Goal: Task Accomplishment & Management: Manage account settings

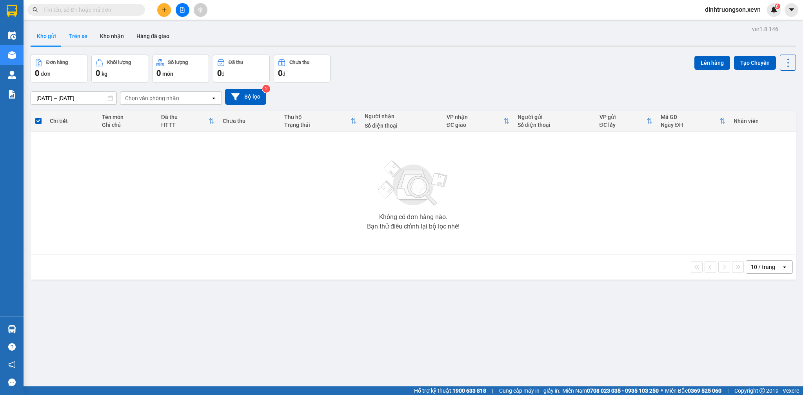
click at [69, 35] on button "Trên xe" at bounding box center [77, 36] width 31 height 19
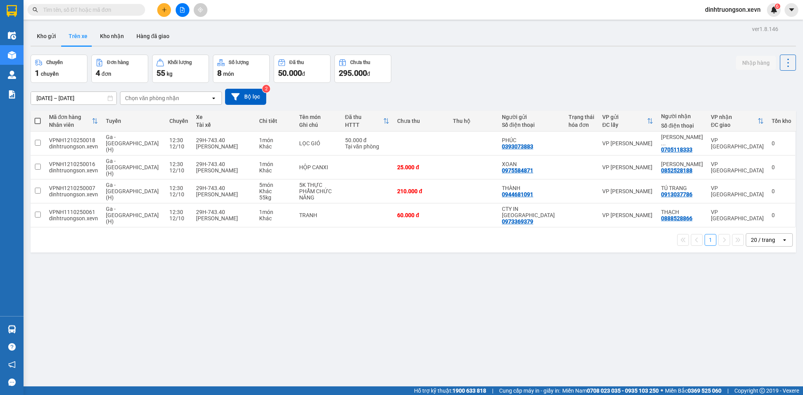
click at [44, 35] on button "Kho gửi" at bounding box center [47, 36] width 32 height 19
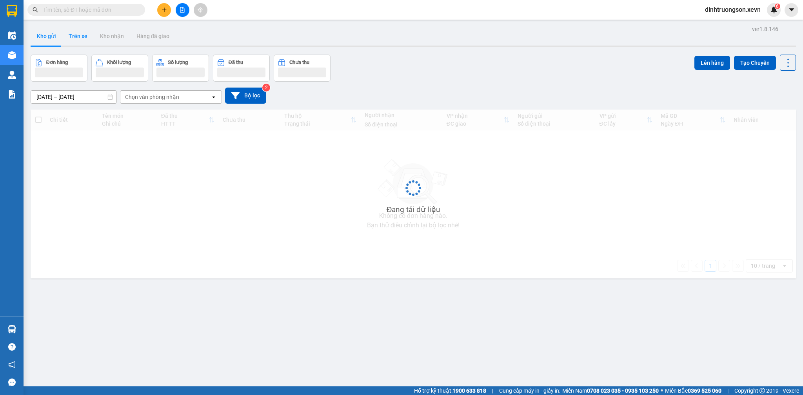
click at [44, 35] on button "Kho gửi" at bounding box center [47, 36] width 32 height 19
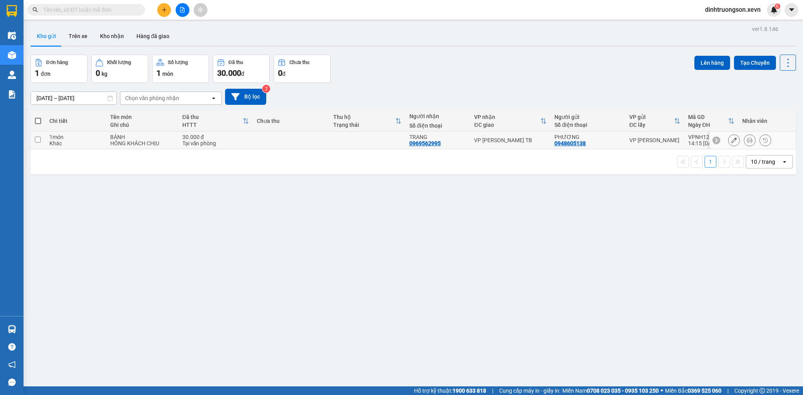
click at [142, 139] on div "BÁNH" at bounding box center [142, 137] width 64 height 6
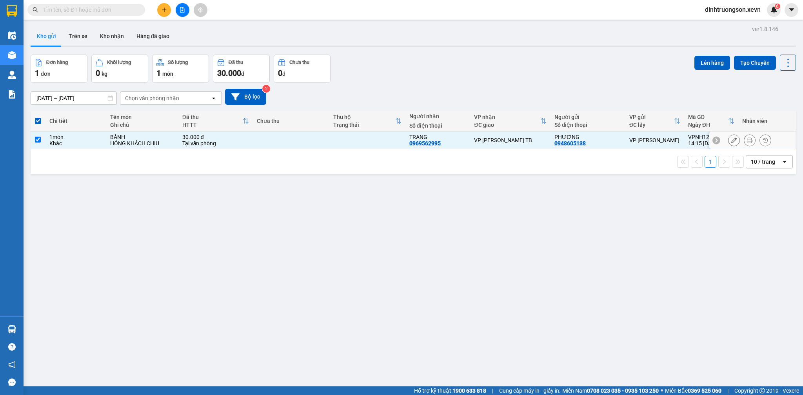
click at [142, 139] on div "BÁNH" at bounding box center [142, 137] width 64 height 6
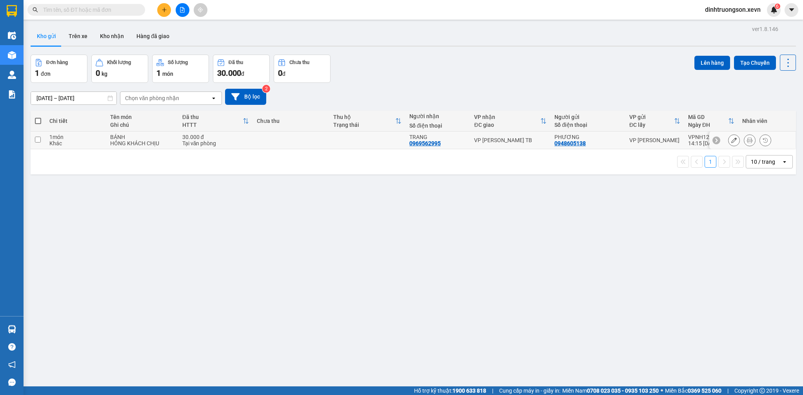
click at [142, 139] on div "BÁNH" at bounding box center [142, 137] width 64 height 6
checkbox input "true"
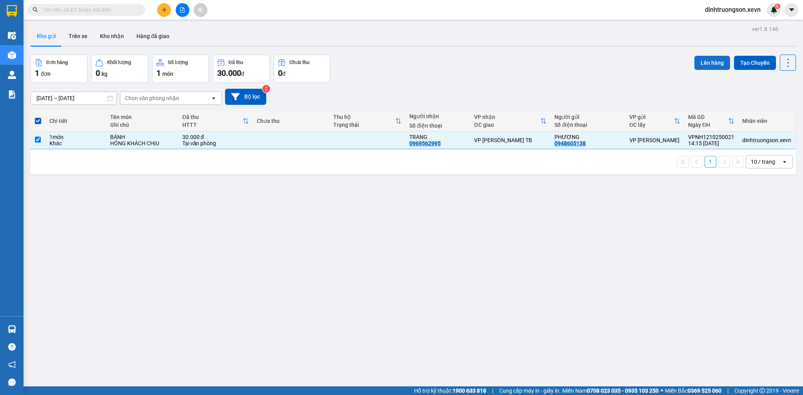
click at [694, 64] on button "Lên hàng" at bounding box center [712, 63] width 36 height 14
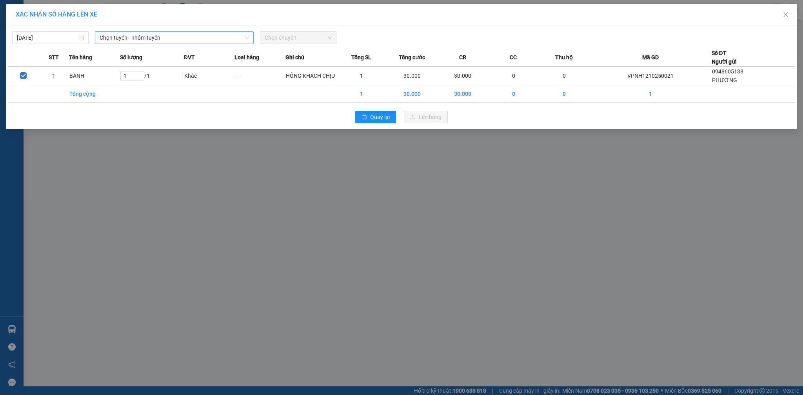
click at [133, 41] on span "Chọn tuyến - nhóm tuyến" at bounding box center [174, 38] width 149 height 12
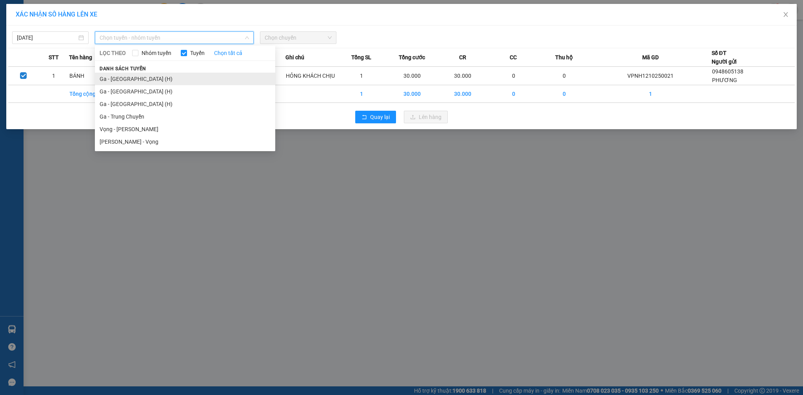
click at [159, 82] on li "Ga - Thái Bình (H)" at bounding box center [185, 79] width 180 height 13
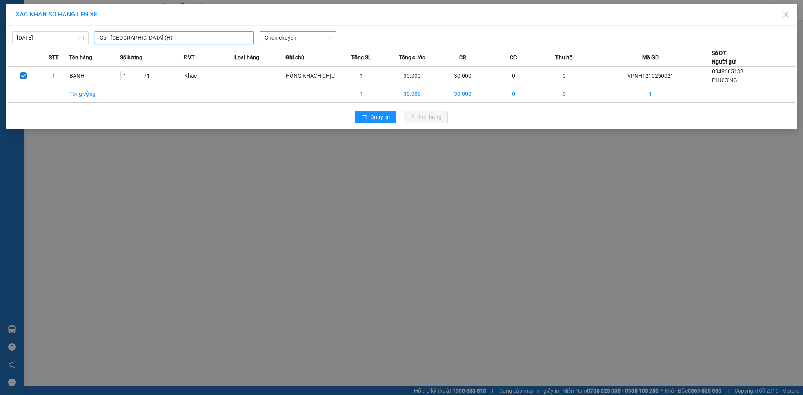
click at [299, 37] on span "Chọn chuyến" at bounding box center [298, 38] width 67 height 12
type input "15:10"
click at [303, 66] on div "Thêm chuyến " 15:10 "" at bounding box center [302, 66] width 84 height 13
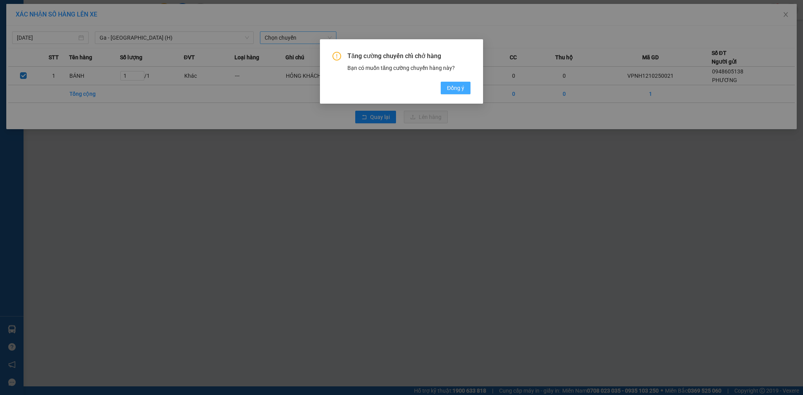
click at [442, 85] on button "Đồng ý" at bounding box center [456, 88] width 30 height 13
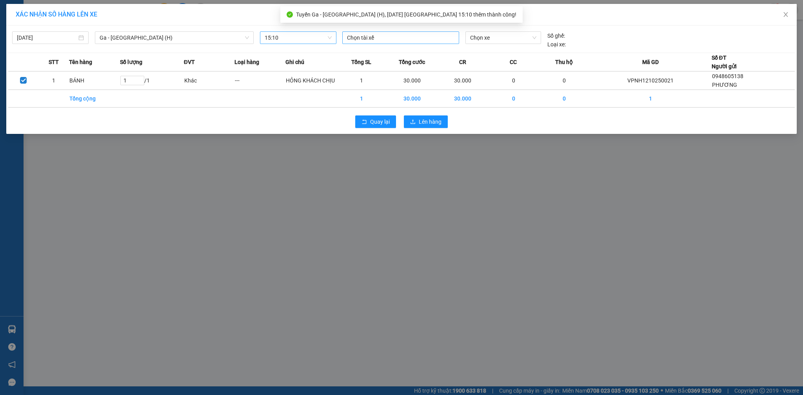
click at [403, 43] on div "Chọn tài xế" at bounding box center [400, 37] width 117 height 13
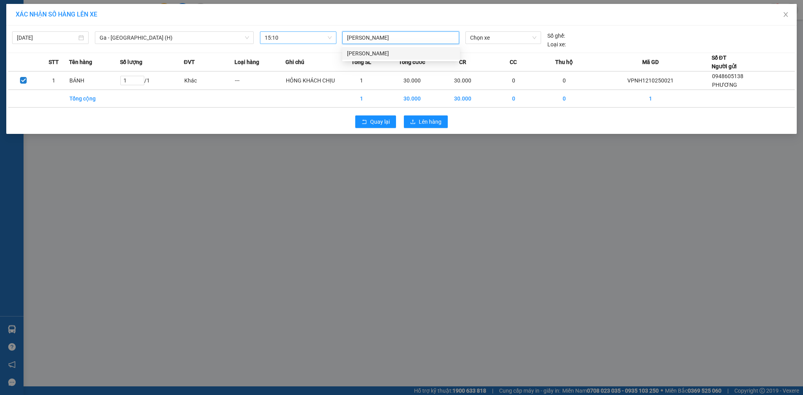
type input "PHẠM VĂN HIỆU"
click at [402, 53] on div "Phạm Văn Hiệu" at bounding box center [401, 53] width 108 height 9
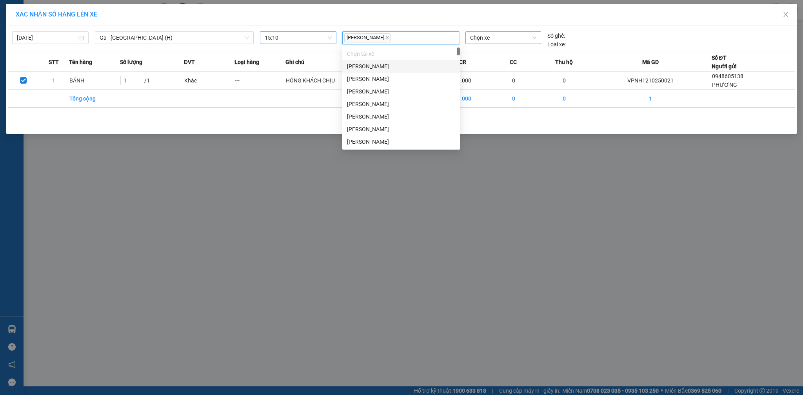
click at [484, 39] on span "Chọn xe" at bounding box center [503, 38] width 66 height 12
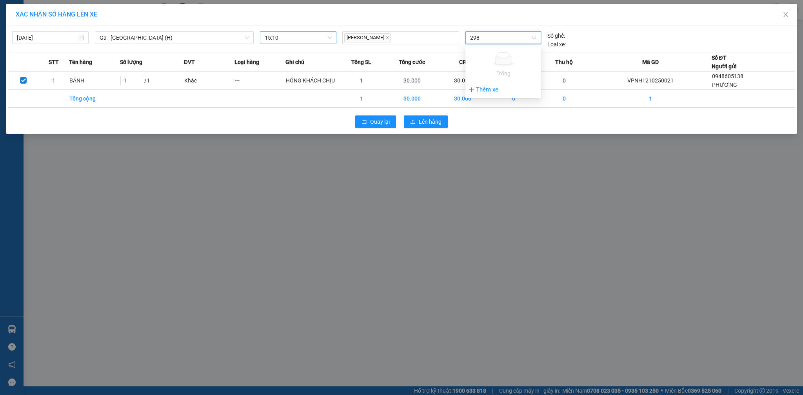
type input "298"
click at [484, 39] on span "Chọn xe" at bounding box center [503, 38] width 66 height 12
type input "293"
click at [485, 39] on span "Chọn xe" at bounding box center [503, 38] width 66 height 12
type input "04293"
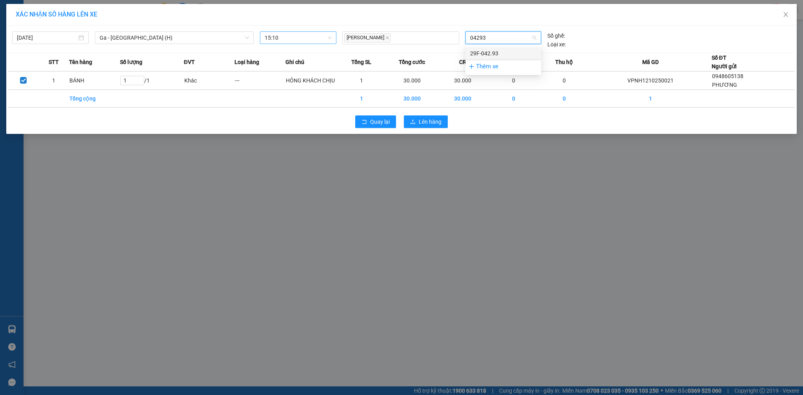
click at [500, 55] on div "29F-042.93" at bounding box center [503, 53] width 66 height 9
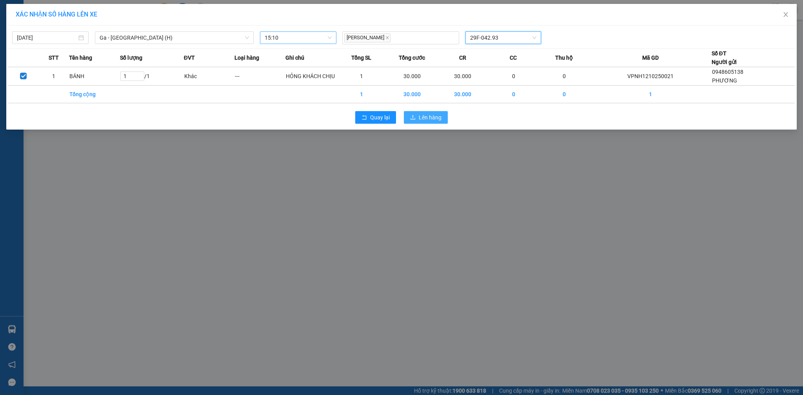
click at [436, 118] on span "Lên hàng" at bounding box center [430, 117] width 23 height 9
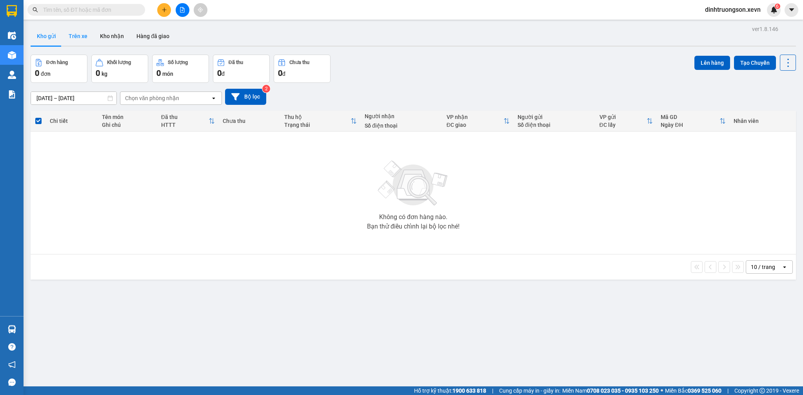
click at [75, 35] on button "Trên xe" at bounding box center [77, 36] width 31 height 19
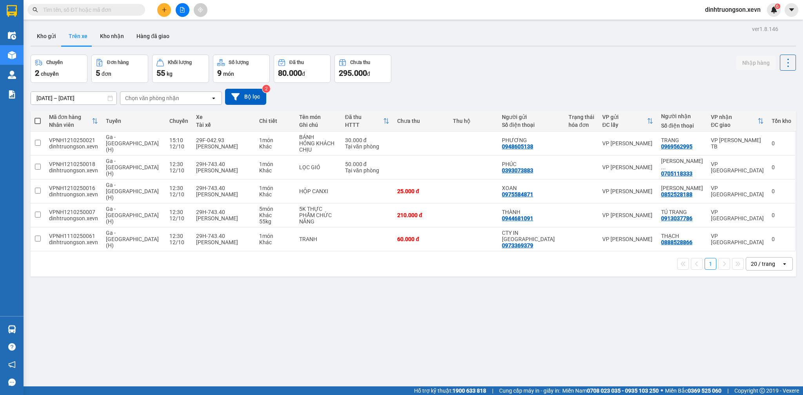
click at [120, 9] on input "text" at bounding box center [89, 9] width 93 height 9
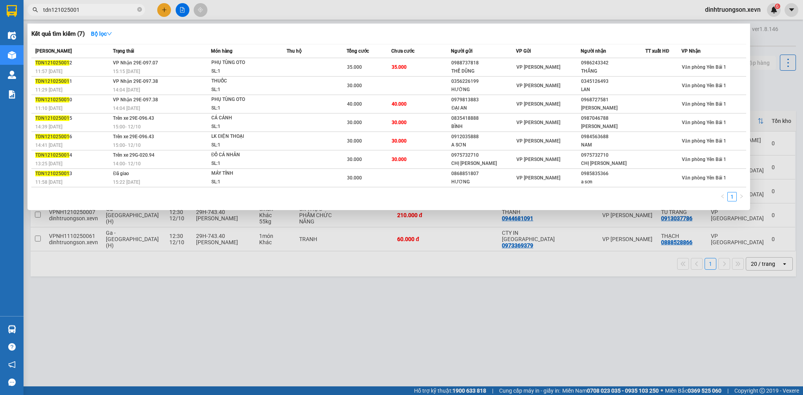
type input "tdn121025001"
click at [116, 15] on span "tdn121025001" at bounding box center [86, 10] width 118 height 12
click at [115, 10] on input "tdn121025001" at bounding box center [89, 9] width 93 height 9
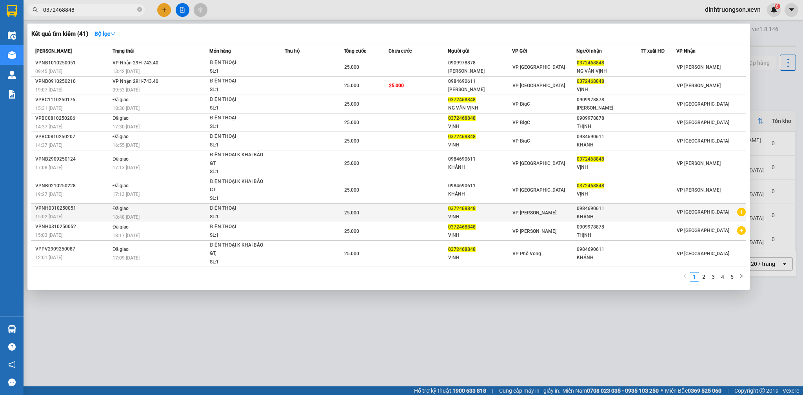
type input "0372468848"
click at [739, 215] on icon "plus-circle" at bounding box center [741, 211] width 9 height 9
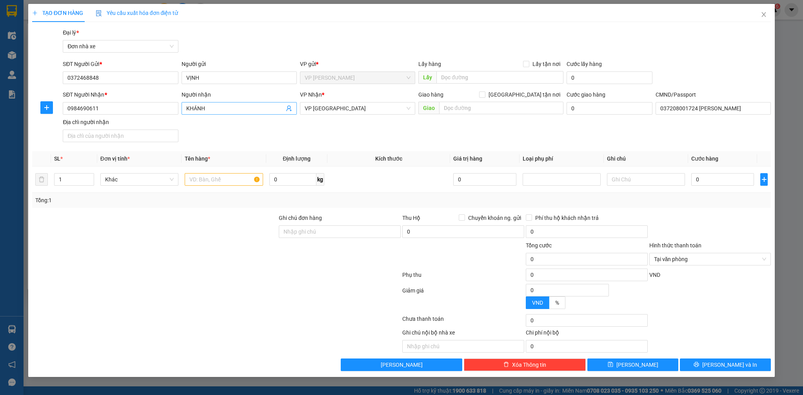
click at [291, 107] on icon "user-add" at bounding box center [289, 108] width 6 height 6
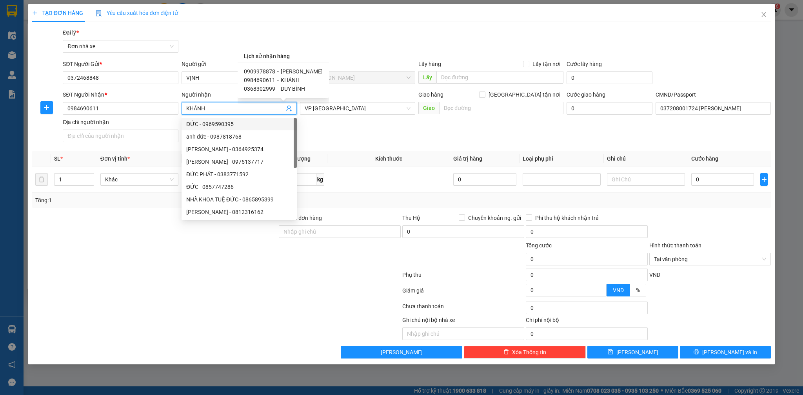
click at [307, 71] on span "PHẠM VĂN THỊNH" at bounding box center [302, 71] width 42 height 6
type input "0909978878"
type input "PHẠM VĂN THỊNH"
type input "037098001278 NGUYỄN VĂN QUÝ"
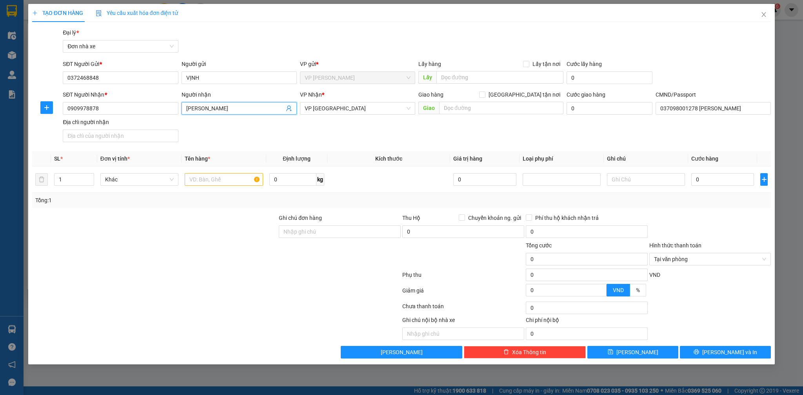
click at [368, 20] on div "TẠO ĐƠN HÀNG Yêu cầu xuất hóa đơn điện tử" at bounding box center [401, 13] width 739 height 18
click at [224, 179] on input "text" at bounding box center [224, 179] width 78 height 13
type input "D"
type input "ĐIỆN THOẠI"
click at [661, 178] on input "text" at bounding box center [646, 179] width 78 height 13
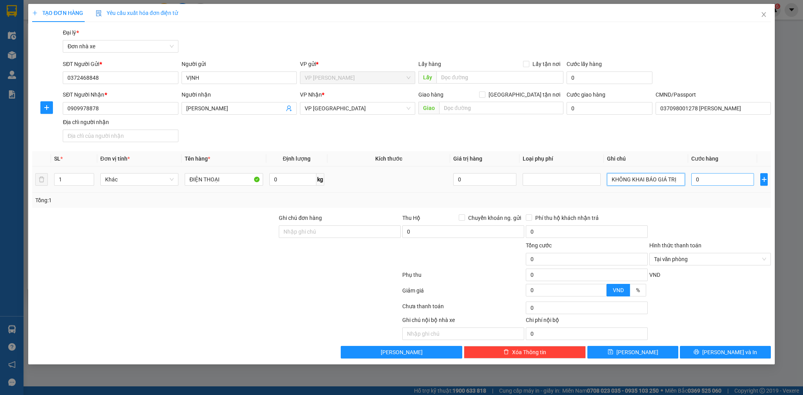
type input "KHÔNG KHAI BÁO GIÁ TRỊ"
type input "2"
type input "25"
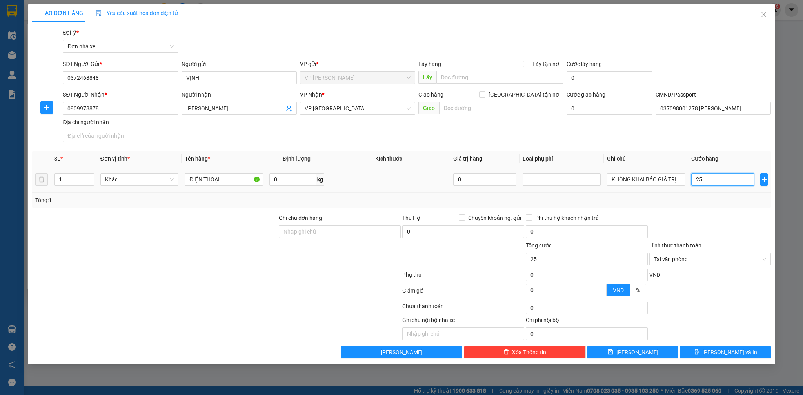
type input "250"
type input "2.500"
type input "25.000"
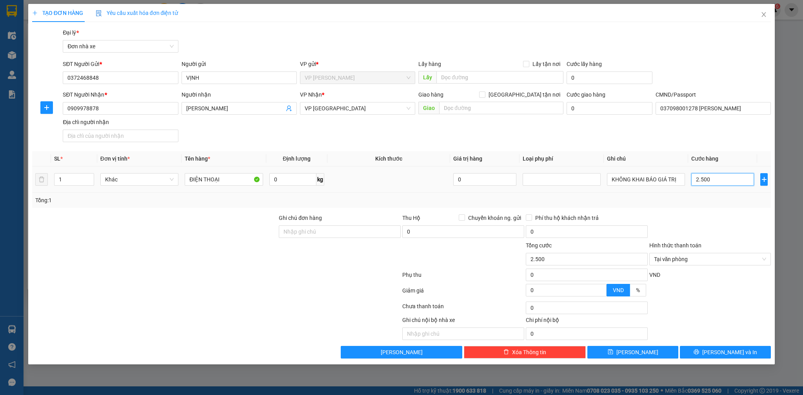
type input "25.000"
click at [751, 355] on button "[PERSON_NAME] và In" at bounding box center [725, 351] width 91 height 13
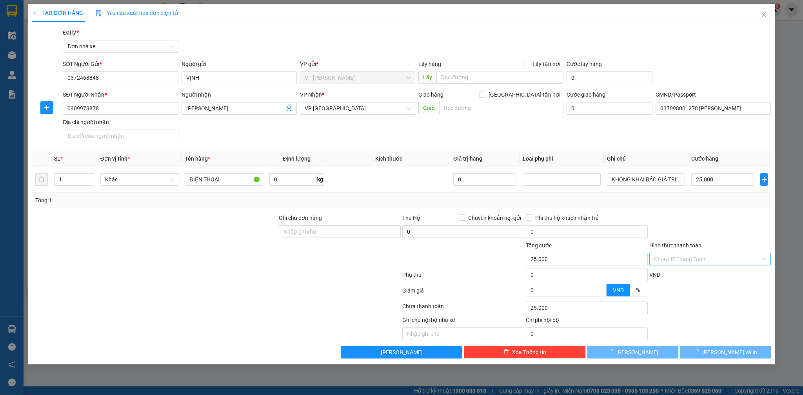
click at [783, 340] on div at bounding box center [401, 197] width 803 height 395
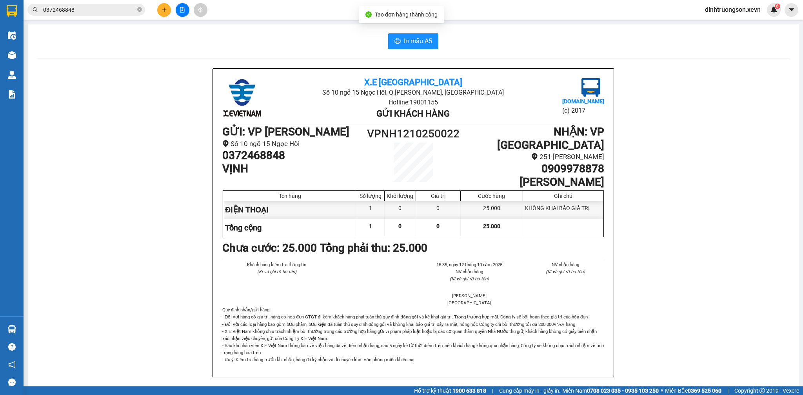
click at [389, 49] on div "In mẫu A5 X.E Việt Nam Số 10 ngõ 15 Ngọc Hồi, Q.Hoàng Mai, Hà Nội Hotline: 1900…" at bounding box center [413, 375] width 771 height 703
click at [413, 44] on span "In mẫu A5" at bounding box center [418, 41] width 28 height 10
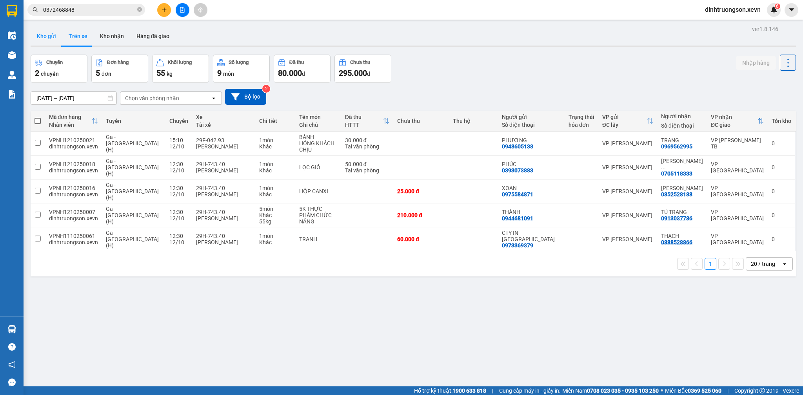
click at [49, 40] on button "Kho gửi" at bounding box center [47, 36] width 32 height 19
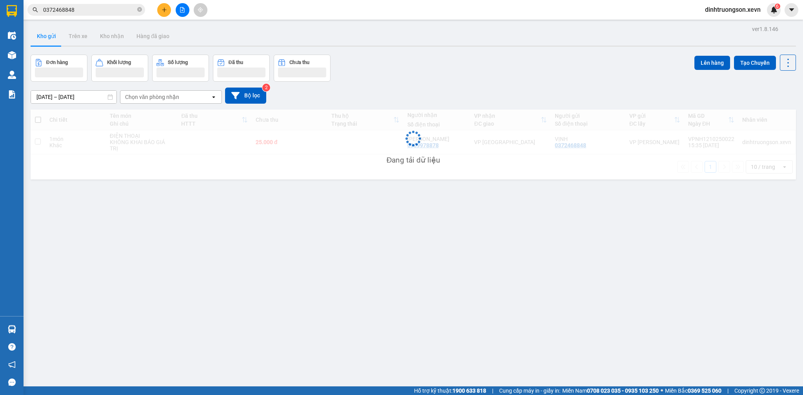
click at [92, 12] on input "0372468848" at bounding box center [89, 9] width 93 height 9
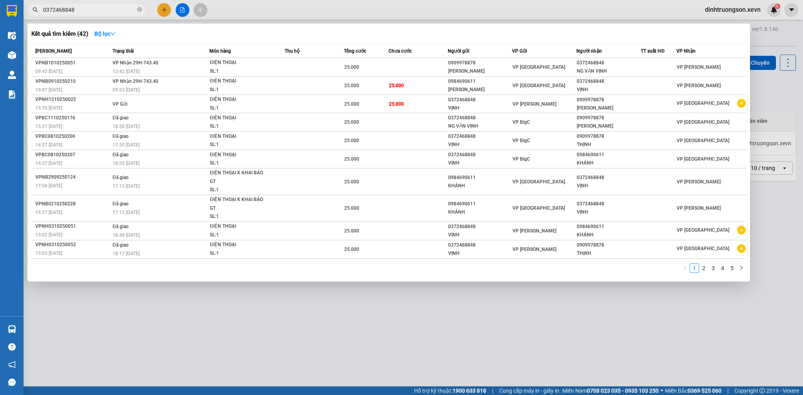
type input "0372468848"
click at [536, 33] on div "Kết quả tìm kiếm ( 42 ) Bộ lọc" at bounding box center [388, 33] width 715 height 13
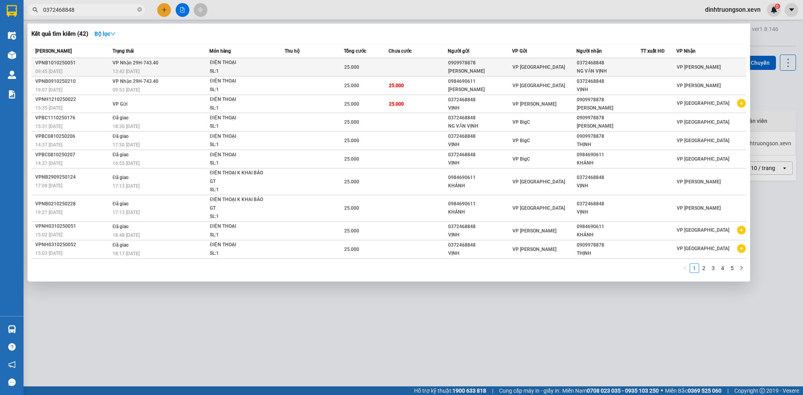
click at [636, 70] on div "NG VĂN VỊNH" at bounding box center [609, 71] width 64 height 8
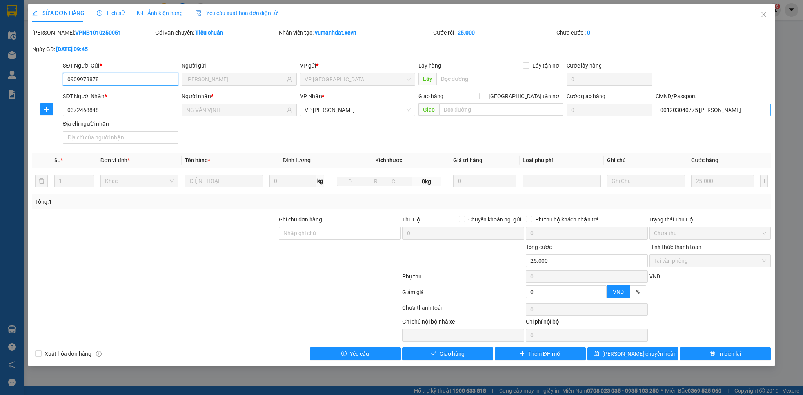
type input "0909978878"
type input "PHẠM VĂN THỊNH"
type input "0372468848"
type input "NG VĂN VỊNH"
type input "001203040775 NGUYỄN VĂN VỊNH"
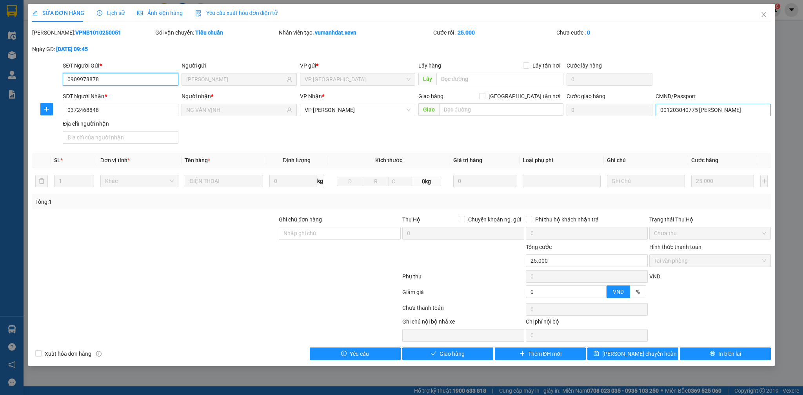
type input "0"
type input "25.000"
click at [723, 109] on input "001203040775 NGUYỄN VĂN VỊNH" at bounding box center [713, 110] width 115 height 13
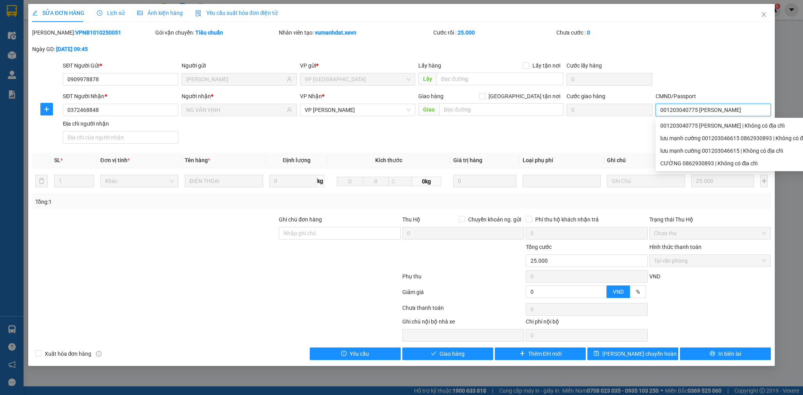
click at [723, 109] on input "001203040775 NGUYỄN VĂN VỊNH" at bounding box center [713, 110] width 115 height 13
click at [693, 84] on div "SĐT Người Gửi * 0909978878 Người gửi PHẠM VĂN THỊNH VP gửi * VP Ninh Bình Lấy h…" at bounding box center [416, 74] width 711 height 27
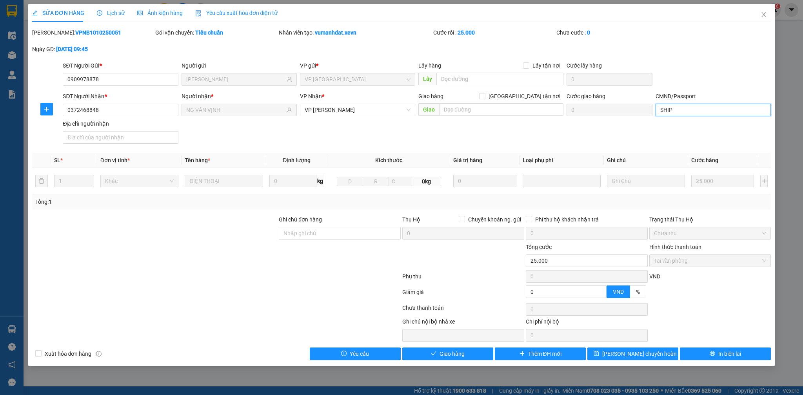
click at [682, 108] on input "SHIP" at bounding box center [713, 110] width 115 height 13
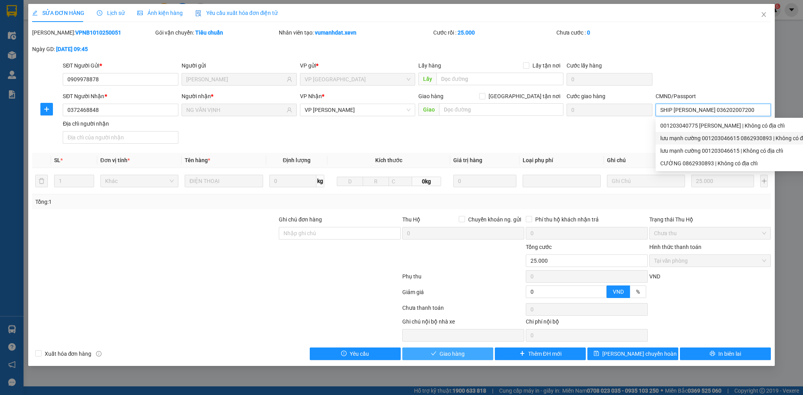
type input "SHIP NGUYỄN CÔNG MINH 036202007200"
click at [461, 358] on span "Giao hàng" at bounding box center [452, 353] width 25 height 9
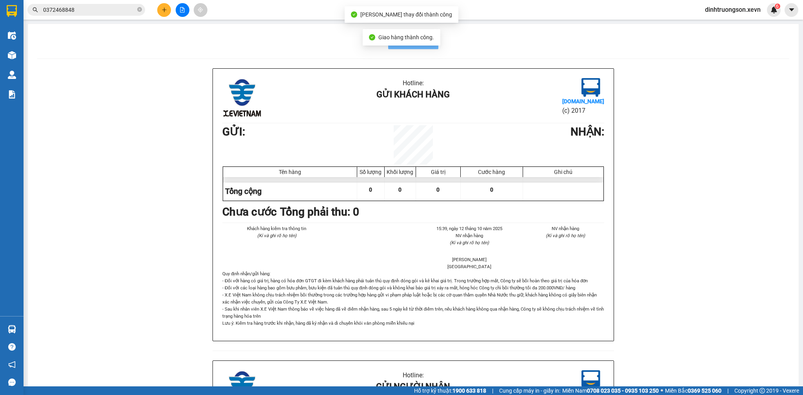
click at [112, 19] on div "Kết quả tìm kiếm ( 42 ) Bộ lọc Mã ĐH Trạng thái Món hàng Thu hộ Tổng cước Chưa …" at bounding box center [401, 10] width 803 height 20
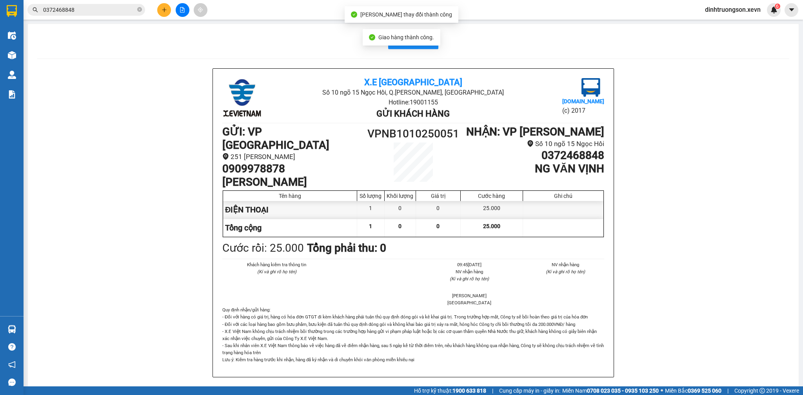
click at [113, 15] on span "0372468848" at bounding box center [86, 10] width 118 height 12
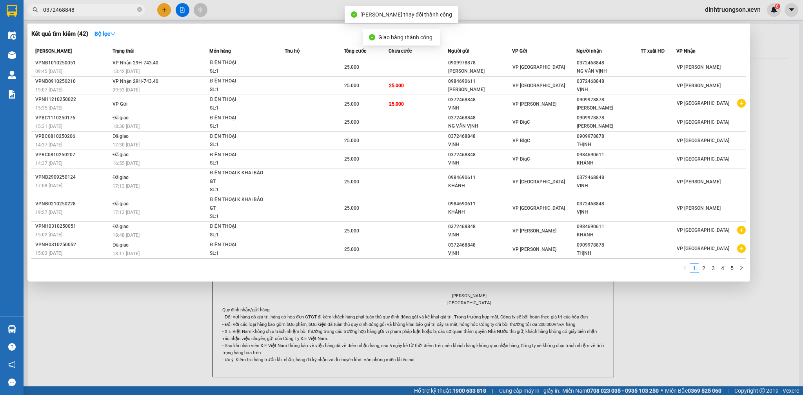
click at [108, 3] on div at bounding box center [401, 197] width 803 height 395
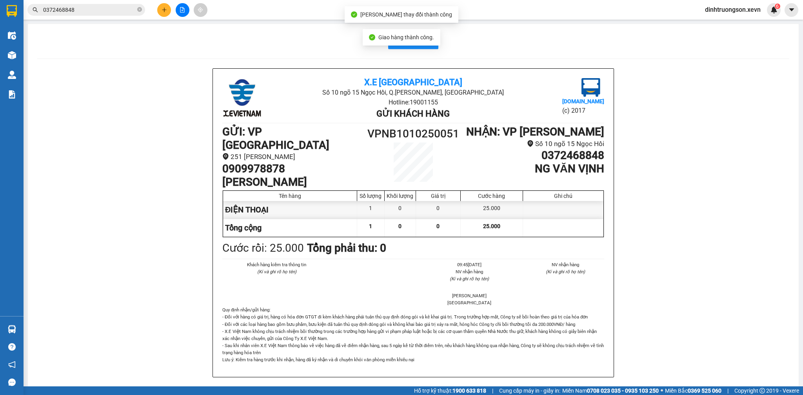
click at [106, 8] on input "0372468848" at bounding box center [89, 9] width 93 height 9
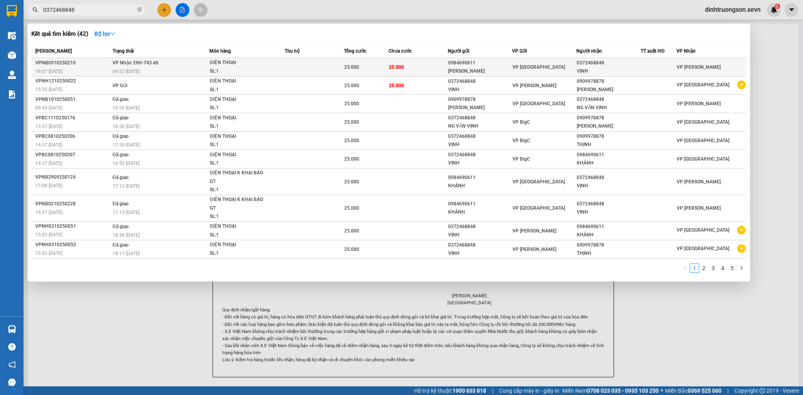
type input "0372468848"
click at [287, 62] on td at bounding box center [314, 67] width 59 height 18
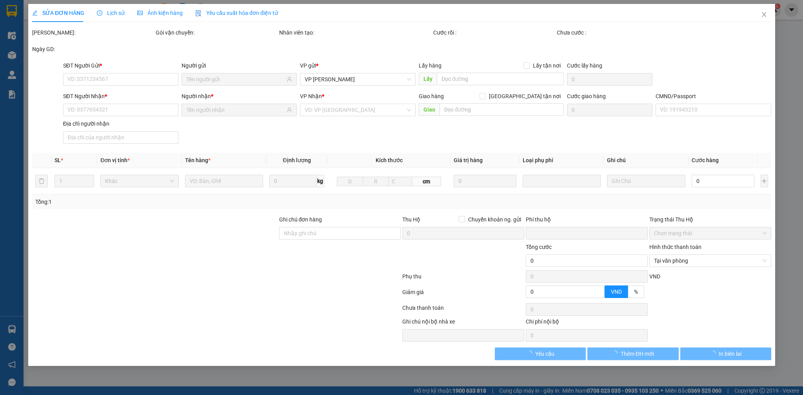
type input "0984690611"
type input "TRỊNH DUY KHÁNH"
type input "0372468848"
type input "VỊNH"
type input "lưu mạnh cường 001203046615 0862930893"
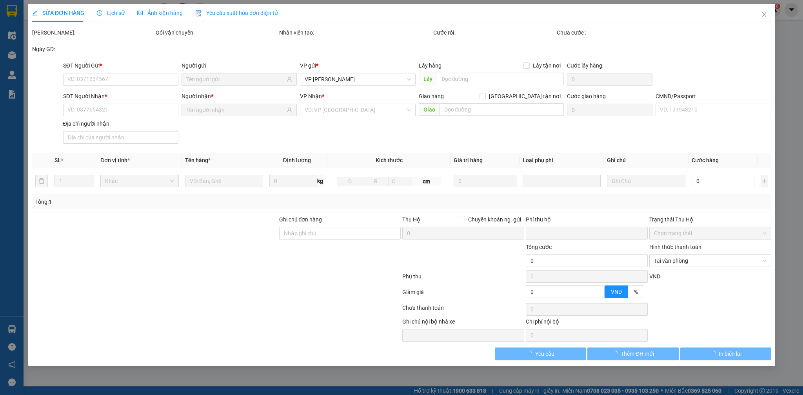
type input "0"
type input "25.000"
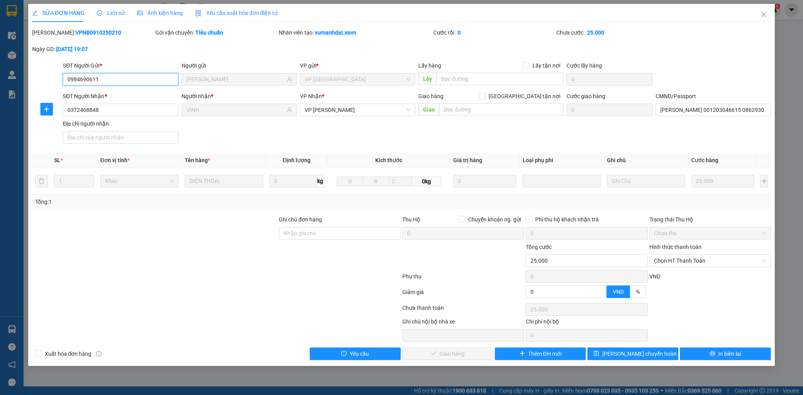
drag, startPoint x: 718, startPoint y: 262, endPoint x: 715, endPoint y: 269, distance: 7.4
click at [718, 263] on span "Chọn HT Thanh Toán" at bounding box center [710, 261] width 113 height 12
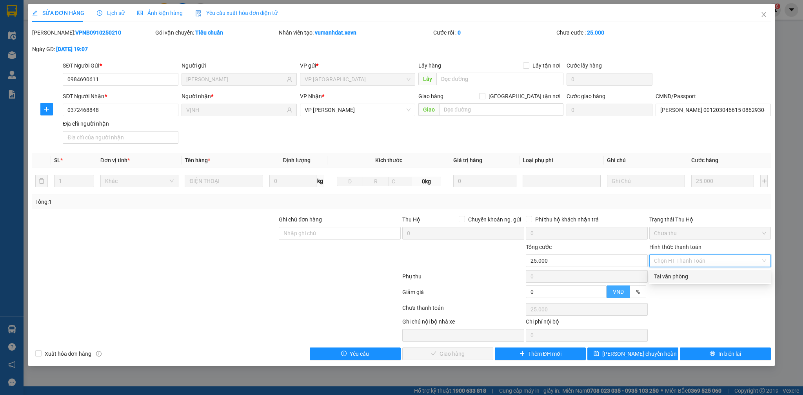
drag, startPoint x: 704, startPoint y: 278, endPoint x: 609, endPoint y: 296, distance: 97.0
click at [703, 278] on div "Tại văn phòng" at bounding box center [710, 276] width 113 height 9
type input "0"
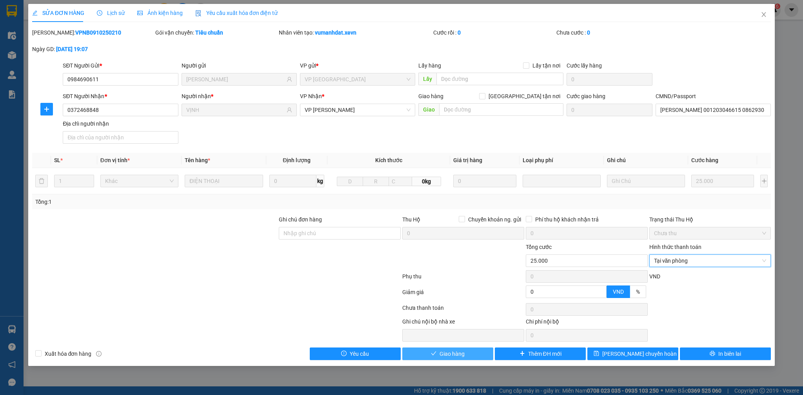
click at [457, 353] on span "Giao hàng" at bounding box center [452, 353] width 25 height 9
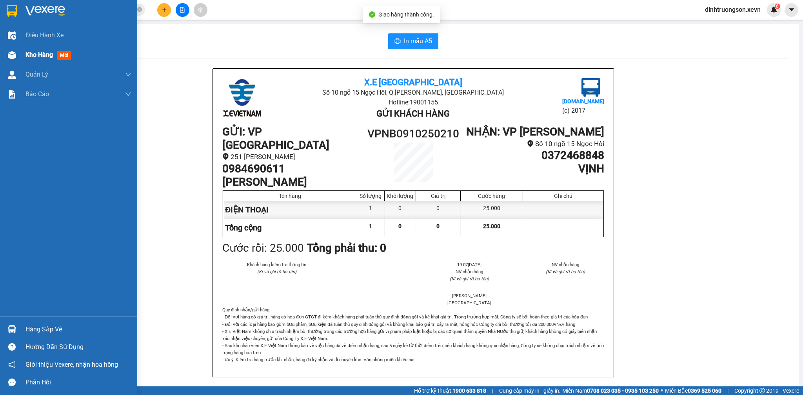
click at [42, 54] on span "Kho hàng" at bounding box center [38, 54] width 27 height 7
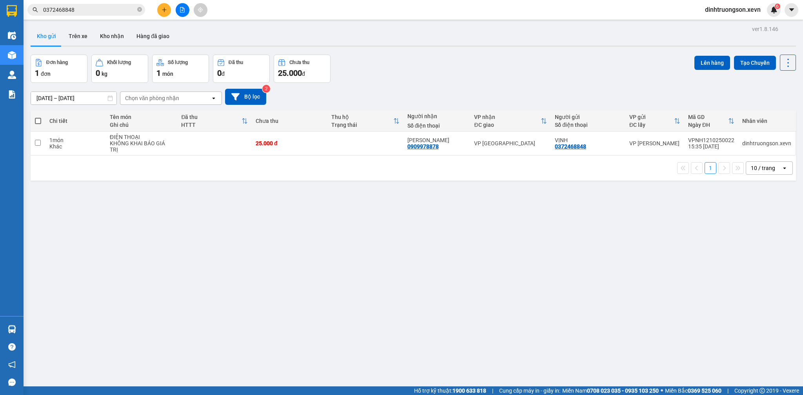
click at [98, 13] on input "0372468848" at bounding box center [89, 9] width 93 height 9
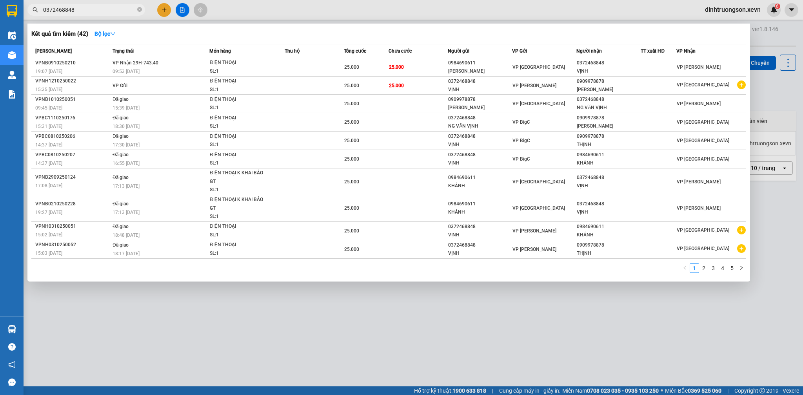
click at [98, 13] on input "0372468848" at bounding box center [89, 9] width 93 height 9
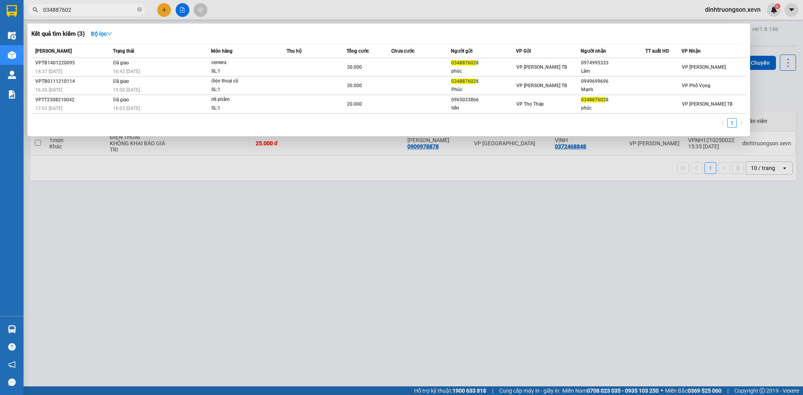
click at [101, 5] on input "034887602" at bounding box center [89, 9] width 93 height 9
type input "034887602"
click at [167, 9] on div at bounding box center [401, 197] width 803 height 395
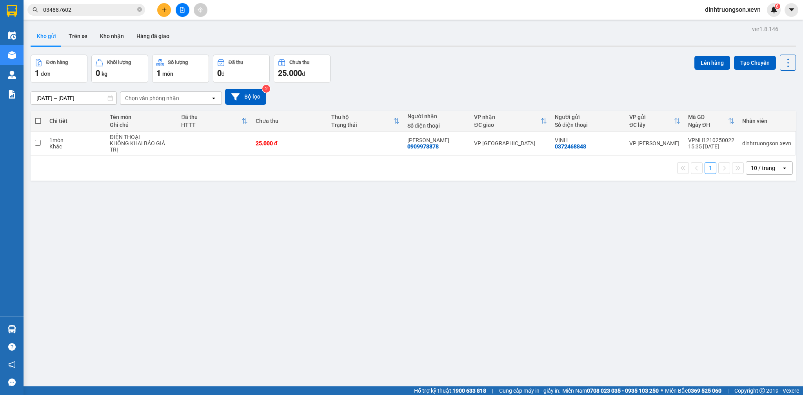
click at [167, 9] on button at bounding box center [164, 10] width 14 height 14
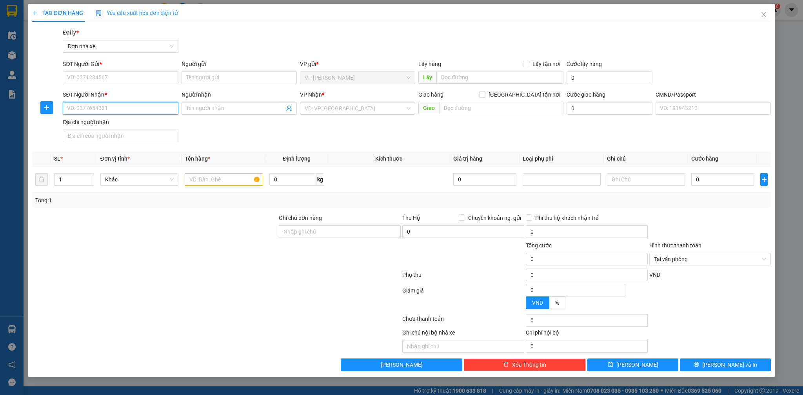
click at [136, 112] on input "SĐT Người Nhận *" at bounding box center [120, 108] width 115 height 13
paste input "034887602"
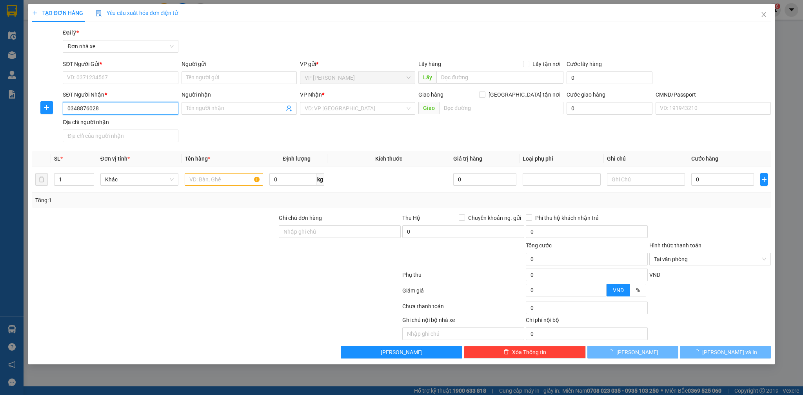
type input "0348876028"
click at [229, 101] on div "Người nhận" at bounding box center [239, 96] width 115 height 12
click at [196, 93] on div "Người nhận" at bounding box center [239, 94] width 115 height 9
click at [196, 104] on input "Người nhận" at bounding box center [235, 108] width 98 height 9
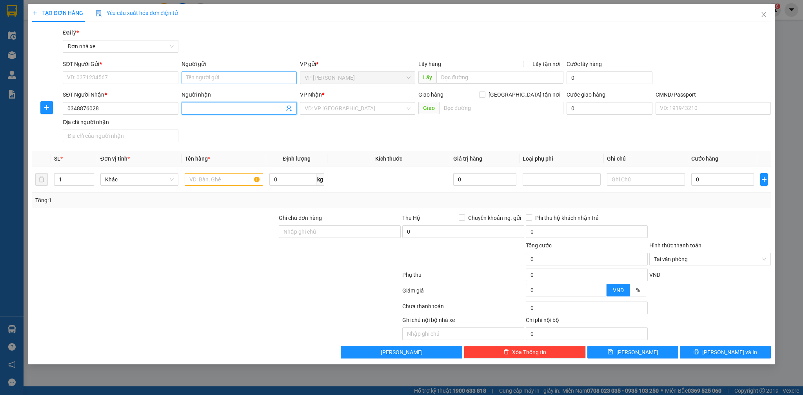
type input "A"
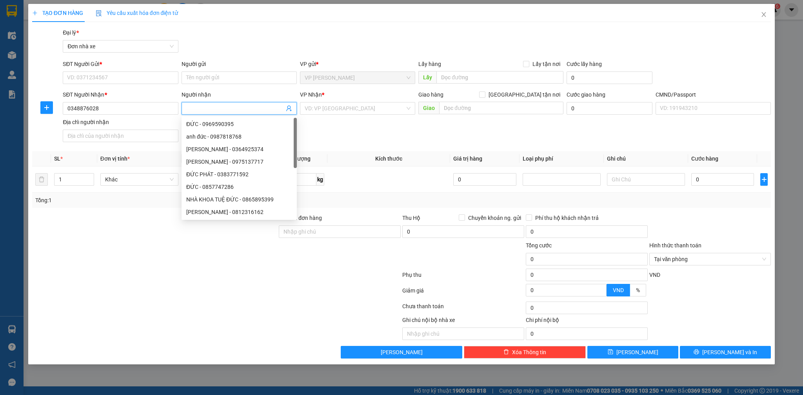
type input "Â"
type input "L"
type input "PHÚC"
click at [331, 112] on input "search" at bounding box center [355, 108] width 100 height 12
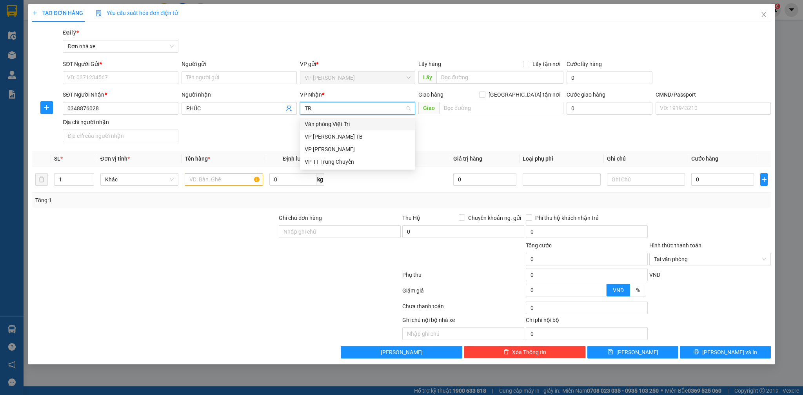
type input "TRẦ"
click at [342, 124] on div "VP [PERSON_NAME] TB" at bounding box center [358, 124] width 106 height 9
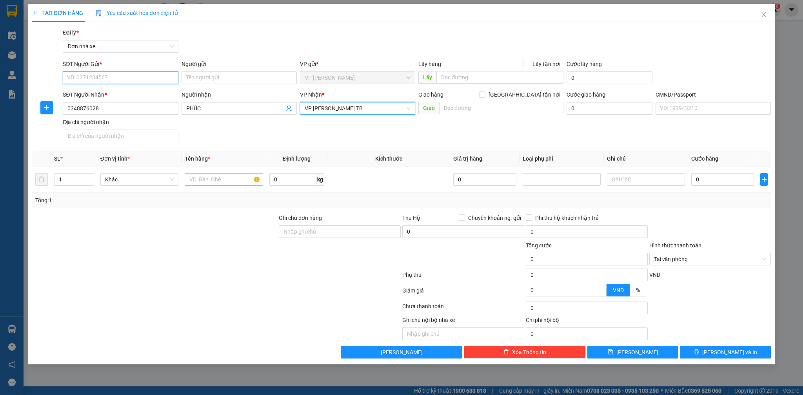
click at [129, 72] on input "SĐT Người Gửi *" at bounding box center [120, 77] width 115 height 13
type input "0395150795"
click at [217, 73] on input "Người gửi" at bounding box center [239, 77] width 115 height 13
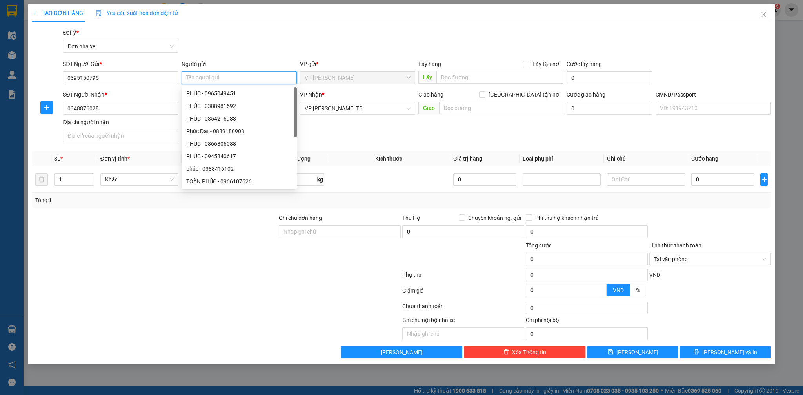
type input "D"
type input "ĐỈNH"
click at [277, 17] on div "TẠO ĐƠN HÀNG Yêu cầu xuất hóa đơn điện tử" at bounding box center [401, 13] width 739 height 18
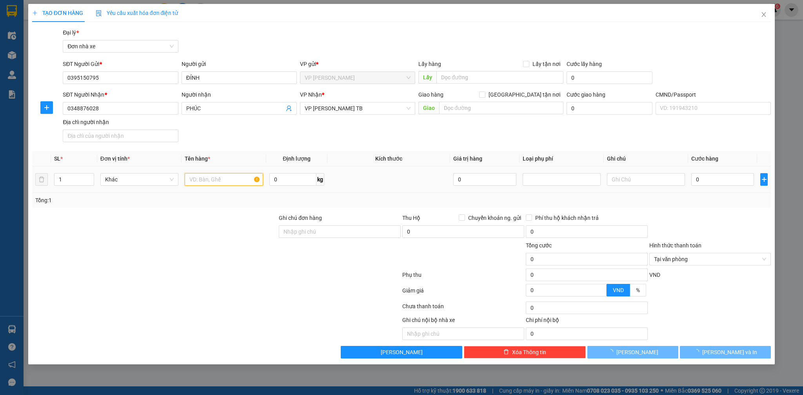
click at [189, 179] on input "text" at bounding box center [224, 179] width 78 height 13
type input "D"
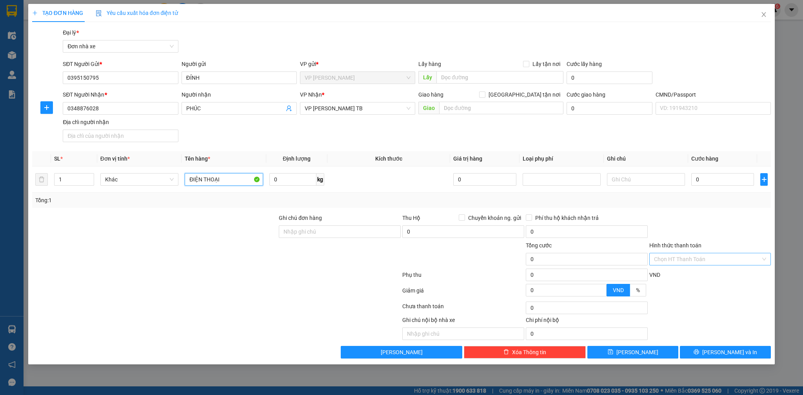
type input "ĐIỆN THOẠI"
click at [722, 203] on div "Tổng: 1" at bounding box center [401, 200] width 733 height 9
click at [763, 15] on icon "close" at bounding box center [764, 14] width 6 height 6
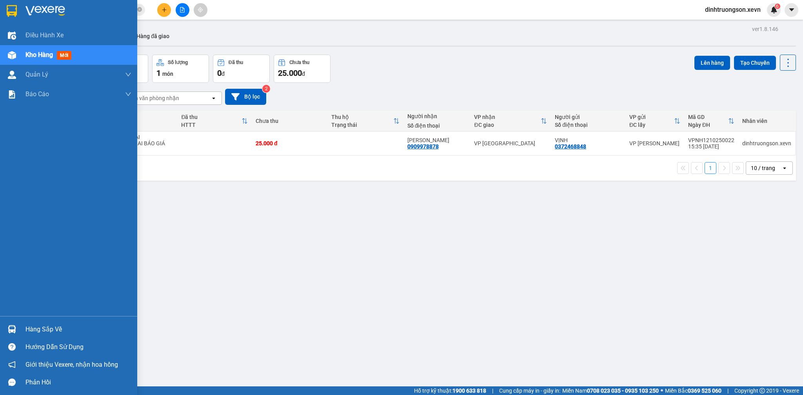
click at [8, 325] on div at bounding box center [12, 329] width 14 height 14
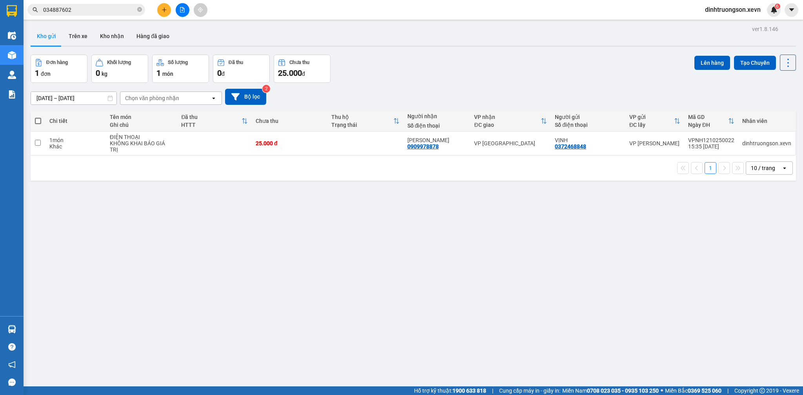
click at [229, 253] on section "Kết quả tìm kiếm ( 3 ) Bộ lọc Mã ĐH Trạng thái Món hàng Thu hộ Tổng cước Chưa c…" at bounding box center [401, 197] width 803 height 395
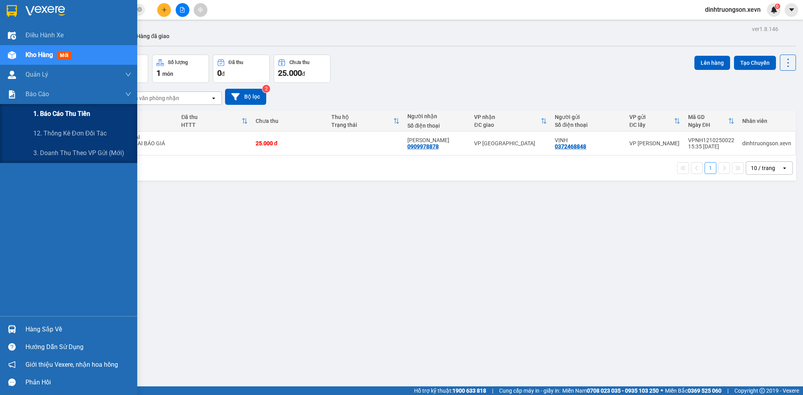
click at [64, 116] on span "1. Báo cáo thu tiền" at bounding box center [61, 114] width 57 height 10
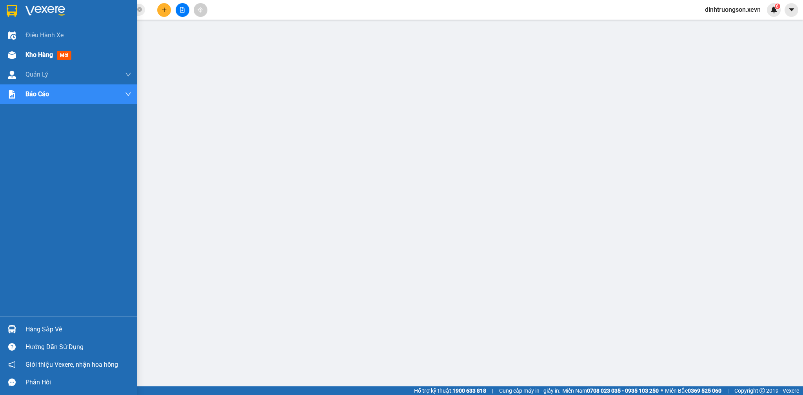
click at [35, 53] on span "Kho hàng" at bounding box center [38, 54] width 27 height 7
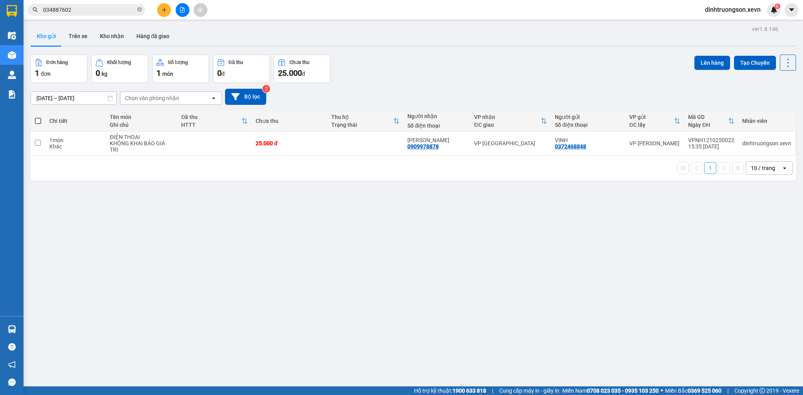
click at [95, 15] on span "034887602" at bounding box center [86, 10] width 118 height 12
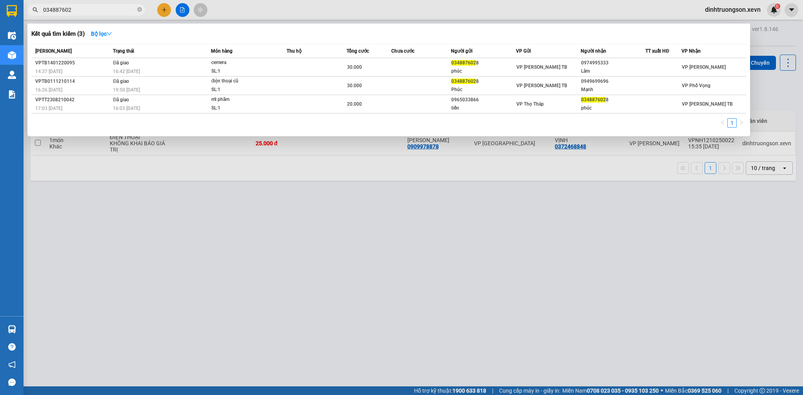
click at [95, 12] on input "034887602" at bounding box center [89, 9] width 93 height 9
click at [109, 8] on input "034887602" at bounding box center [89, 9] width 93 height 9
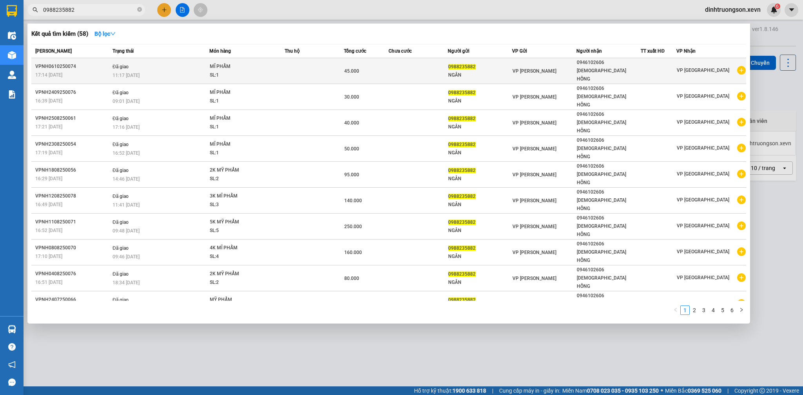
type input "0988235882"
click at [739, 66] on icon "plus-circle" at bounding box center [741, 70] width 9 height 9
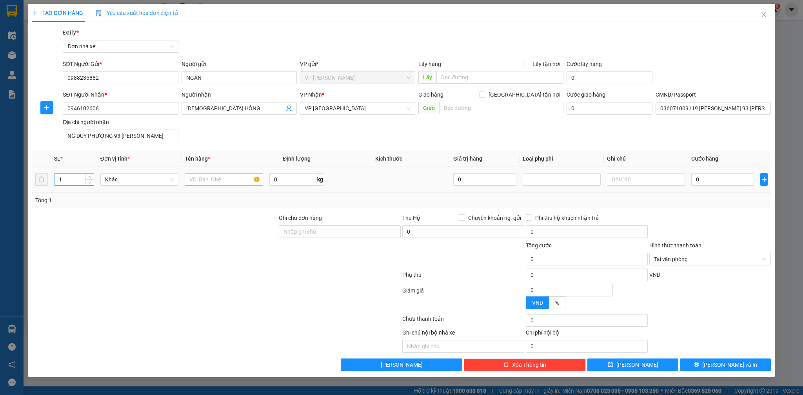
click at [77, 181] on input "1" at bounding box center [74, 179] width 39 height 12
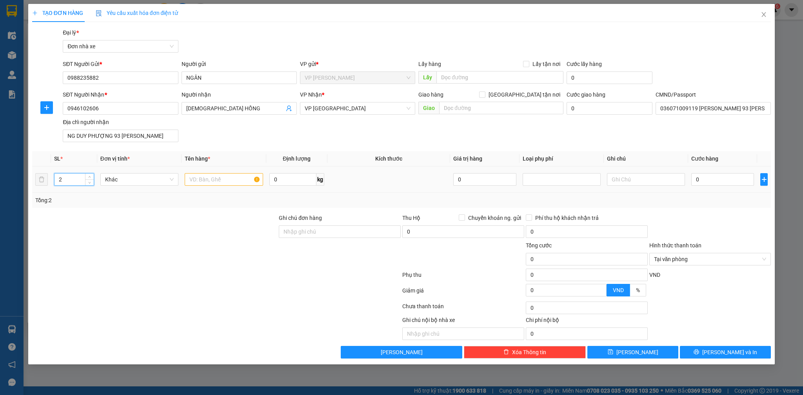
type input "2"
click at [218, 176] on input "text" at bounding box center [224, 179] width 78 height 13
type input "MĨ PHẨM"
click at [724, 180] on input "0" at bounding box center [722, 179] width 63 height 13
type input "8"
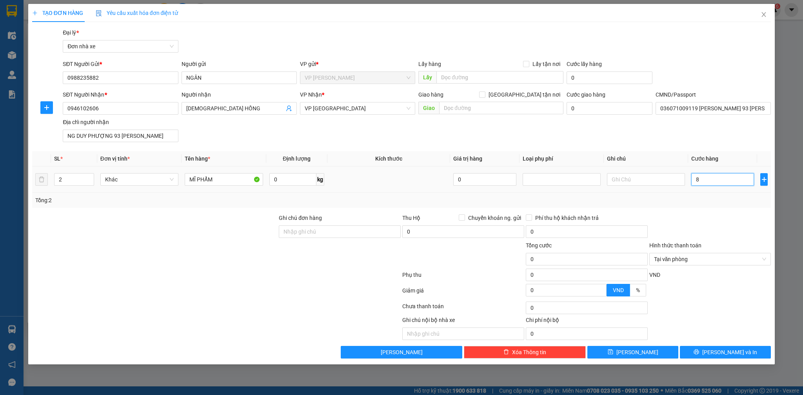
type input "8"
type input "85"
type input "850"
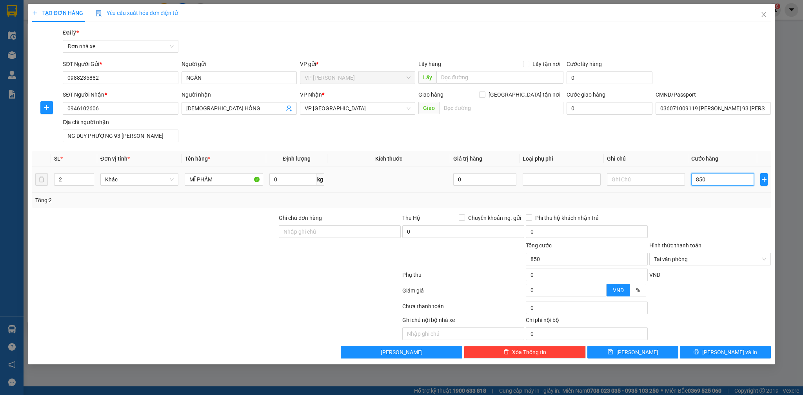
type input "8.500"
type input "85.000"
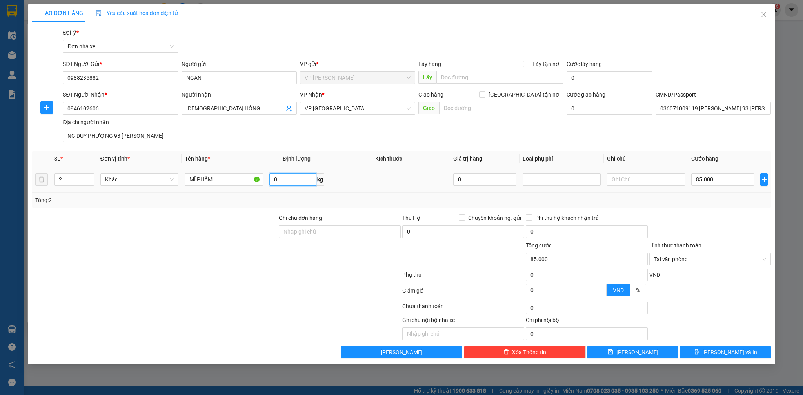
click at [286, 185] on input "0" at bounding box center [292, 179] width 47 height 13
type input "40"
type input "85.000"
type input "40"
click at [757, 355] on button "[PERSON_NAME] và In" at bounding box center [725, 351] width 91 height 13
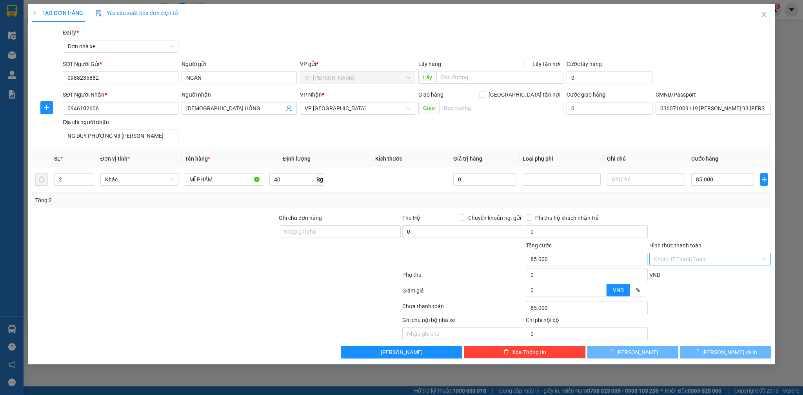
click at [762, 309] on div at bounding box center [401, 197] width 803 height 395
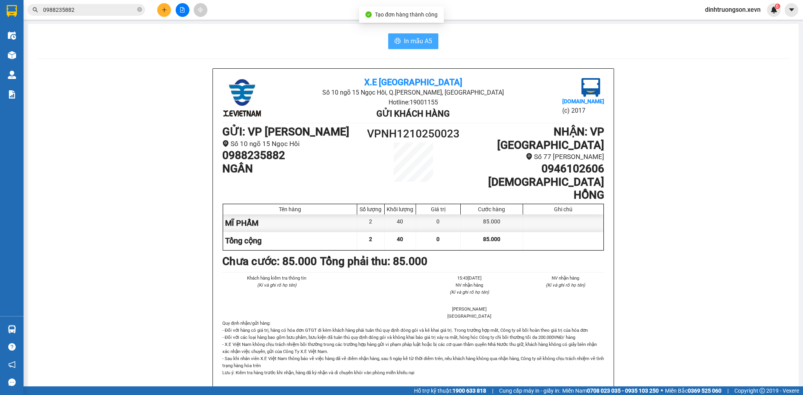
click at [410, 44] on span "In mẫu A5" at bounding box center [418, 41] width 28 height 10
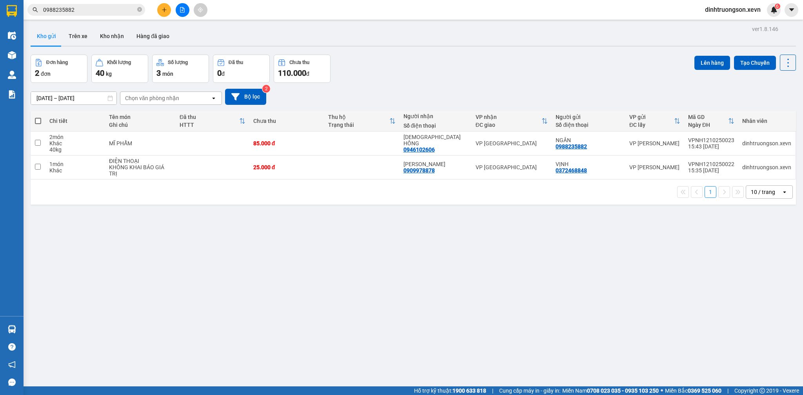
click at [461, 80] on div "Đơn hàng 2 đơn Khối lượng 40 kg Số lượng 3 món Đã thu 0 đ Chưa thu 110.000 đ Lê…" at bounding box center [413, 69] width 765 height 28
click at [463, 73] on div "Đơn hàng 2 đơn Khối lượng 40 kg Số lượng 3 món Đã thu 0 đ Chưa thu 110.000 đ Lê…" at bounding box center [413, 69] width 765 height 28
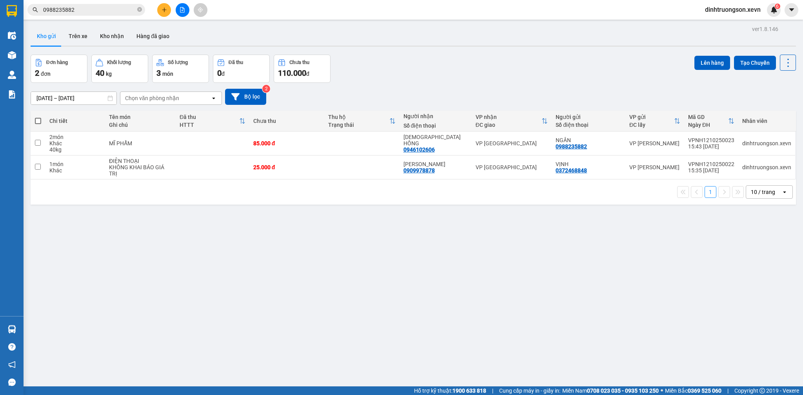
click at [463, 73] on div "Đơn hàng 2 đơn Khối lượng 40 kg Số lượng 3 món Đã thu 0 đ Chưa thu 110.000 đ Lê…" at bounding box center [413, 69] width 765 height 28
click at [480, 82] on div "Đơn hàng 2 đơn Khối lượng 40 kg Số lượng 3 món Đã thu 0 đ Chưa thu 110.000 đ Lê…" at bounding box center [413, 69] width 765 height 28
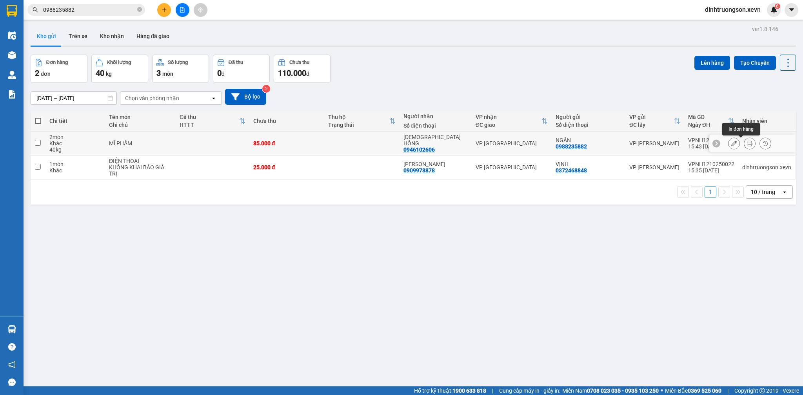
click at [744, 147] on button at bounding box center [749, 143] width 11 height 14
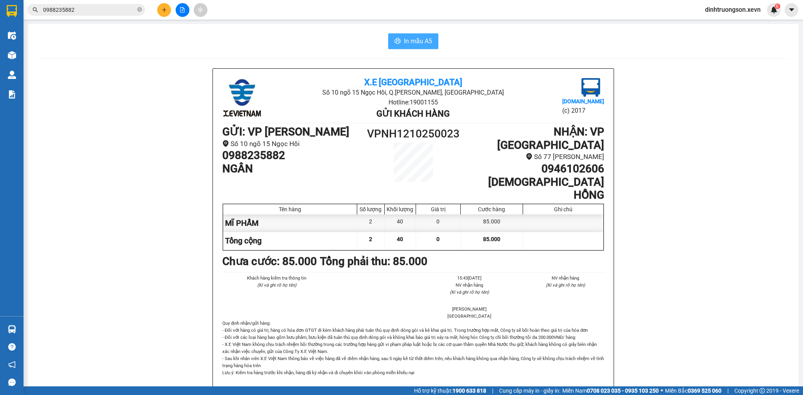
drag, startPoint x: 422, startPoint y: 38, endPoint x: 424, endPoint y: 55, distance: 17.4
click at [423, 37] on span "In mẫu A5" at bounding box center [418, 41] width 28 height 10
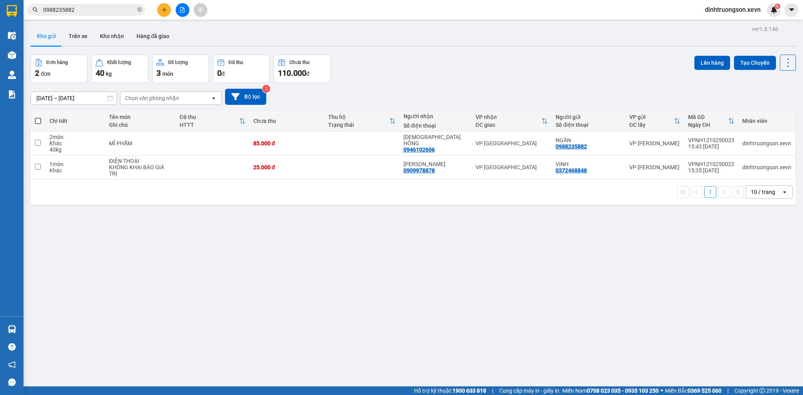
click at [455, 85] on div "10/10/2025 – 12/10/2025 Press the down arrow key to interact with the calendar …" at bounding box center [413, 97] width 765 height 28
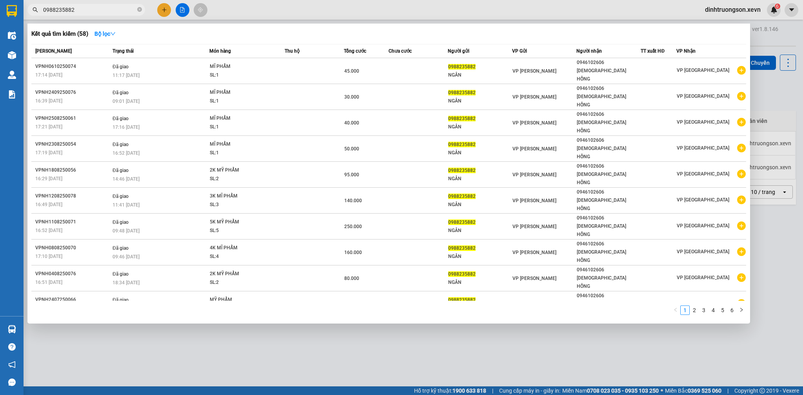
click at [91, 7] on input "0988235882" at bounding box center [89, 9] width 93 height 9
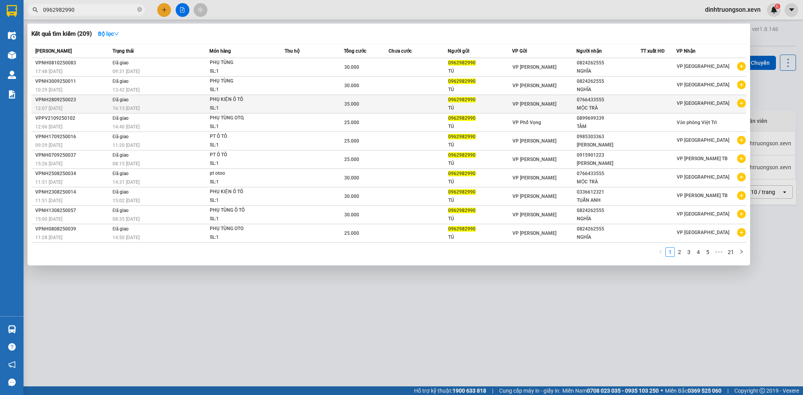
type input "0962982990"
click at [742, 104] on icon "plus-circle" at bounding box center [741, 103] width 9 height 9
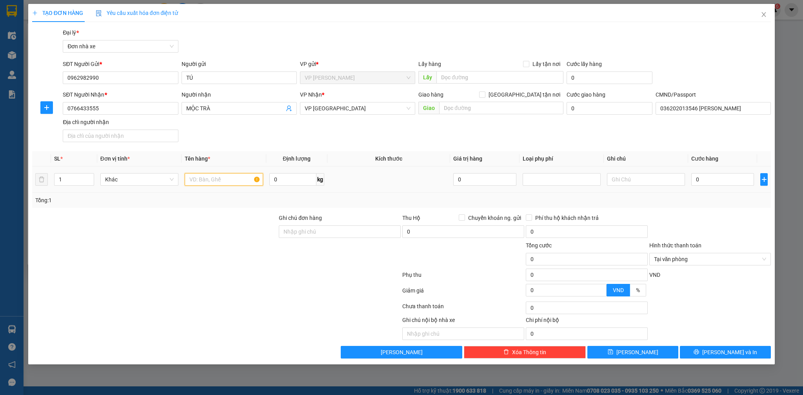
click at [210, 177] on input "text" at bounding box center [224, 179] width 78 height 13
type input "PHỤ TÙNG"
click at [718, 182] on input "0" at bounding box center [722, 179] width 63 height 13
type input "3"
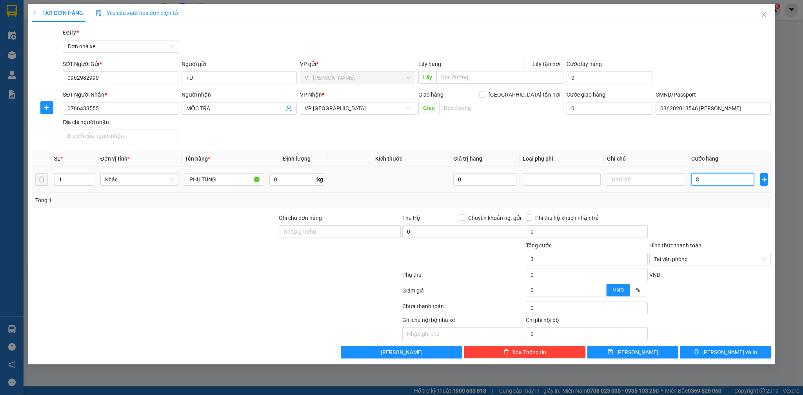
type input "30"
type input "300"
type input "3.000"
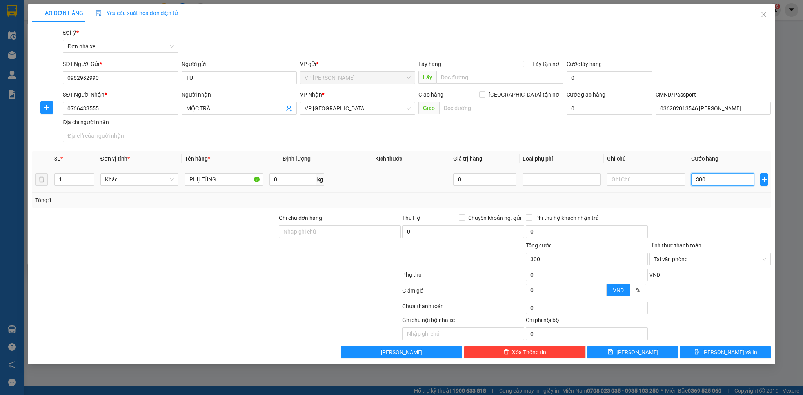
type input "3.000"
type input "30.000"
drag, startPoint x: 763, startPoint y: 259, endPoint x: 767, endPoint y: 306, distance: 47.2
drag, startPoint x: 755, startPoint y: 354, endPoint x: 769, endPoint y: 349, distance: 14.3
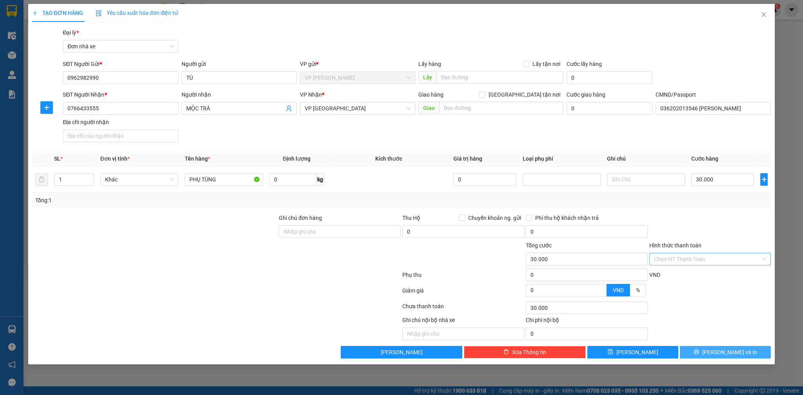
click at [755, 354] on button "[PERSON_NAME] và In" at bounding box center [725, 351] width 91 height 13
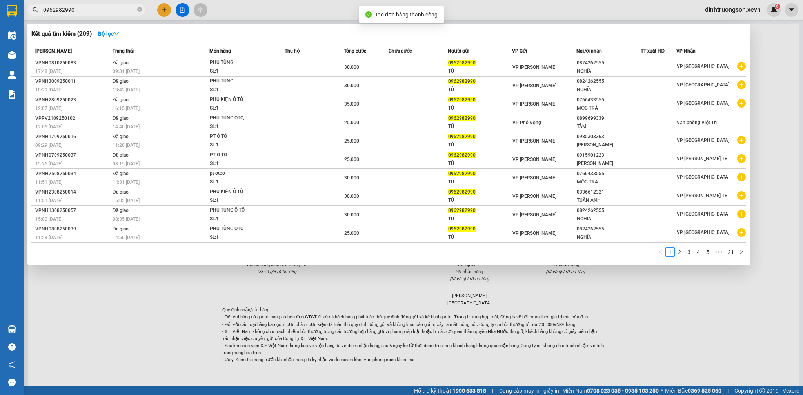
drag, startPoint x: 794, startPoint y: 322, endPoint x: 512, endPoint y: 227, distance: 298.2
click at [793, 320] on div at bounding box center [401, 197] width 803 height 395
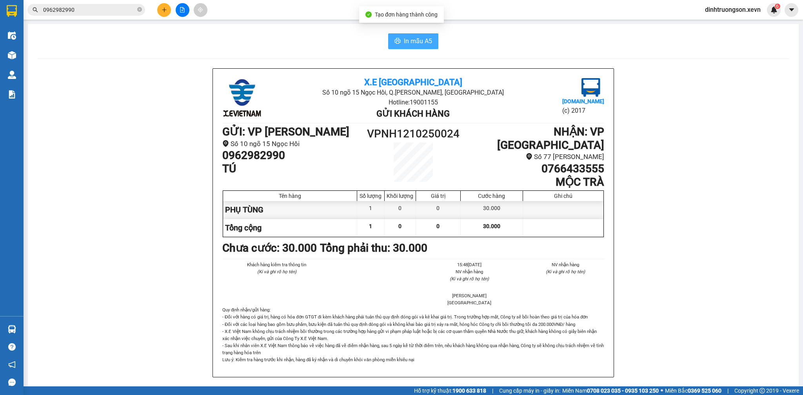
click at [416, 45] on span "In mẫu A5" at bounding box center [418, 41] width 28 height 10
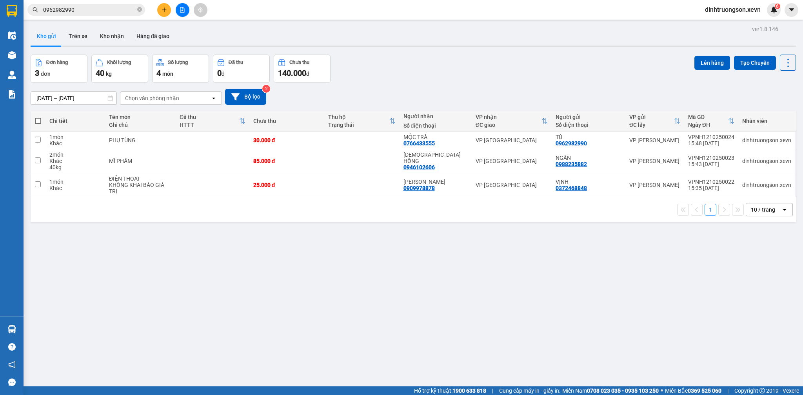
click at [481, 65] on div "Đơn hàng 3 đơn Khối lượng 40 kg Số lượng 4 món Đã thu 0 đ Chưa thu 140.000 đ Lê…" at bounding box center [413, 69] width 765 height 28
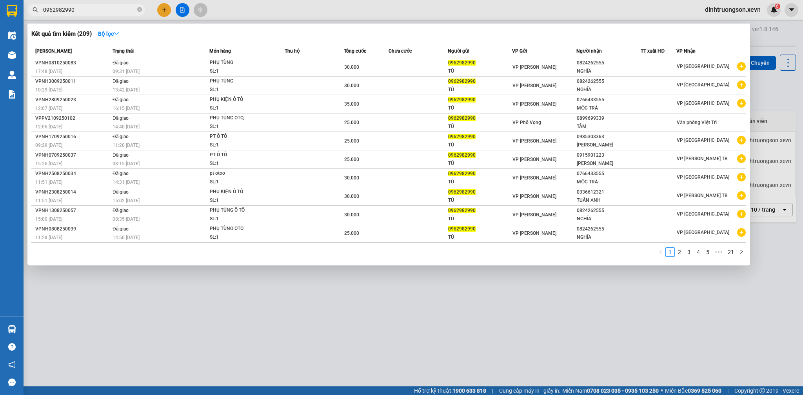
click at [120, 6] on input "0962982990" at bounding box center [89, 9] width 93 height 9
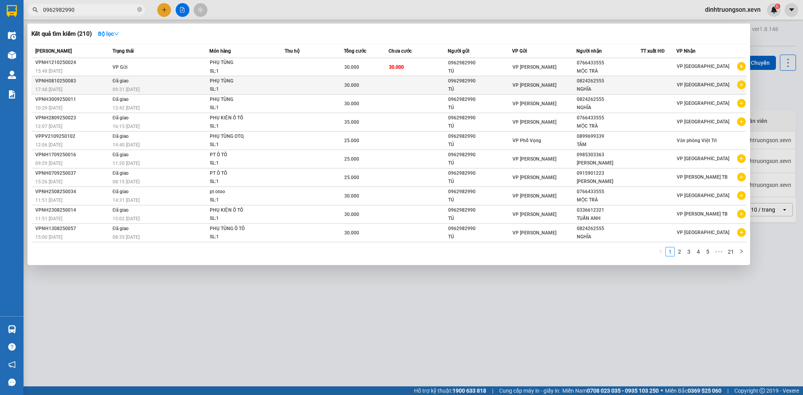
type input "0962982990"
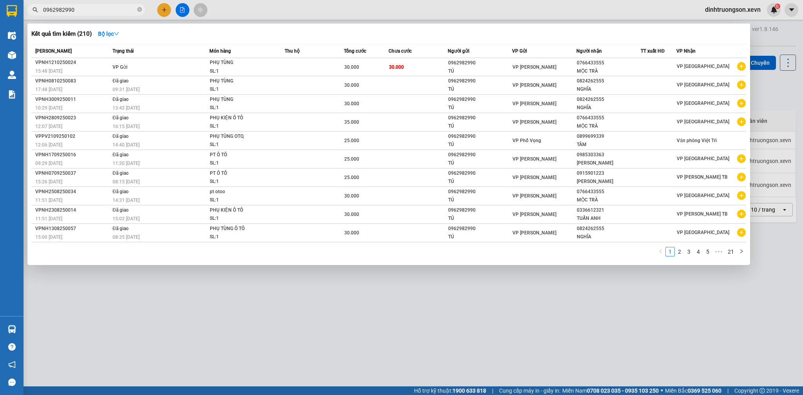
click at [248, 311] on div at bounding box center [401, 197] width 803 height 395
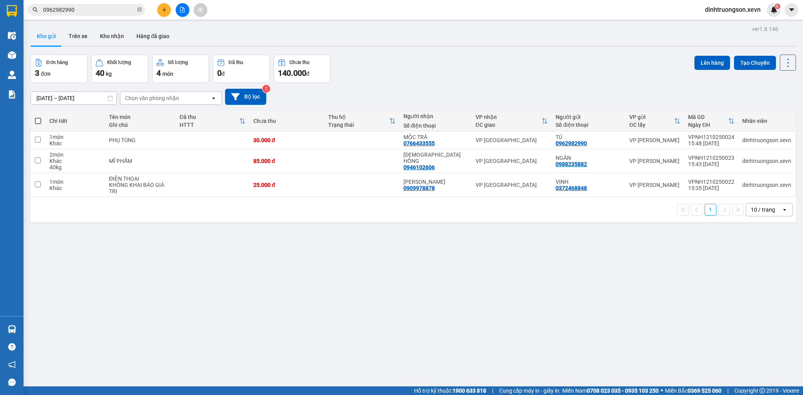
click at [434, 79] on div "Đơn hàng 3 đơn Khối lượng 40 kg Số lượng 4 món Đã thu 0 đ Chưa thu 140.000 đ Lê…" at bounding box center [413, 69] width 765 height 28
drag, startPoint x: 337, startPoint y: 266, endPoint x: 203, endPoint y: 338, distance: 151.9
click at [336, 267] on div "ver 1.8.146 Kho gửi Trên xe Kho nhận Hàng đã giao Đơn hàng 3 đơn Khối lượng 40 …" at bounding box center [413, 221] width 772 height 395
click at [75, 32] on button "Trên xe" at bounding box center [77, 36] width 31 height 19
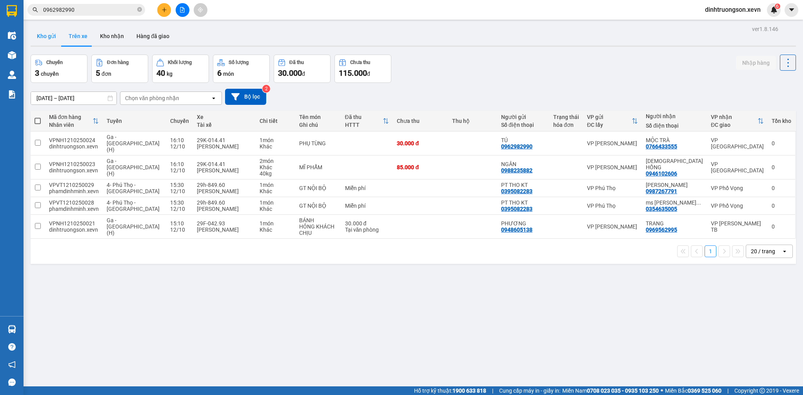
click at [53, 39] on button "Kho gửi" at bounding box center [47, 36] width 32 height 19
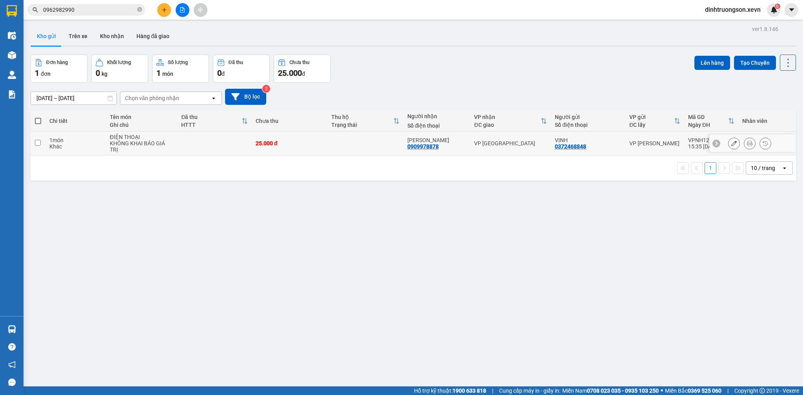
drag, startPoint x: 149, startPoint y: 144, endPoint x: 289, endPoint y: 148, distance: 140.5
click at [148, 144] on div "KHÔNG KHAI BÁO GIÁ TRỊ" at bounding box center [142, 146] width 64 height 13
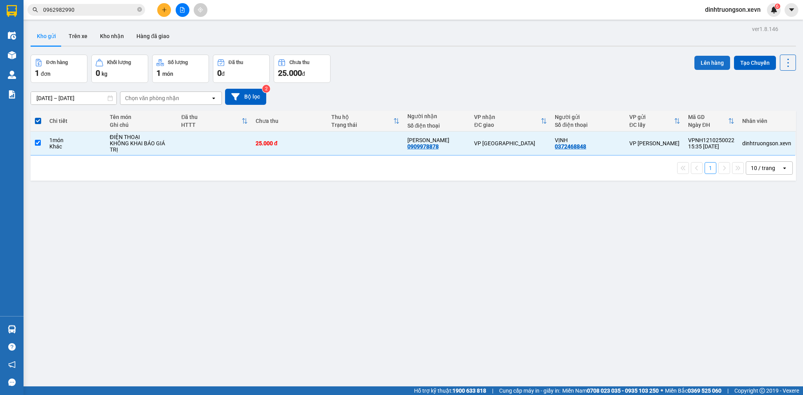
click at [698, 59] on button "Lên hàng" at bounding box center [712, 63] width 36 height 14
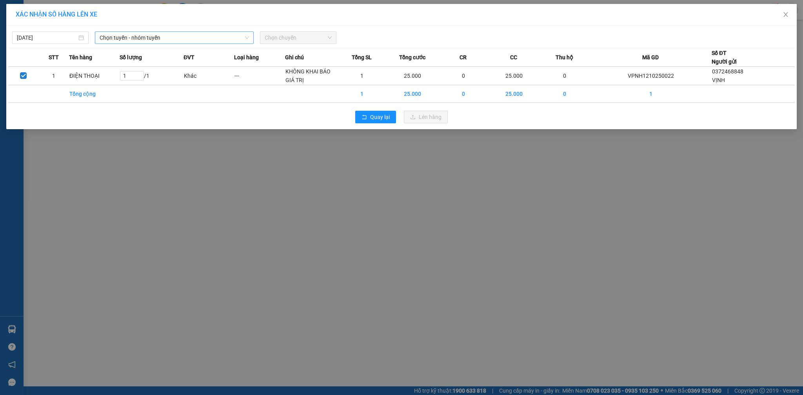
click at [154, 36] on span "Chọn tuyến - nhóm tuyến" at bounding box center [174, 38] width 149 height 12
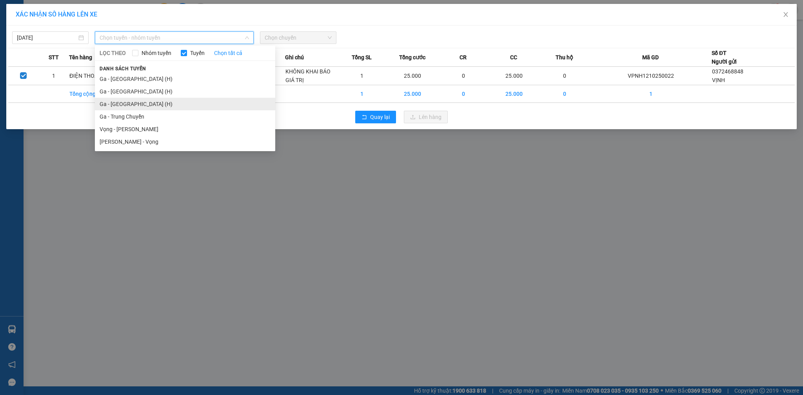
drag, startPoint x: 137, startPoint y: 100, endPoint x: 260, endPoint y: 58, distance: 130.5
click at [137, 101] on li "Ga - [GEOGRAPHIC_DATA] (H)" at bounding box center [185, 104] width 180 height 13
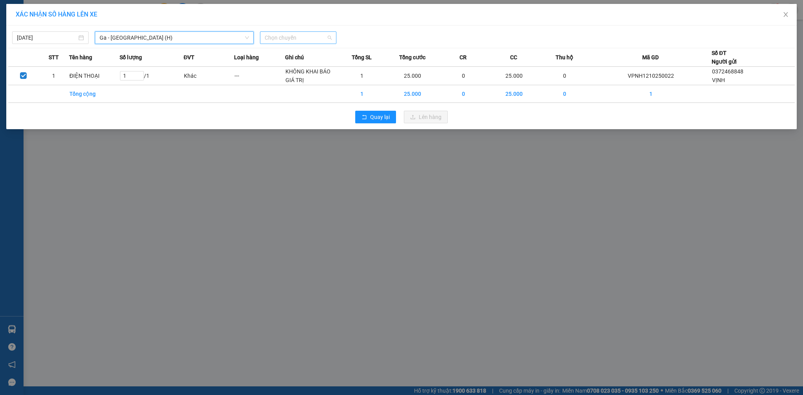
click at [306, 37] on span "Chọn chuyến" at bounding box center [298, 38] width 67 height 12
type input "16:10"
click at [304, 64] on div "Thêm chuyến " 16:10 "" at bounding box center [302, 66] width 84 height 13
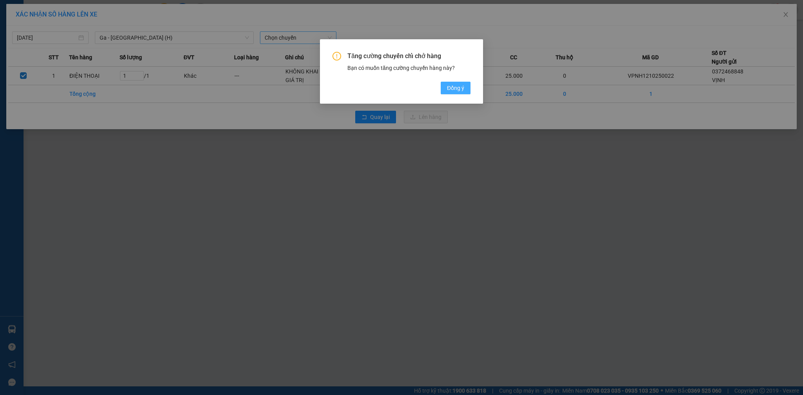
click at [465, 91] on button "Đồng ý" at bounding box center [456, 88] width 30 height 13
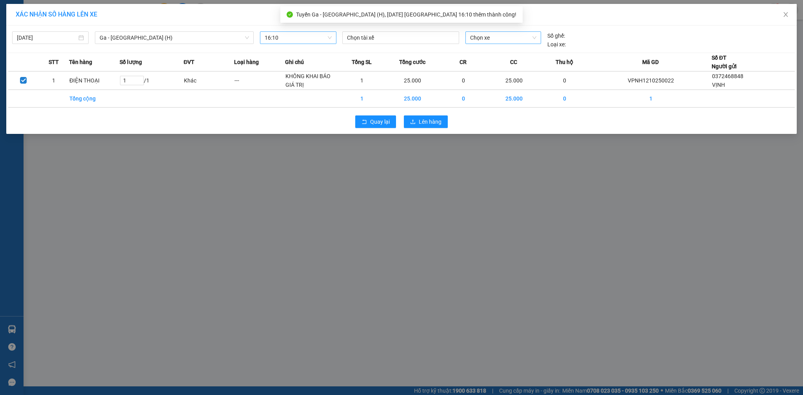
click at [485, 43] on span "Chọn xe" at bounding box center [503, 38] width 66 height 12
type input "952"
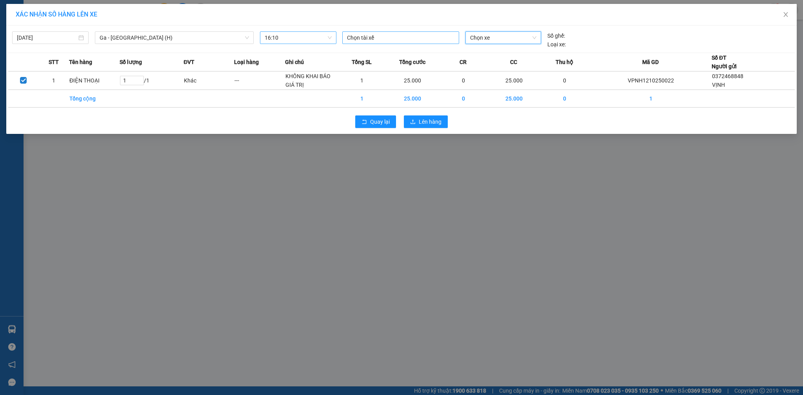
click at [393, 38] on div at bounding box center [400, 37] width 113 height 9
type input "VŨ VIỆT"
click at [386, 56] on div "Vũ Việt Hùng" at bounding box center [401, 53] width 108 height 9
click at [497, 35] on span "Chọn xe" at bounding box center [503, 38] width 66 height 12
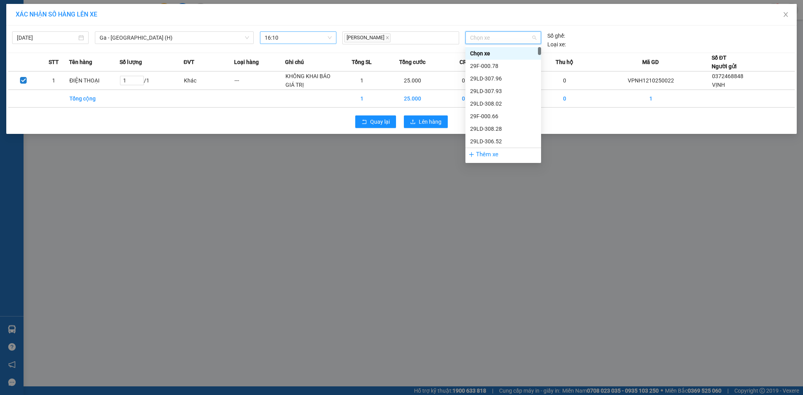
paste input "84952"
type input "84952"
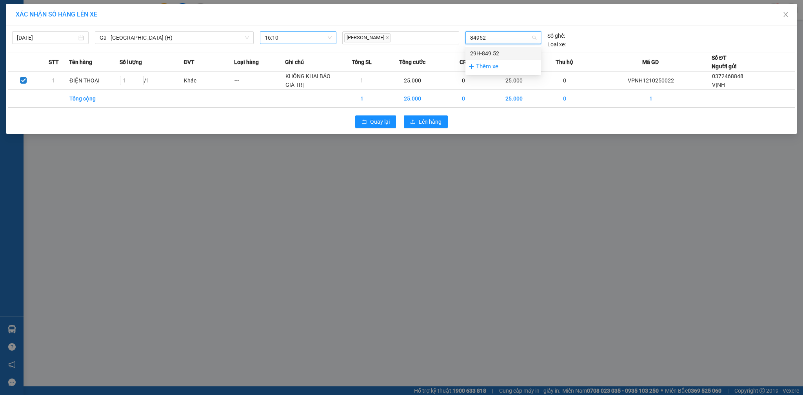
click at [506, 53] on div "29H-849.52" at bounding box center [503, 53] width 66 height 9
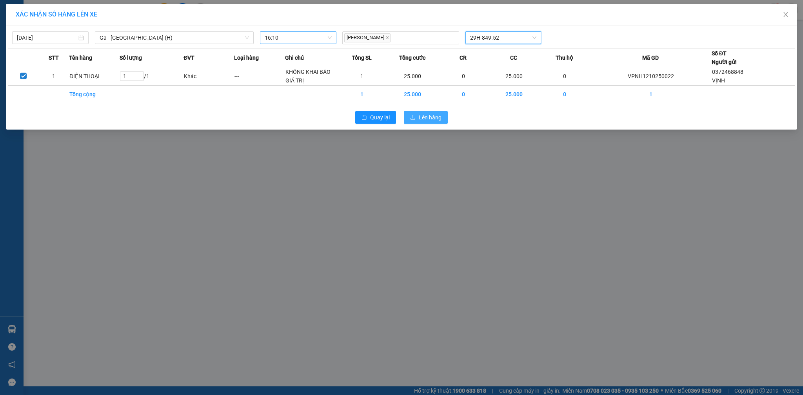
click at [440, 118] on span "Lên hàng" at bounding box center [430, 117] width 23 height 9
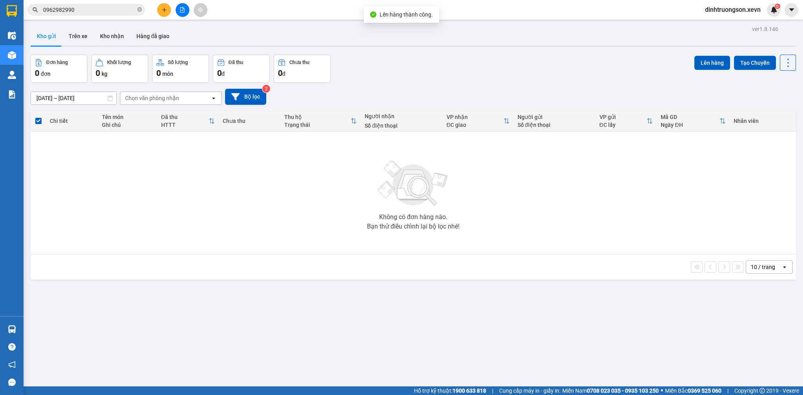
click at [436, 91] on div "10/10/2025 – 12/10/2025 Press the down arrow key to interact with the calendar …" at bounding box center [413, 97] width 765 height 16
click at [108, 9] on input "0962982990" at bounding box center [89, 9] width 93 height 9
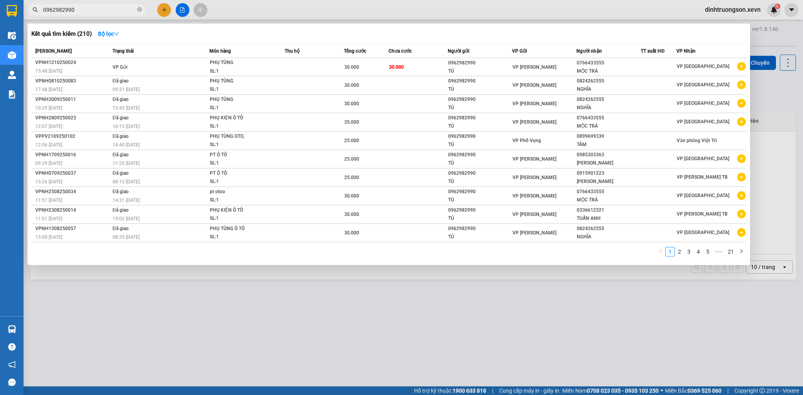
click at [108, 9] on input "0962982990" at bounding box center [89, 9] width 93 height 9
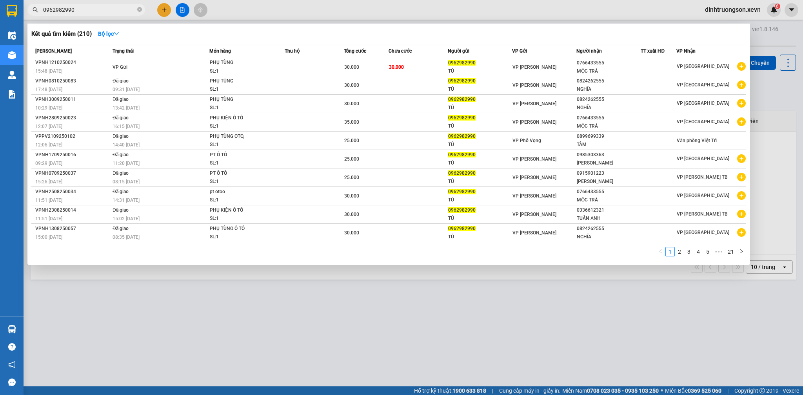
type input "096298299"
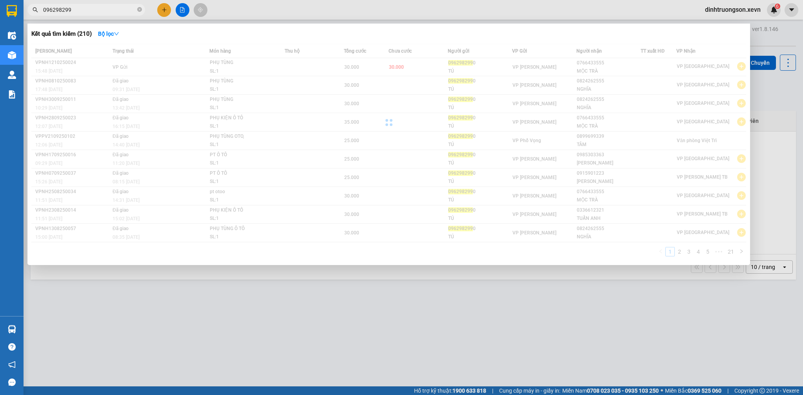
click at [108, 9] on input "096298299" at bounding box center [89, 9] width 93 height 9
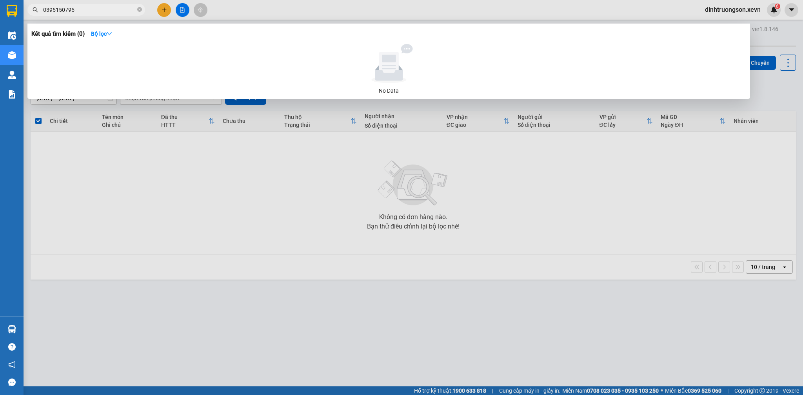
click at [110, 11] on input "0395150795" at bounding box center [89, 9] width 93 height 9
type input "0395150795"
click at [167, 11] on div at bounding box center [401, 197] width 803 height 395
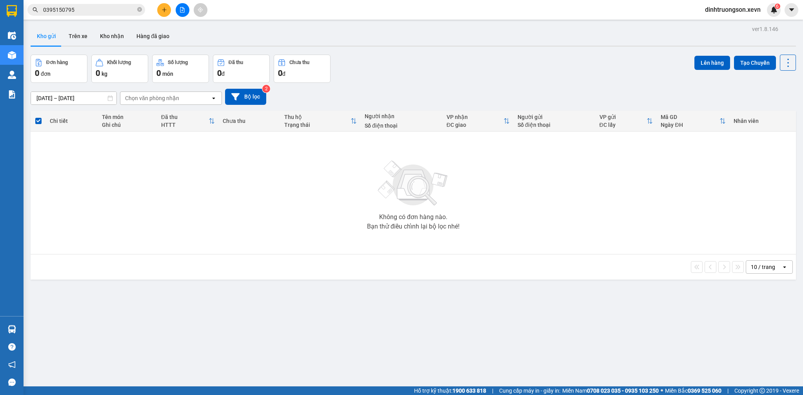
click at [166, 11] on icon "plus" at bounding box center [164, 9] width 5 height 5
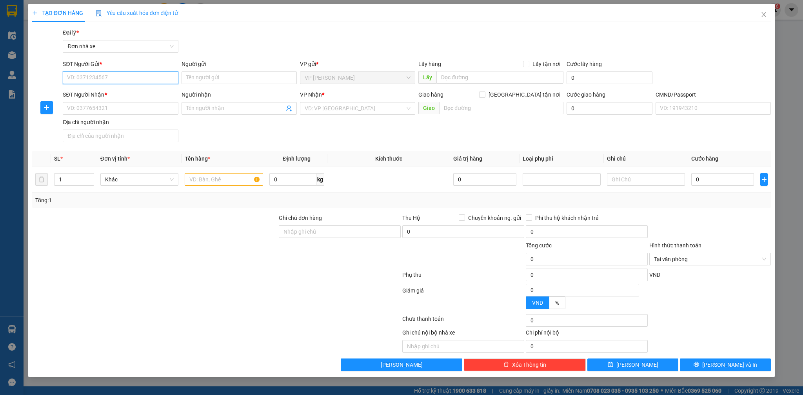
click at [135, 78] on input "SĐT Người Gửi *" at bounding box center [120, 77] width 115 height 13
paste input "0395150795"
type input "0395150795"
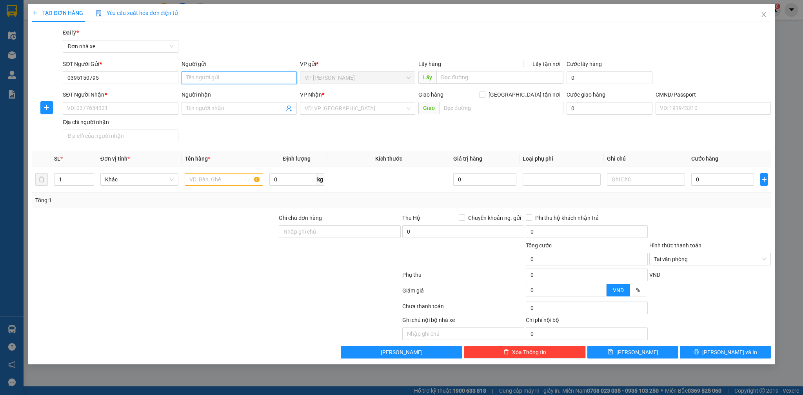
click at [198, 76] on input "Người gửi" at bounding box center [239, 77] width 115 height 13
type input "D"
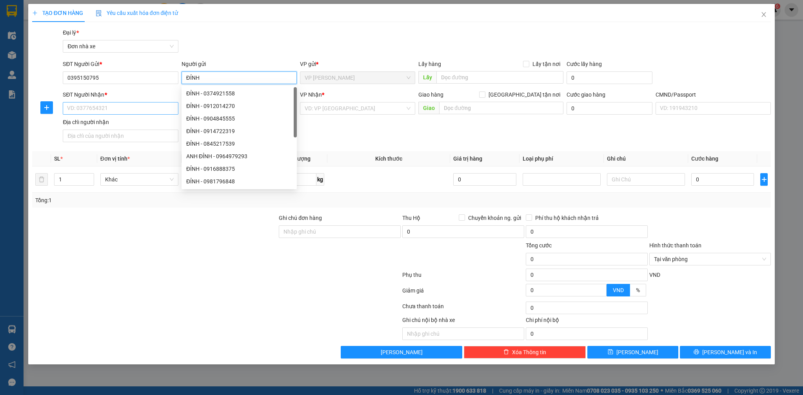
type input "ĐỈNH"
click at [131, 107] on input "SĐT Người Nhận *" at bounding box center [120, 108] width 115 height 13
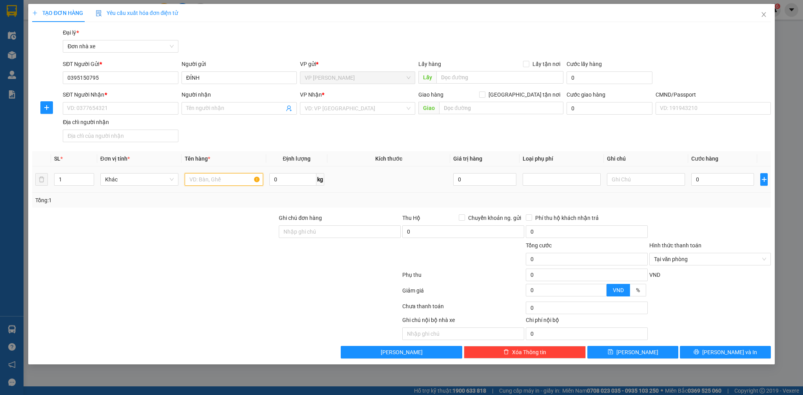
click at [208, 179] on input "text" at bounding box center [224, 179] width 78 height 13
type input "D"
type input "ĐIỆN THOẠI"
click at [121, 110] on input "SĐT Người Nhận *" at bounding box center [120, 108] width 115 height 13
type input "0348876028"
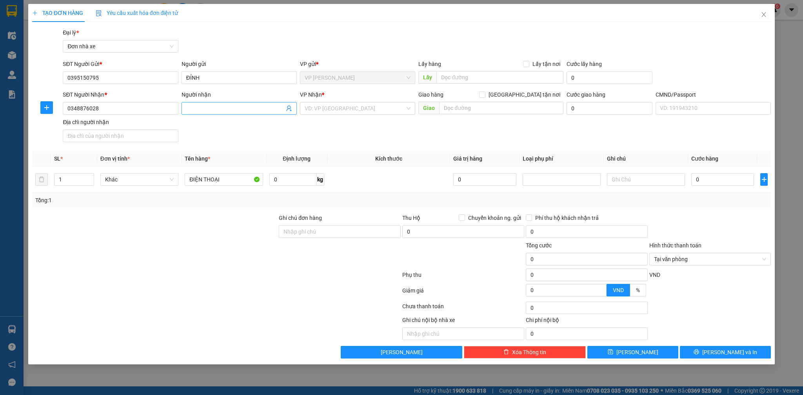
click at [224, 110] on input "Người nhận" at bounding box center [235, 108] width 98 height 9
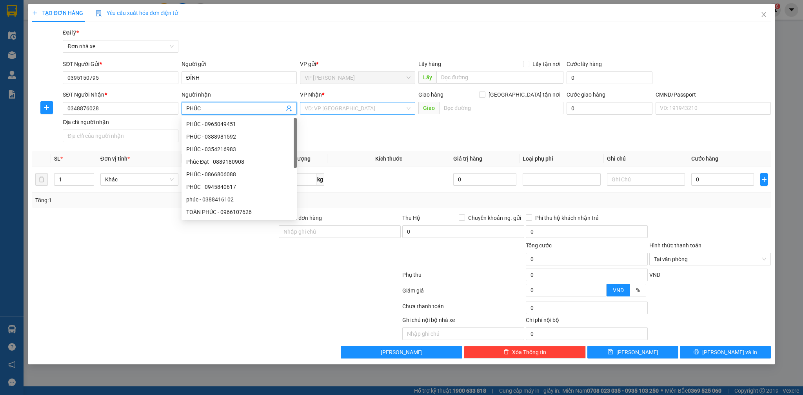
type input "PHÚC"
click at [328, 109] on input "search" at bounding box center [355, 108] width 100 height 12
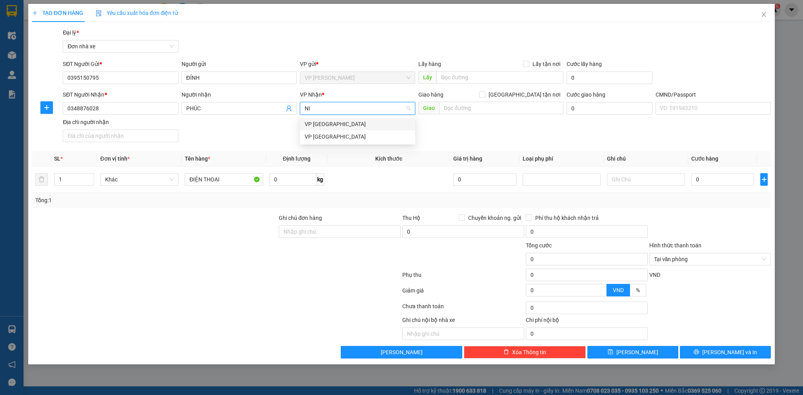
type input "N"
type input "TRẦ"
click at [339, 122] on div "VP [PERSON_NAME] TB" at bounding box center [358, 124] width 106 height 9
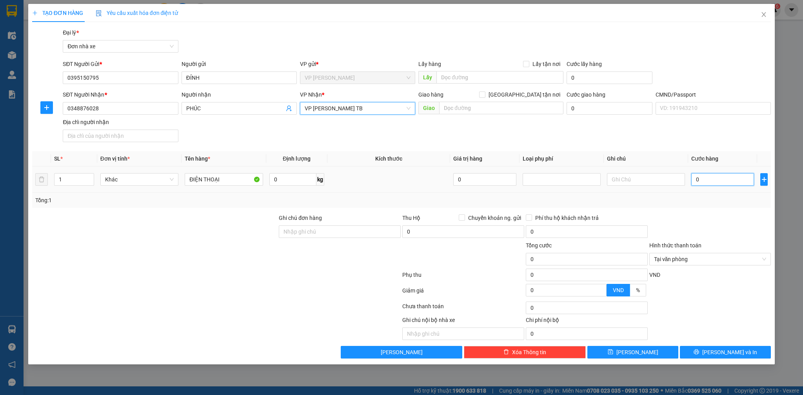
click at [715, 180] on input "0" at bounding box center [722, 179] width 63 height 13
type input "2"
type input "25"
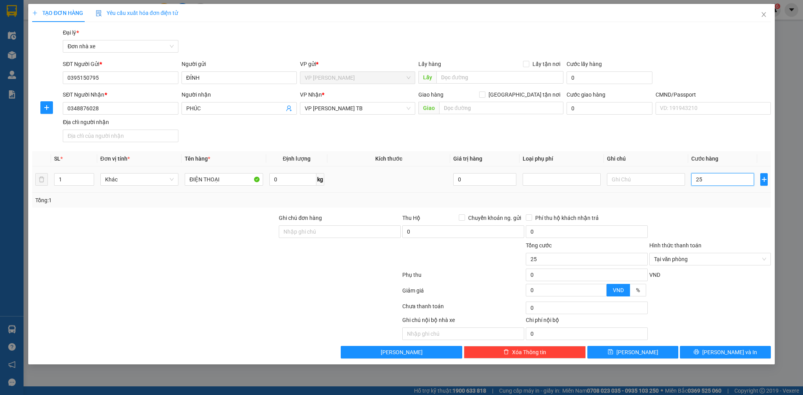
type input "250"
type input "2.500"
type input "25.000"
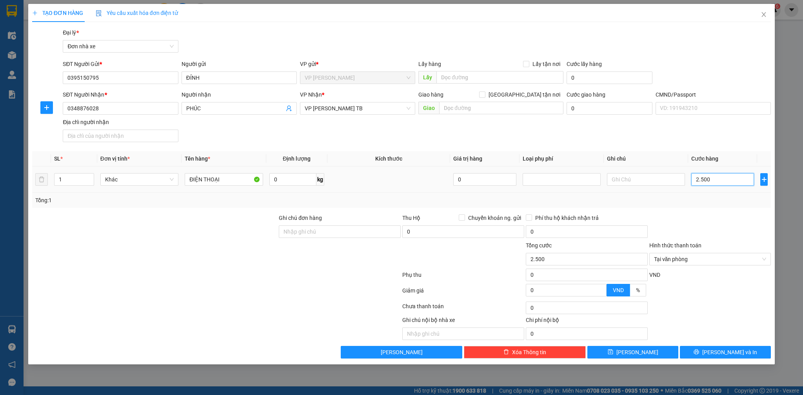
type input "25.000"
drag, startPoint x: 671, startPoint y: 183, endPoint x: 661, endPoint y: 183, distance: 9.4
click at [669, 183] on input "text" at bounding box center [646, 179] width 78 height 13
type input "KHÔNG KHAI BÁO GIÁ TRỊ"
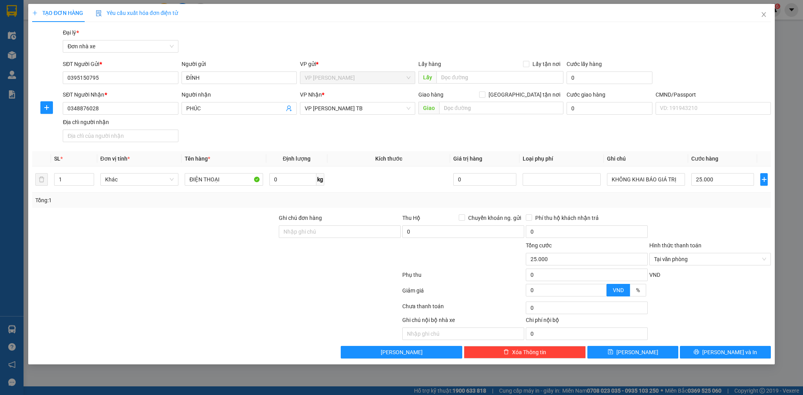
drag, startPoint x: 729, startPoint y: 213, endPoint x: 744, endPoint y: 225, distance: 19.1
click at [731, 215] on div at bounding box center [711, 226] width 124 height 27
click at [747, 226] on div at bounding box center [711, 226] width 124 height 27
click at [750, 357] on button "[PERSON_NAME] và In" at bounding box center [725, 351] width 91 height 13
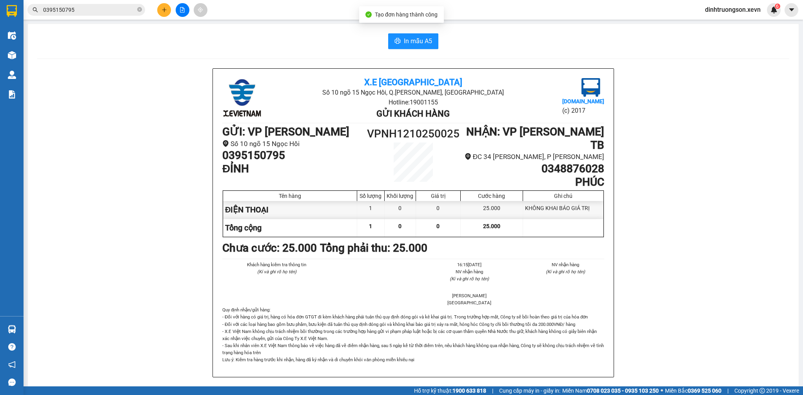
drag, startPoint x: 784, startPoint y: 308, endPoint x: 680, endPoint y: 198, distance: 151.8
click at [784, 307] on div "In mẫu A5 X.E Việt Nam Số 10 ngõ 15 Ngọc Hồi, Q.Hoàng Mai, Hà Nội Hotline: 1900…" at bounding box center [413, 375] width 771 height 703
drag, startPoint x: 418, startPoint y: 43, endPoint x: 542, endPoint y: 128, distance: 149.7
click at [418, 44] on span "In mẫu A5" at bounding box center [418, 41] width 28 height 10
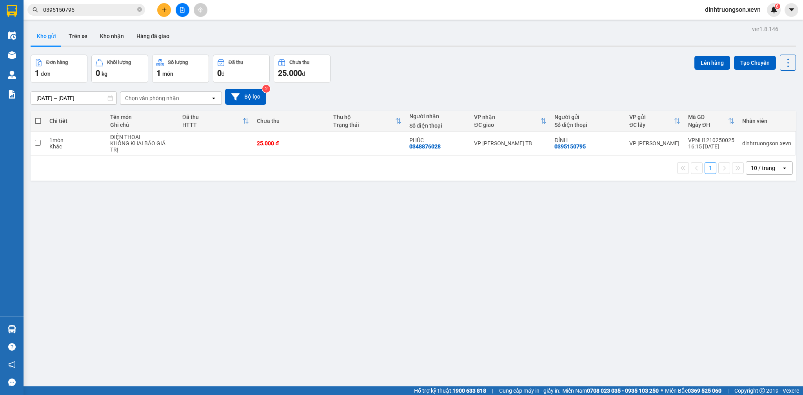
drag, startPoint x: 473, startPoint y: 53, endPoint x: 429, endPoint y: 62, distance: 45.6
click at [473, 53] on div "ver 1.8.146 Kho gửi Trên xe Kho nhận Hàng đã giao Đơn hàng 1 đơn Khối lượng 0 k…" at bounding box center [413, 221] width 772 height 395
click at [484, 69] on div "Đơn hàng 1 đơn Khối lượng 0 kg Số lượng 1 món Đã thu 0 đ Chưa thu 25.000 đ Lên …" at bounding box center [413, 69] width 765 height 28
drag, startPoint x: 427, startPoint y: 149, endPoint x: 404, endPoint y: 148, distance: 23.6
click at [405, 148] on td "PHÚC 0348876028" at bounding box center [437, 143] width 65 height 24
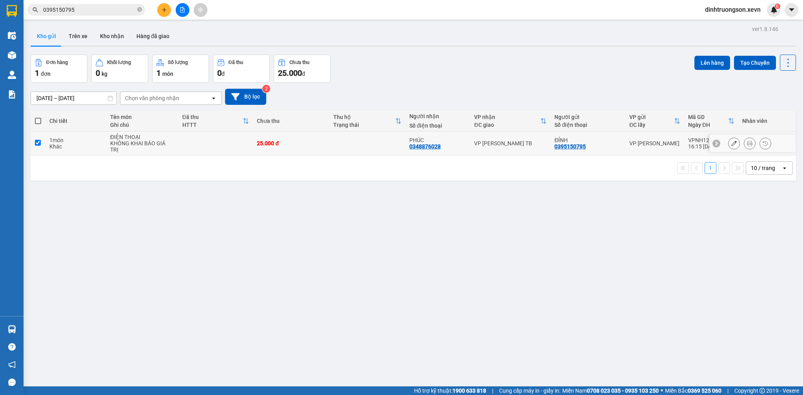
checkbox input "true"
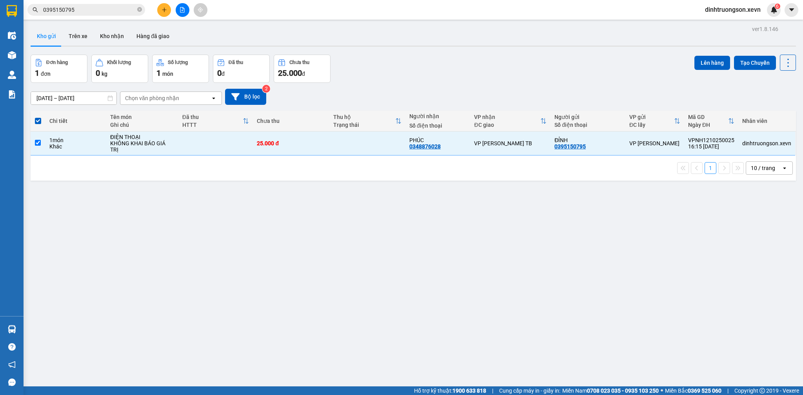
click at [102, 9] on input "0395150795" at bounding box center [89, 9] width 93 height 9
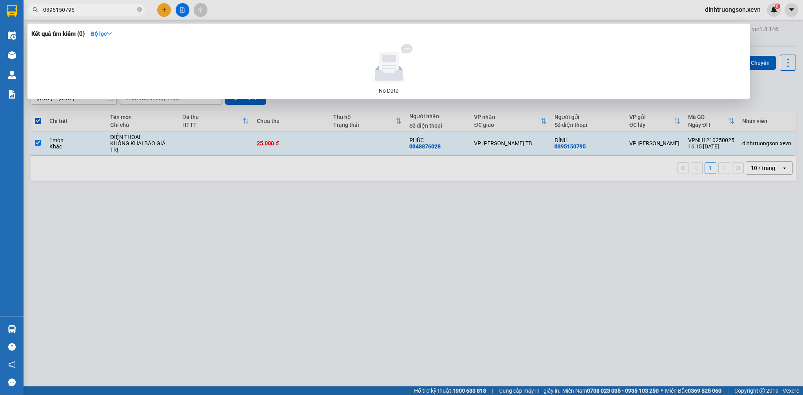
click at [102, 9] on input "0395150795" at bounding box center [89, 9] width 93 height 9
paste input "48876028"
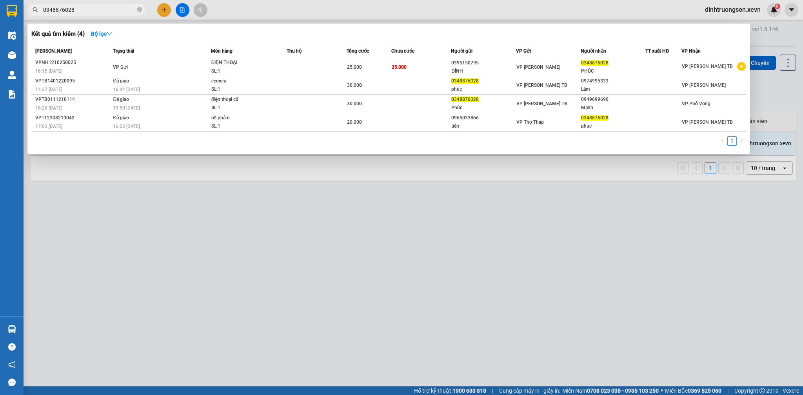
drag, startPoint x: 227, startPoint y: 261, endPoint x: 233, endPoint y: 42, distance: 218.9
click at [229, 258] on div at bounding box center [401, 197] width 803 height 395
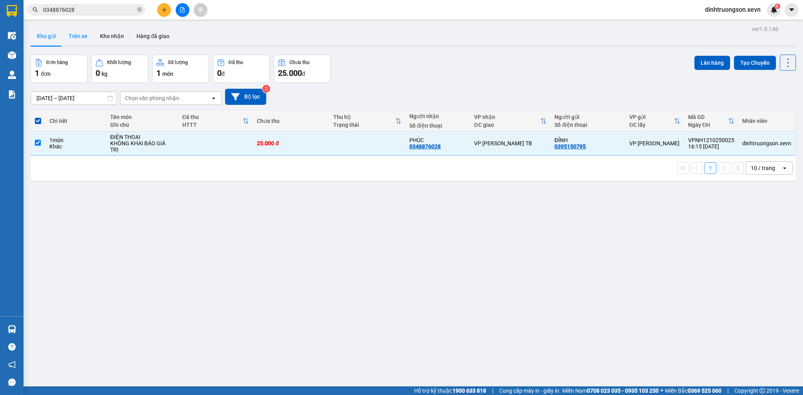
click at [86, 41] on button "Trên xe" at bounding box center [77, 36] width 31 height 19
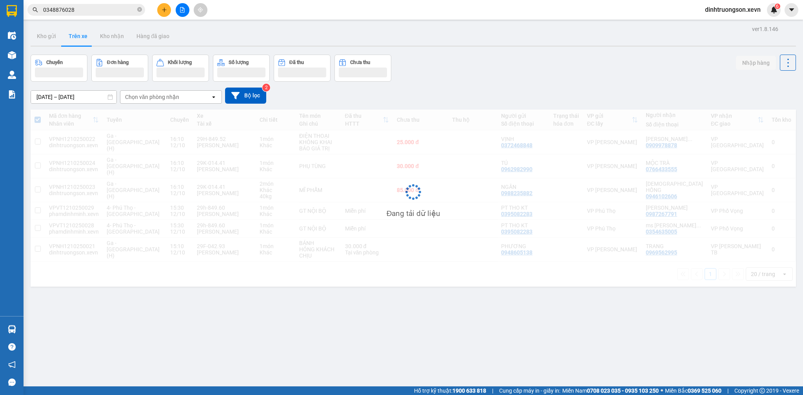
click at [48, 41] on button "Kho gửi" at bounding box center [47, 36] width 32 height 19
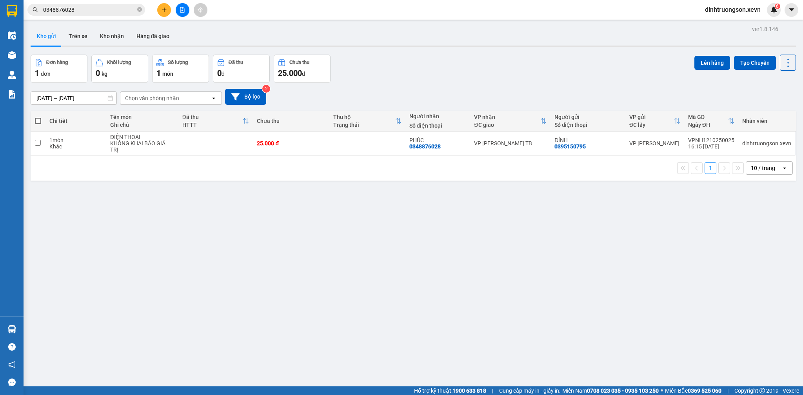
click at [516, 76] on div "Đơn hàng 1 đơn Khối lượng 0 kg Số lượng 1 món Đã thu 0 đ Chưa thu 25.000 đ Lên …" at bounding box center [413, 69] width 765 height 28
click at [265, 237] on div "ver 1.8.146 Kho gửi Trên xe Kho nhận Hàng đã giao Đơn hàng 1 đơn Khối lượng 0 k…" at bounding box center [413, 221] width 772 height 395
click at [444, 75] on div "Đơn hàng 1 đơn Khối lượng 0 kg Số lượng 1 món Đã thu 0 đ Chưa thu 25.000 đ Lên …" at bounding box center [413, 69] width 765 height 28
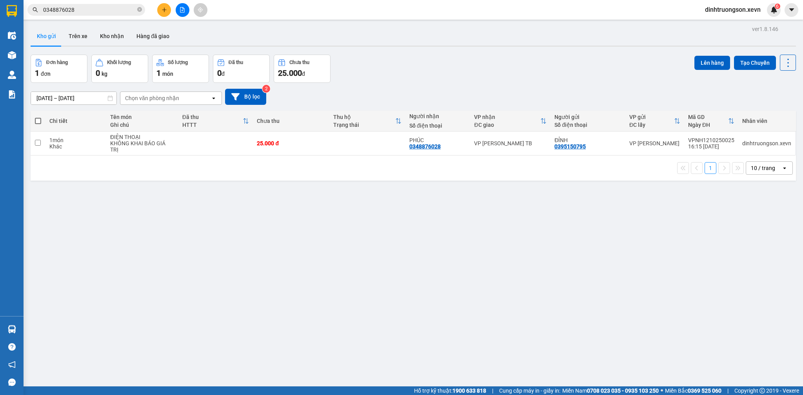
click at [442, 73] on div "Đơn hàng 1 đơn Khối lượng 0 kg Số lượng 1 món Đã thu 0 đ Chưa thu 25.000 đ Lên …" at bounding box center [413, 69] width 765 height 28
click at [95, 8] on input "0348876028" at bounding box center [89, 9] width 93 height 9
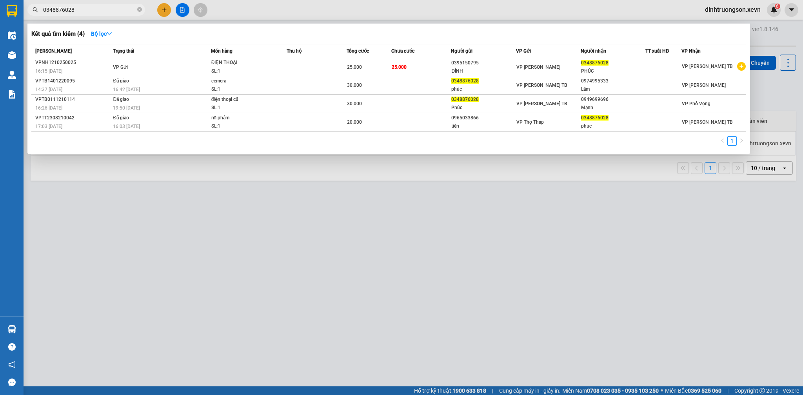
drag, startPoint x: 95, startPoint y: 8, endPoint x: 98, endPoint y: 13, distance: 5.7
click at [98, 13] on input "0348876028" at bounding box center [89, 9] width 93 height 9
paste input "981714240"
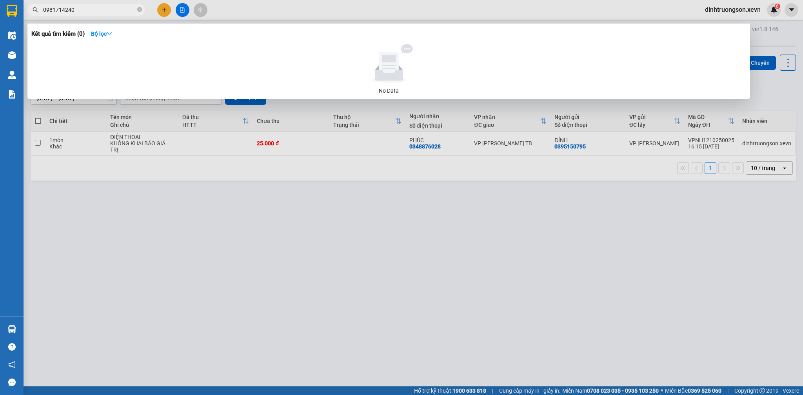
click at [103, 8] on input "0981714240" at bounding box center [89, 9] width 93 height 9
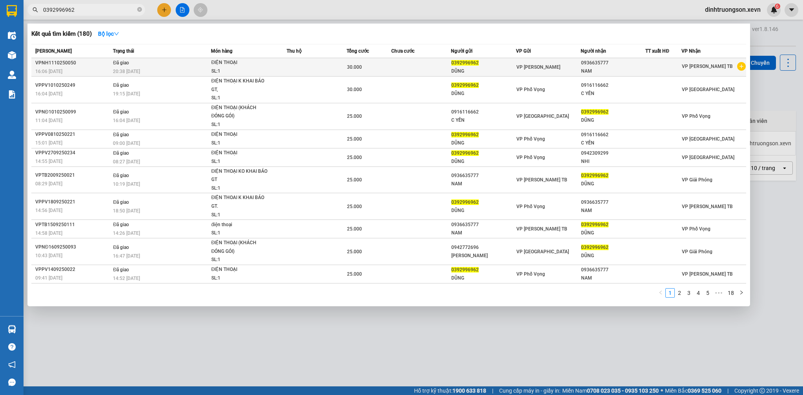
type input "0392996962"
click at [740, 69] on icon "plus-circle" at bounding box center [741, 66] width 9 height 9
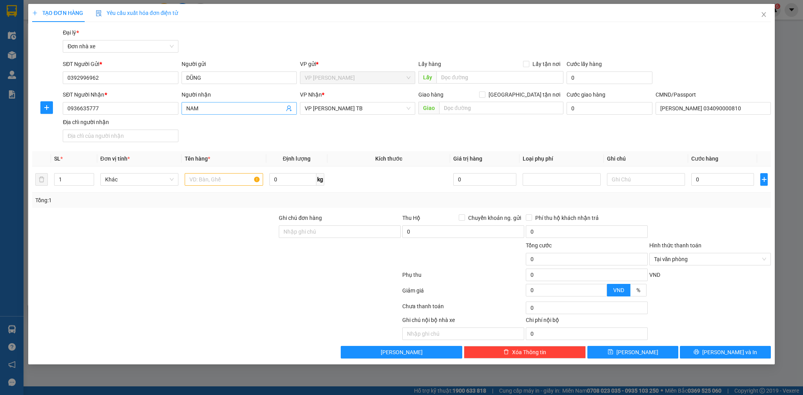
click at [289, 108] on icon "user-add" at bounding box center [288, 108] width 5 height 6
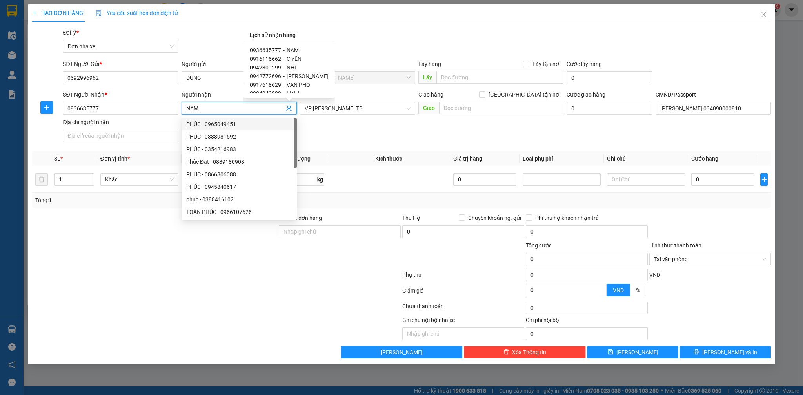
click at [290, 65] on span "NHI" at bounding box center [291, 67] width 9 height 6
type input "0942309299"
type input "NHI"
type input "014207008397 PHAN MẠNH TÂN, MƯỜNG THẢI,SƠN LA"
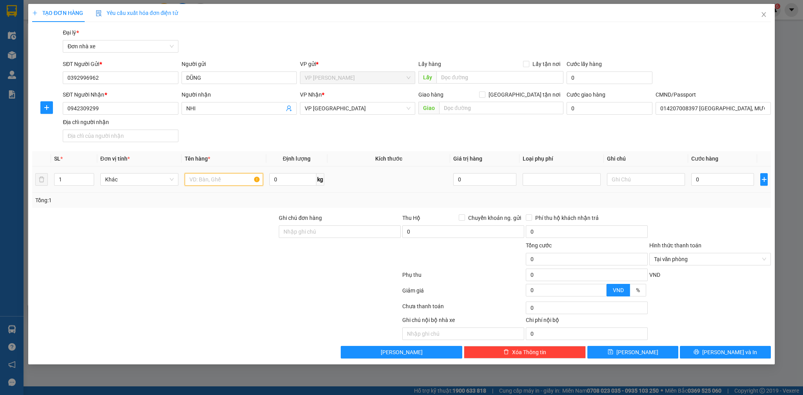
click at [224, 184] on input "text" at bounding box center [224, 179] width 78 height 13
type input "D"
type input "ĐIỆN THOẠI"
click at [707, 178] on input "0" at bounding box center [722, 179] width 63 height 13
type input "2"
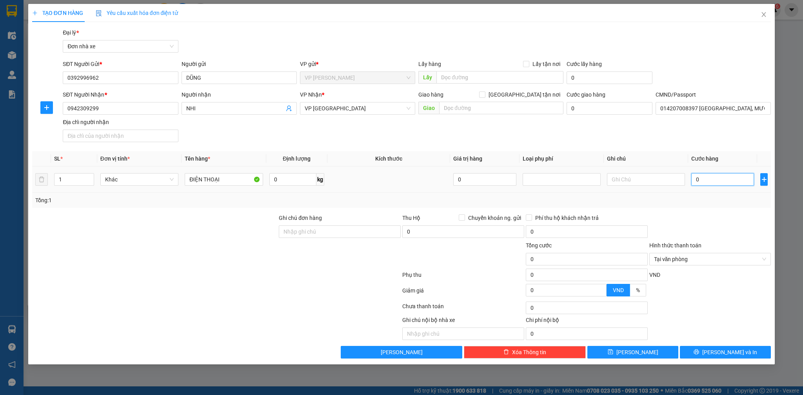
type input "2"
type input "25"
type input "250"
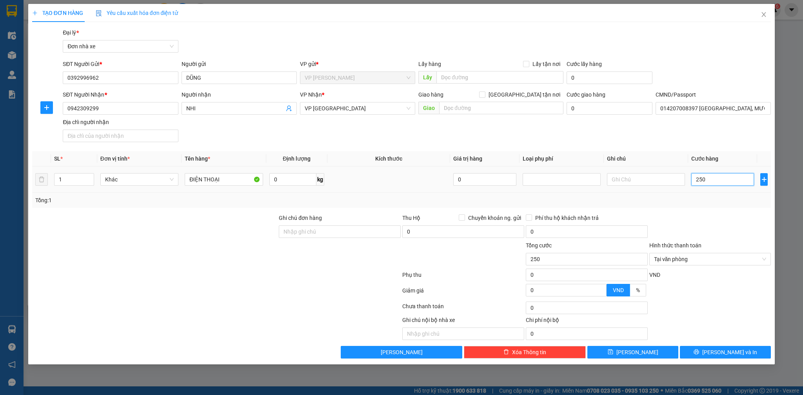
type input "2.500"
type input "25.000"
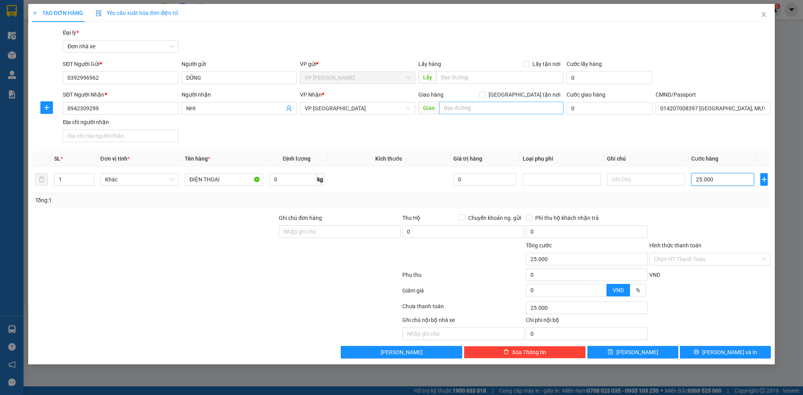
type input "25.000"
click at [525, 108] on input "text" at bounding box center [501, 108] width 124 height 13
drag, startPoint x: 630, startPoint y: 179, endPoint x: 622, endPoint y: 157, distance: 23.5
click at [624, 162] on table "SL * Đơn vị tính * Tên hàng * Định lượng Kích thước Giá trị hàng Loại phụ phí G…" at bounding box center [401, 172] width 739 height 42
type input "KHÔNG KHA"
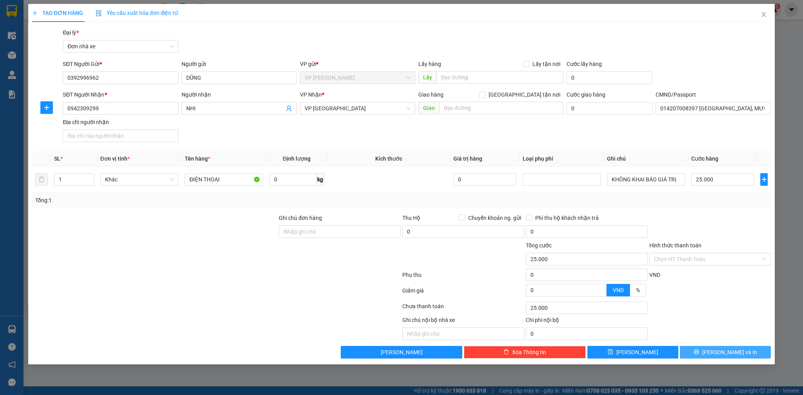
click at [727, 354] on span "[PERSON_NAME] và In" at bounding box center [729, 351] width 55 height 9
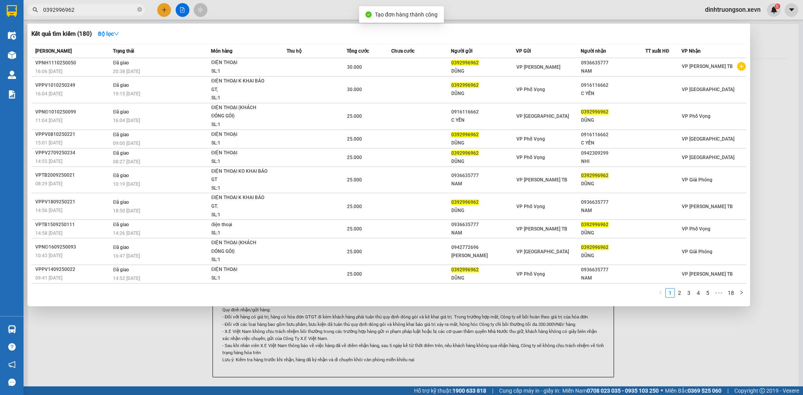
click at [801, 335] on div at bounding box center [401, 197] width 803 height 395
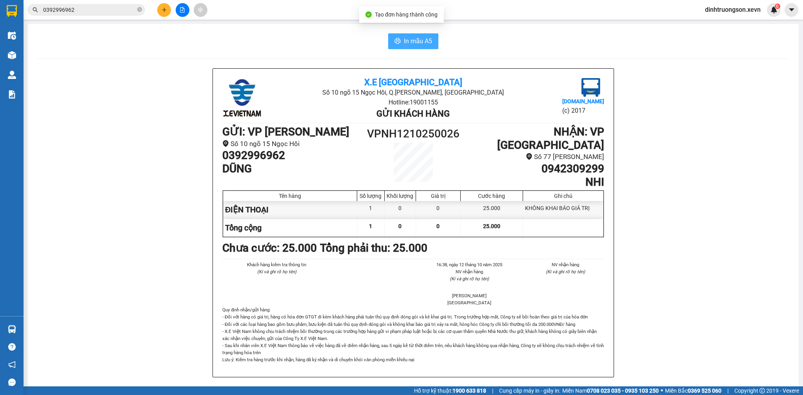
click at [427, 46] on button "In mẫu A5" at bounding box center [413, 41] width 50 height 16
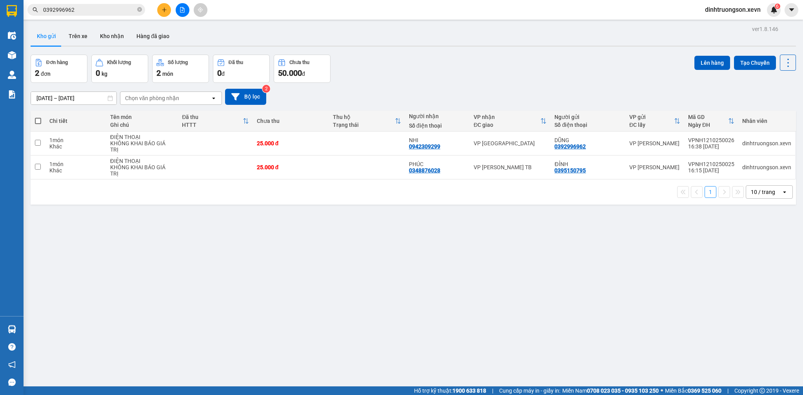
click at [101, 11] on input "0392996962" at bounding box center [89, 9] width 93 height 9
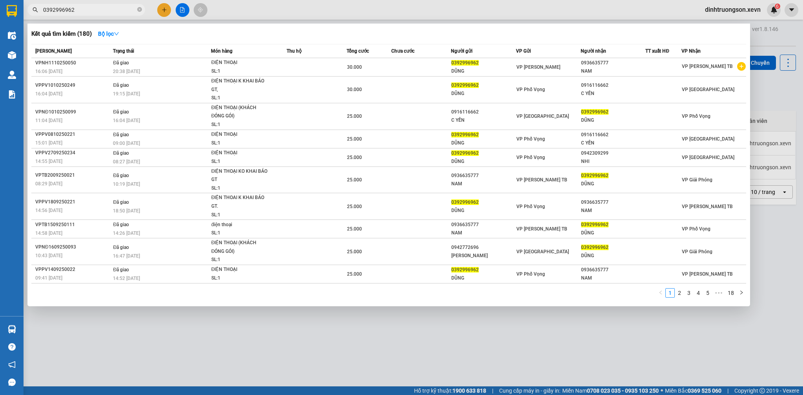
click at [101, 11] on input "0392996962" at bounding box center [89, 9] width 93 height 9
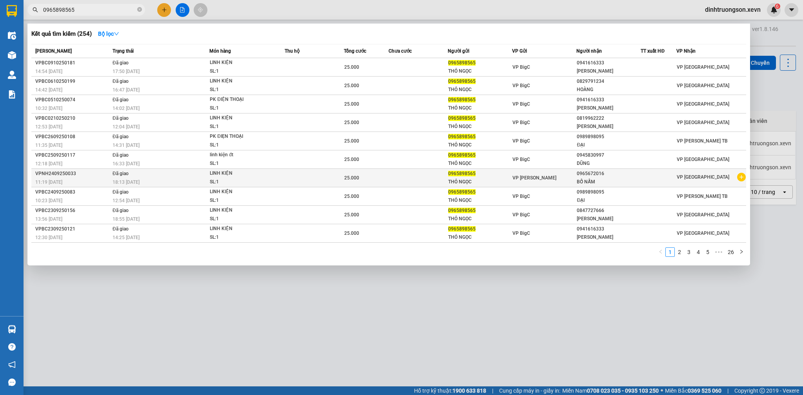
type input "0965898565"
click at [742, 181] on icon "plus-circle" at bounding box center [741, 177] width 9 height 9
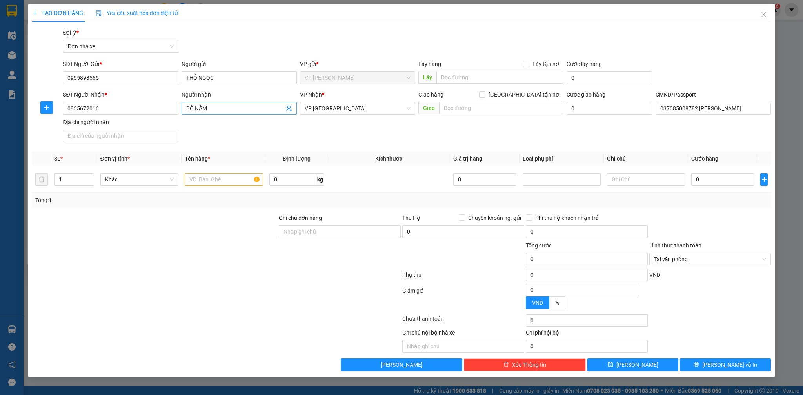
click at [291, 108] on icon "user-add" at bounding box center [289, 108] width 6 height 6
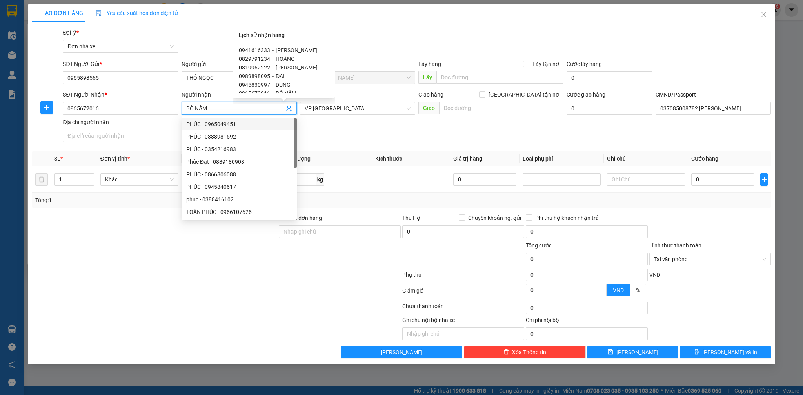
click at [280, 58] on span "HOÀNG" at bounding box center [285, 59] width 19 height 6
type input "0829791234"
type input "HOÀNG"
type input "03620003459 PHẠM HẢI LONG"
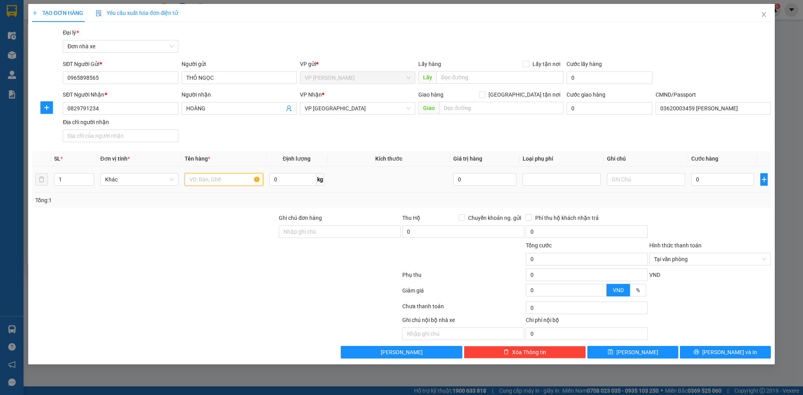
drag, startPoint x: 208, startPoint y: 183, endPoint x: 215, endPoint y: 180, distance: 7.4
click at [213, 181] on input "text" at bounding box center [224, 179] width 78 height 13
type input "PHỤ KIỆN ĐT"
click at [717, 173] on input "0" at bounding box center [722, 179] width 63 height 13
click at [748, 352] on button "[PERSON_NAME] và In" at bounding box center [725, 351] width 91 height 13
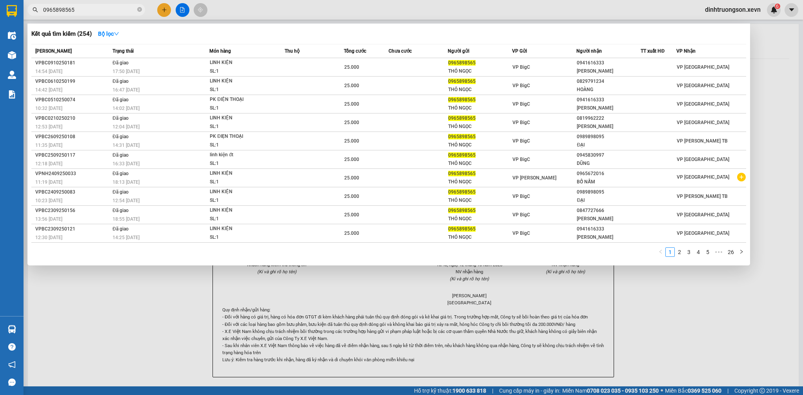
click at [793, 322] on div at bounding box center [401, 197] width 803 height 395
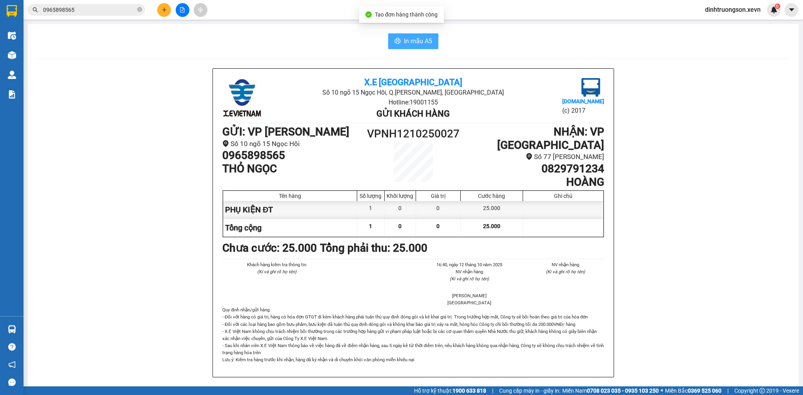
click at [422, 44] on span "In mẫu A5" at bounding box center [418, 41] width 28 height 10
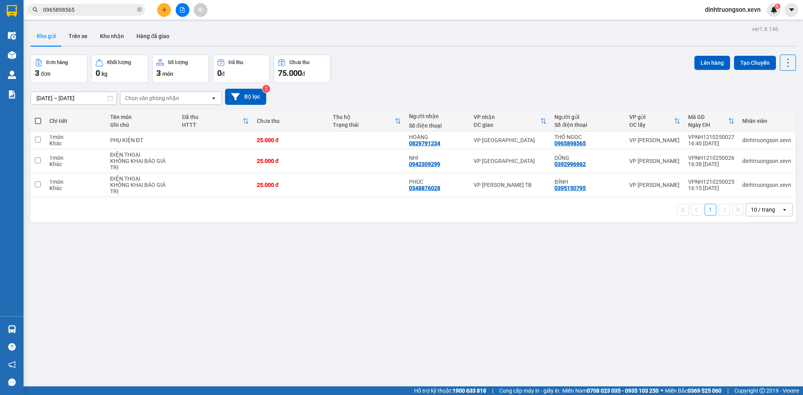
click at [92, 10] on input "0965898565" at bounding box center [89, 9] width 93 height 9
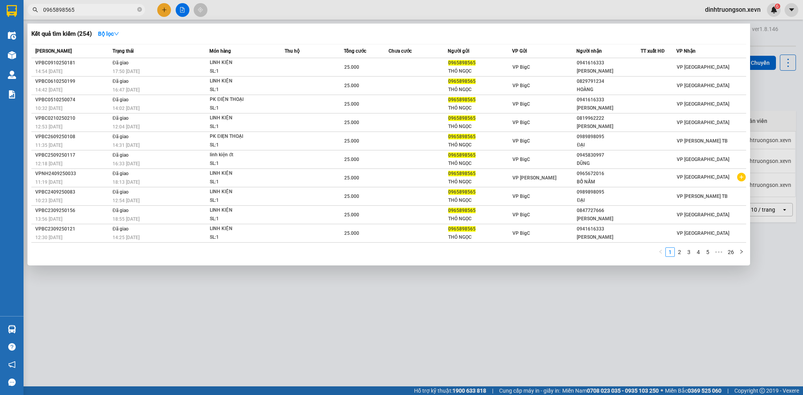
click at [93, 10] on input "0965898565" at bounding box center [89, 9] width 93 height 9
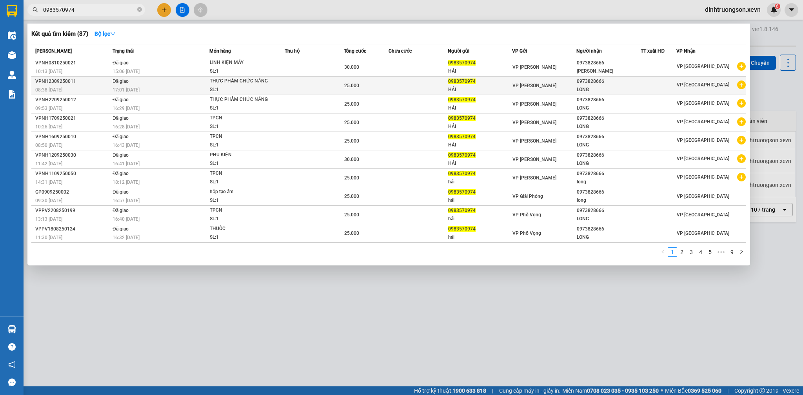
type input "0983570974"
click at [735, 85] on div "VP [GEOGRAPHIC_DATA]" at bounding box center [711, 85] width 69 height 10
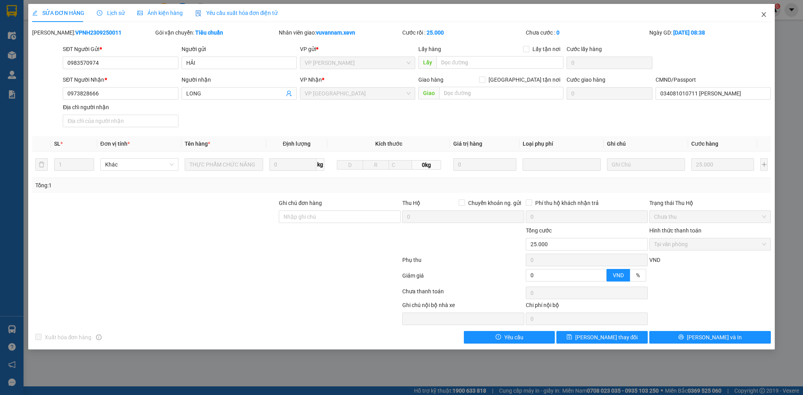
click at [767, 11] on span "Close" at bounding box center [764, 15] width 22 height 22
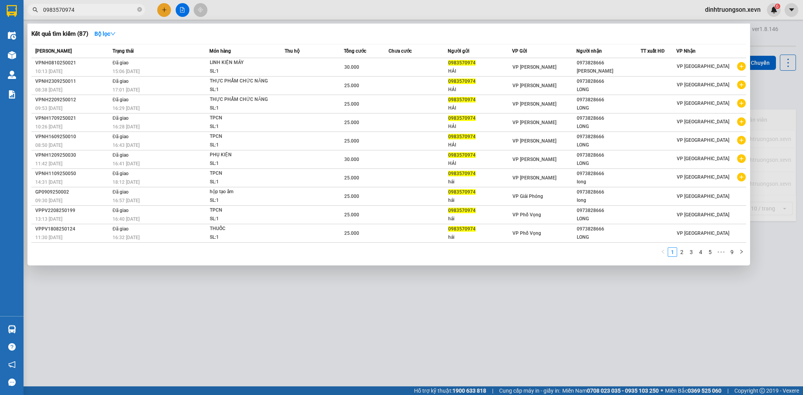
click at [102, 6] on input "0983570974" at bounding box center [89, 9] width 93 height 9
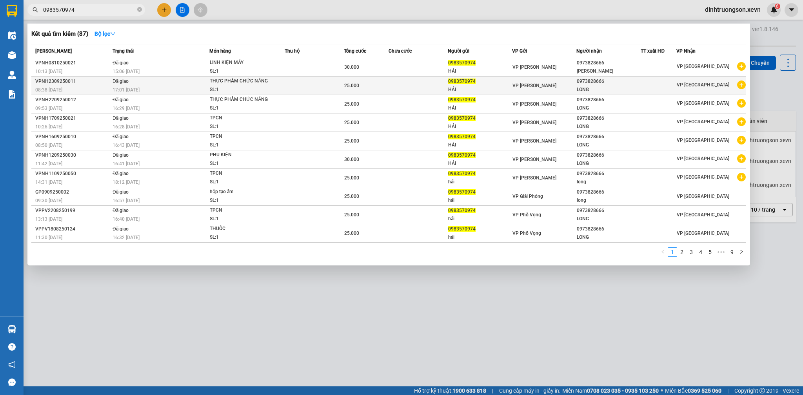
click at [740, 89] on icon "plus-circle" at bounding box center [741, 84] width 9 height 9
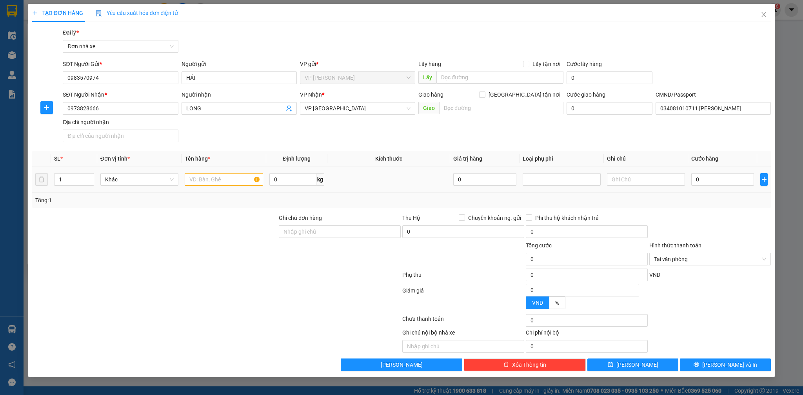
click at [235, 170] on td at bounding box center [224, 179] width 84 height 26
click at [229, 182] on input "text" at bounding box center [224, 179] width 78 height 13
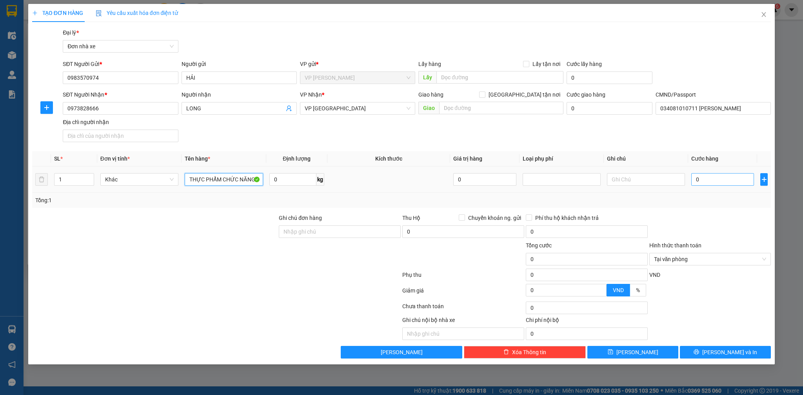
type input "THỰC PHẨM CHỨC NĂNG"
click at [715, 185] on input "0" at bounding box center [722, 179] width 63 height 13
type input "2"
type input "25"
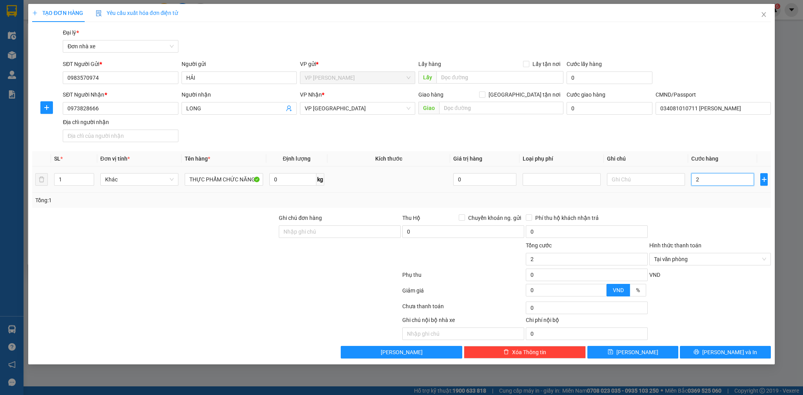
type input "25"
type input "250"
type input "2.500"
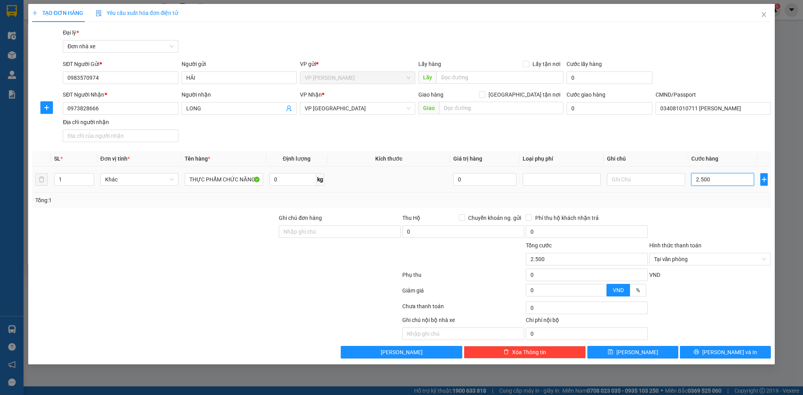
type input "25.000"
click at [745, 355] on button "[PERSON_NAME] và In" at bounding box center [725, 351] width 91 height 13
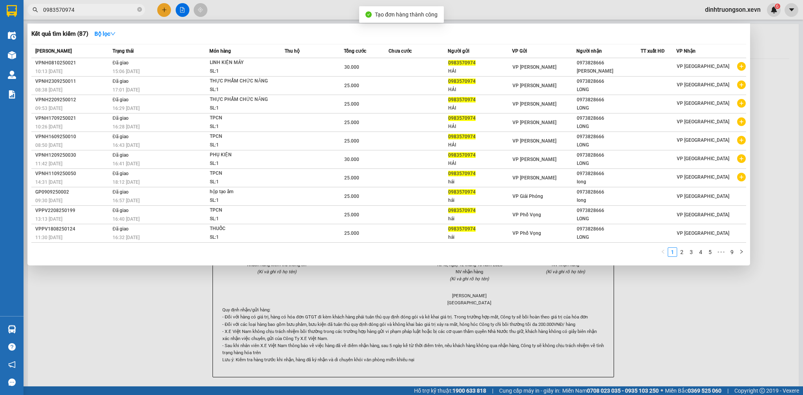
drag, startPoint x: 802, startPoint y: 355, endPoint x: 705, endPoint y: 318, distance: 103.7
click at [802, 355] on div at bounding box center [401, 197] width 803 height 395
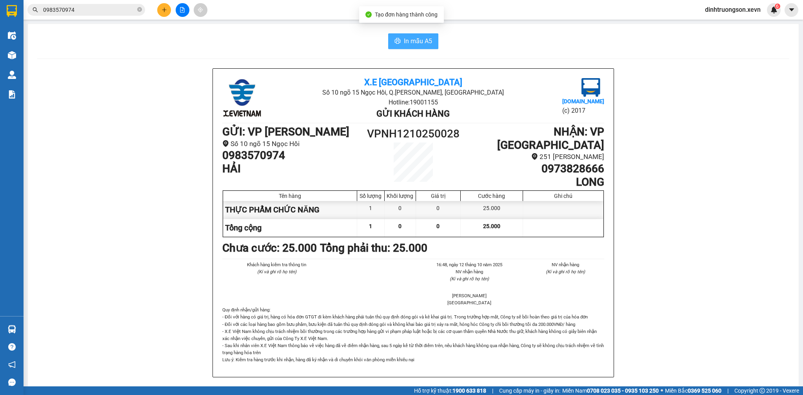
click at [399, 45] on button "In mẫu A5" at bounding box center [413, 41] width 50 height 16
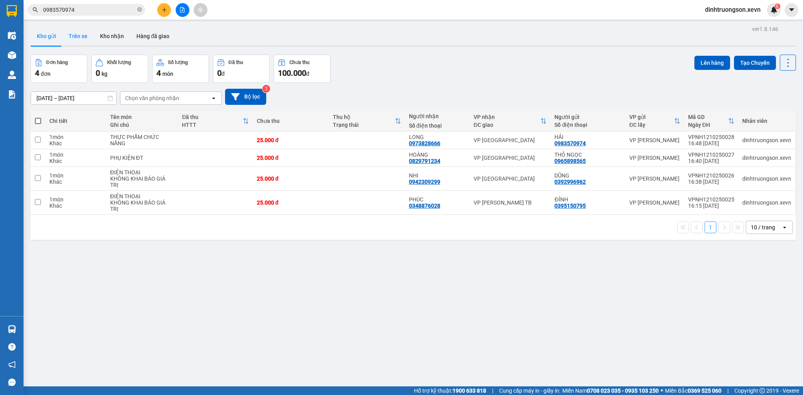
click at [76, 38] on button "Trên xe" at bounding box center [77, 36] width 31 height 19
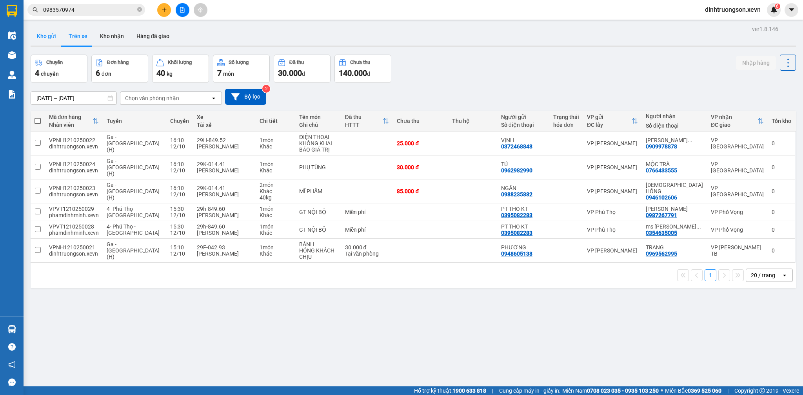
click at [40, 39] on button "Kho gửi" at bounding box center [47, 36] width 32 height 19
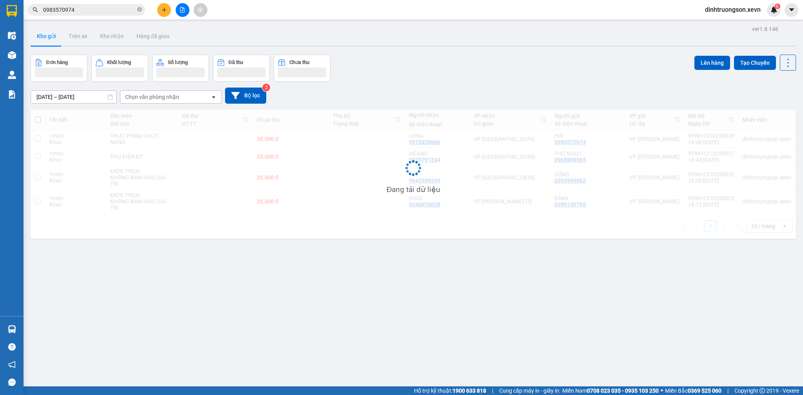
click at [46, 37] on button "Kho gửi" at bounding box center [47, 36] width 32 height 19
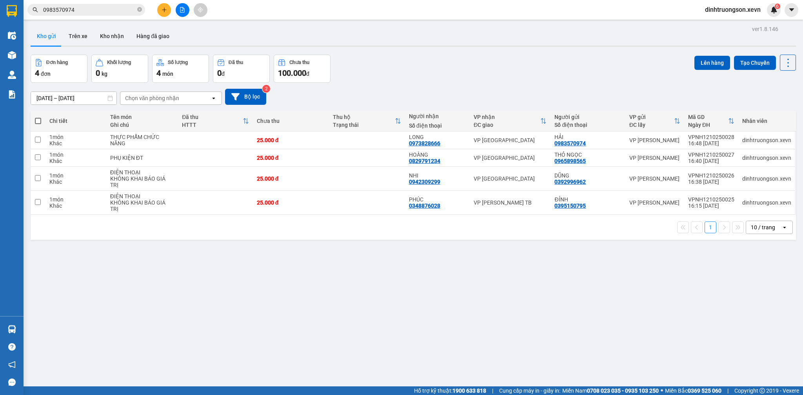
click at [460, 76] on div "Đơn hàng 4 đơn Khối lượng 0 kg Số lượng 4 món Đã thu 0 đ Chưa thu 100.000 đ Lên…" at bounding box center [413, 69] width 765 height 28
click at [289, 142] on div "25.000 đ" at bounding box center [291, 140] width 68 height 6
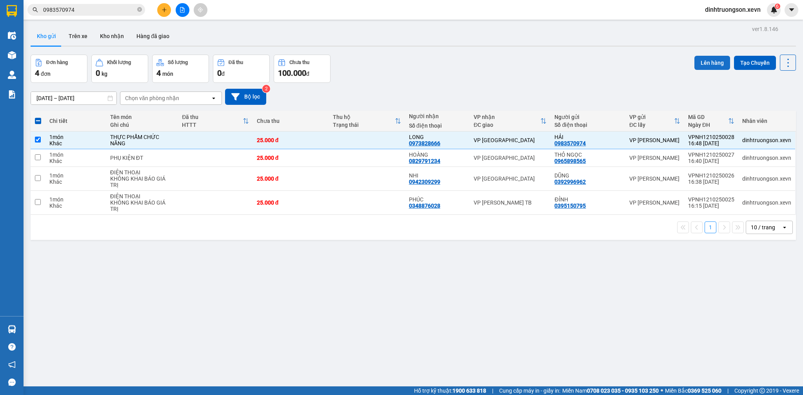
click at [694, 64] on button "Lên hàng" at bounding box center [712, 63] width 36 height 14
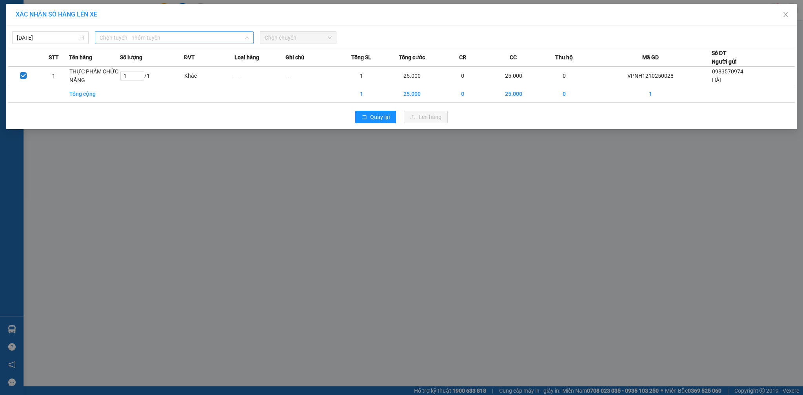
click at [152, 38] on span "Chọn tuyến - nhóm tuyến" at bounding box center [174, 38] width 149 height 12
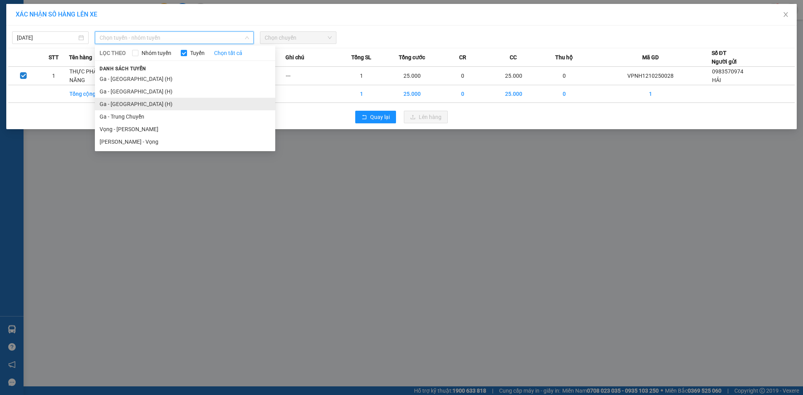
click at [129, 101] on li "Ga - [GEOGRAPHIC_DATA] (H)" at bounding box center [185, 104] width 180 height 13
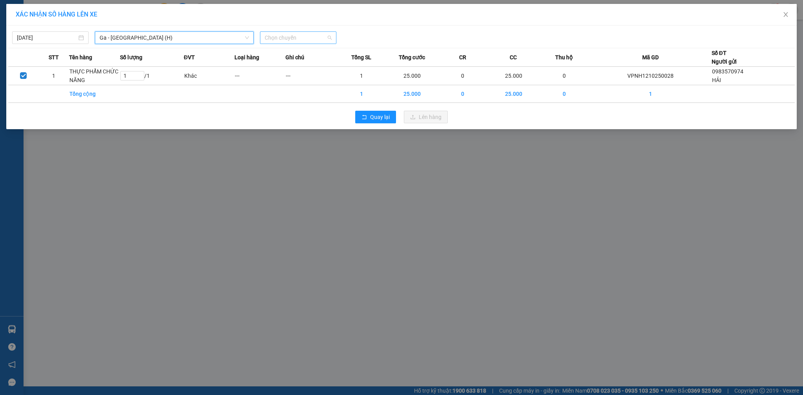
click at [298, 36] on span "Chọn chuyến" at bounding box center [298, 38] width 67 height 12
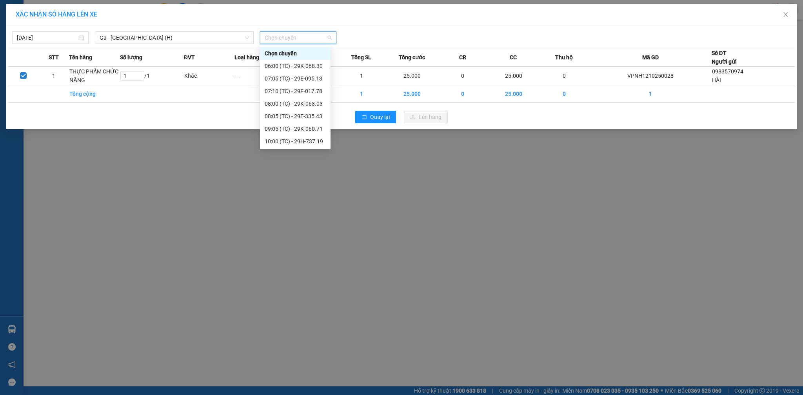
click at [298, 350] on div "17:05 (TC) - 29K-060.91" at bounding box center [295, 354] width 61 height 9
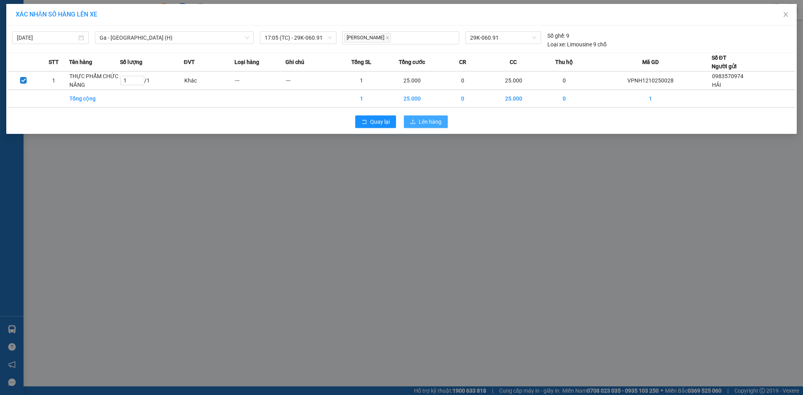
click at [416, 120] on button "Lên hàng" at bounding box center [426, 121] width 44 height 13
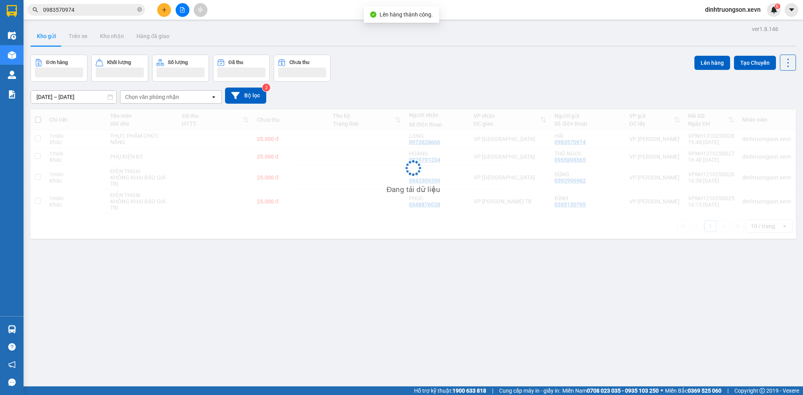
click at [440, 33] on div "Kho gửi Trên xe Kho nhận Hàng đã giao" at bounding box center [413, 37] width 765 height 21
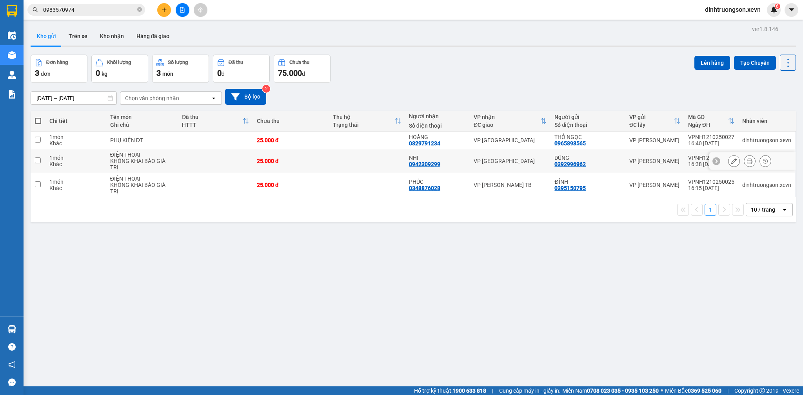
drag, startPoint x: 262, startPoint y: 160, endPoint x: 278, endPoint y: 150, distance: 18.2
click at [265, 159] on div "25.000 đ" at bounding box center [291, 161] width 68 height 6
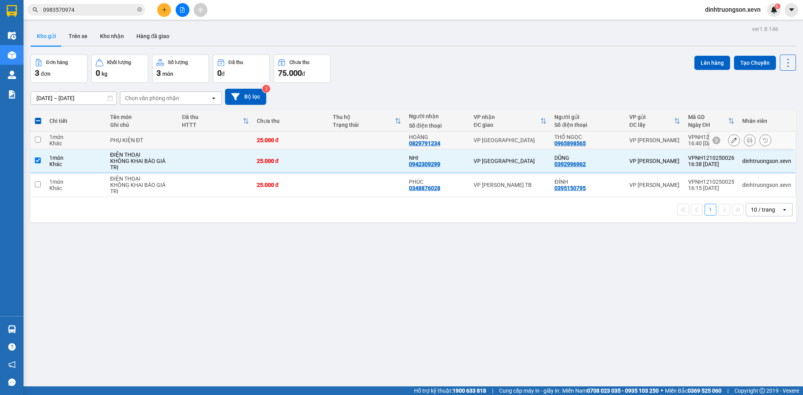
click at [240, 137] on td at bounding box center [215, 140] width 75 height 18
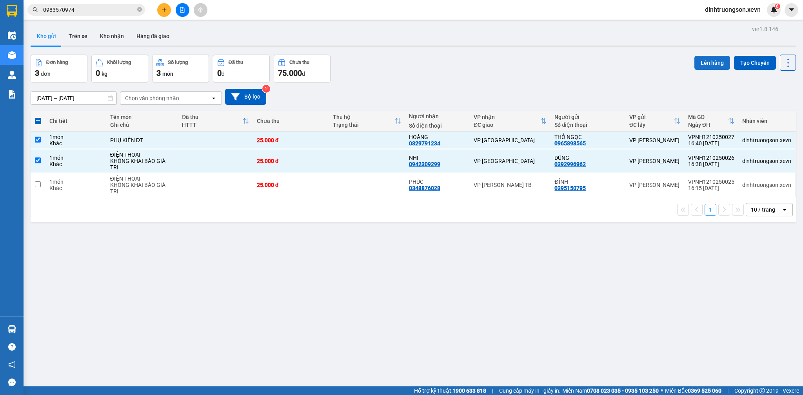
click at [700, 59] on button "Lên hàng" at bounding box center [712, 63] width 36 height 14
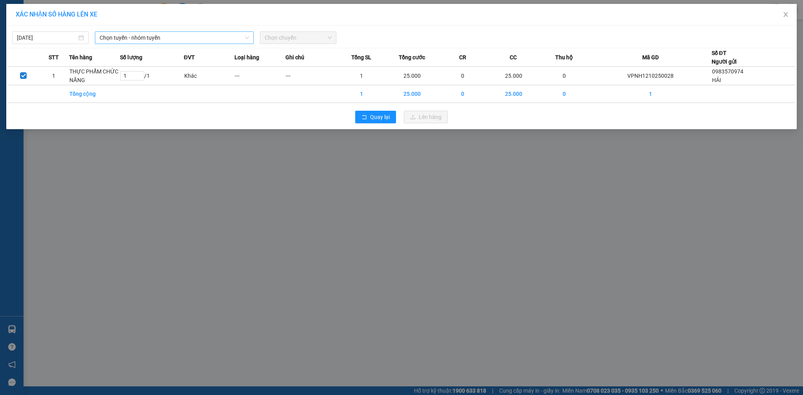
click at [131, 35] on span "Chọn tuyến - nhóm tuyến" at bounding box center [174, 38] width 149 height 12
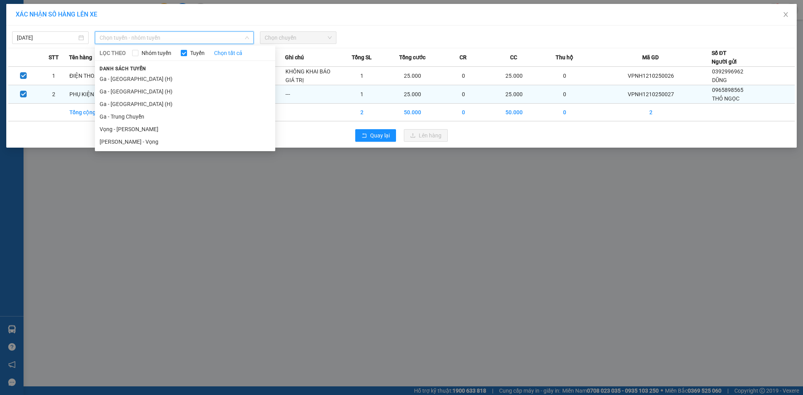
drag, startPoint x: 130, startPoint y: 91, endPoint x: 142, endPoint y: 89, distance: 12.1
click at [130, 92] on li "Ga - Nam Định (H)" at bounding box center [185, 91] width 180 height 13
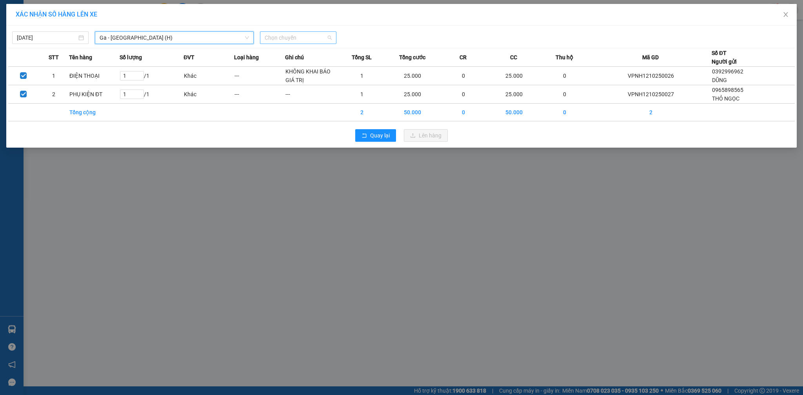
click at [282, 36] on span "Chọn chuyến" at bounding box center [298, 38] width 67 height 12
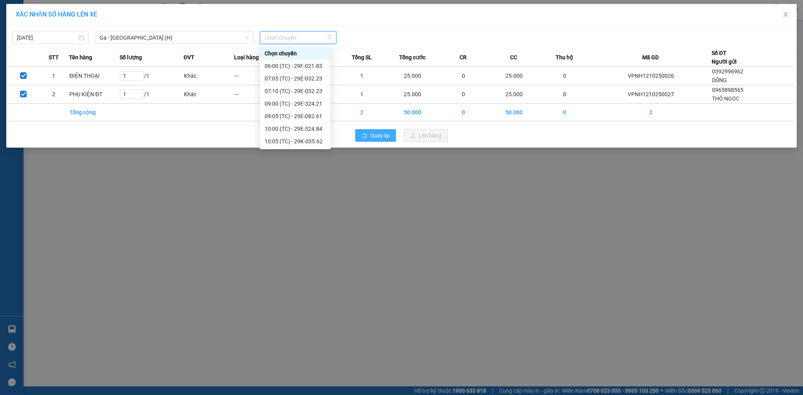
drag, startPoint x: 302, startPoint y: 143, endPoint x: 355, endPoint y: 145, distance: 53.7
click at [304, 350] on div "17:05 (TC) - 29E-324.84" at bounding box center [295, 354] width 61 height 9
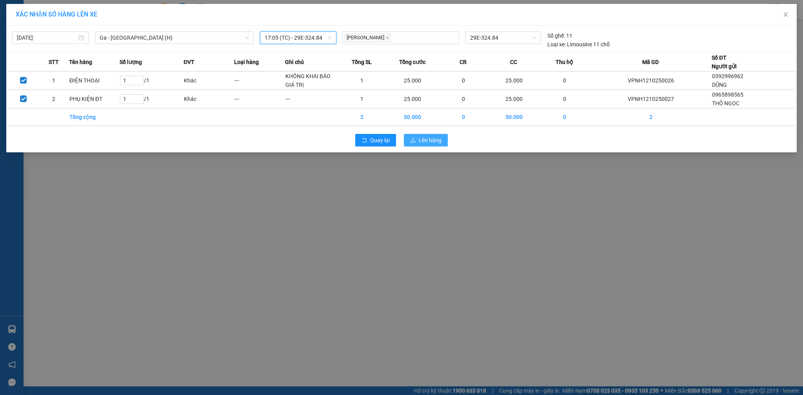
click at [420, 137] on span "Lên hàng" at bounding box center [430, 140] width 23 height 9
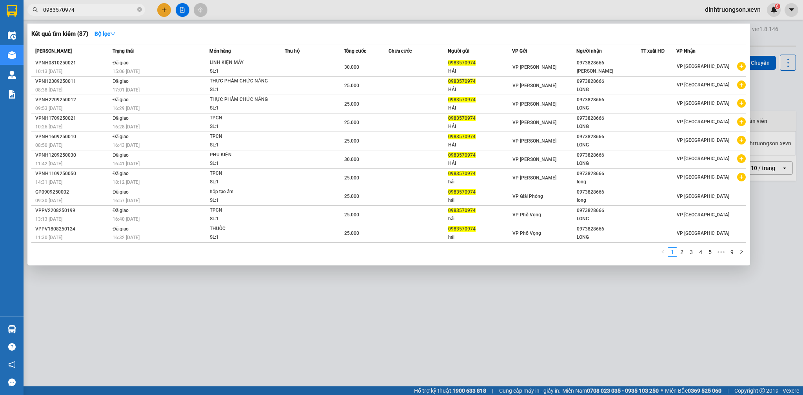
click at [88, 8] on input "0983570974" at bounding box center [89, 9] width 93 height 9
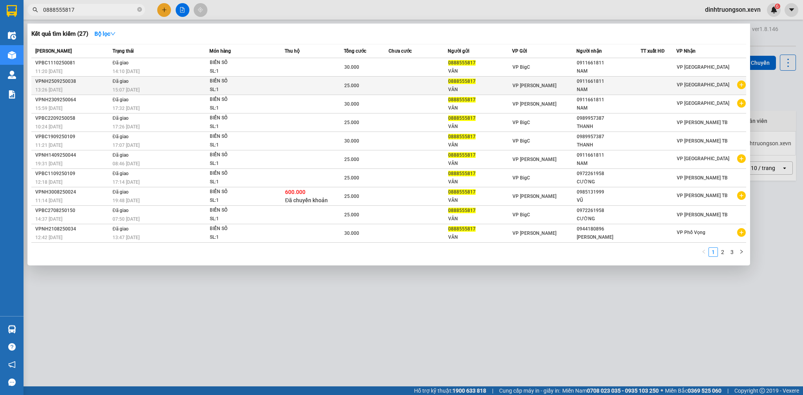
type input "0888555817"
click at [739, 87] on icon "plus-circle" at bounding box center [741, 84] width 9 height 9
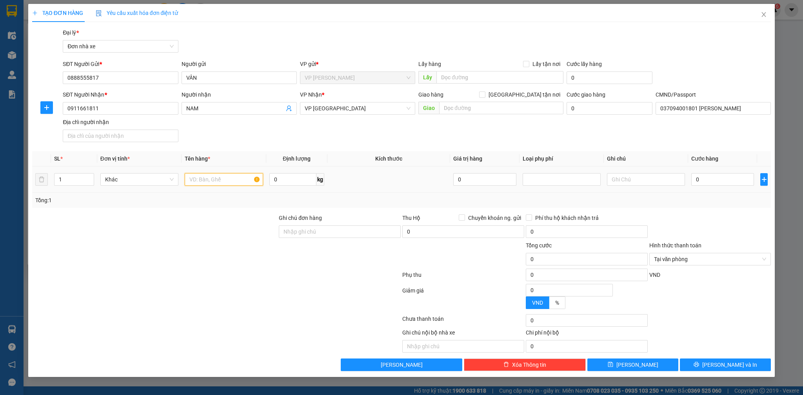
click at [225, 184] on input "text" at bounding box center [224, 179] width 78 height 13
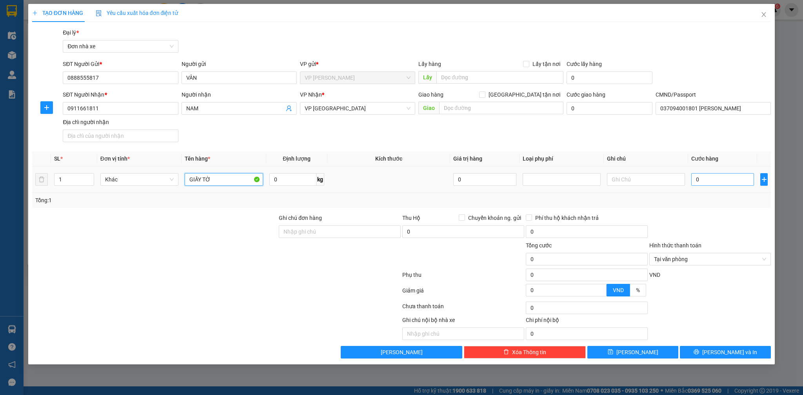
type input "GIẤY TỜ"
click at [710, 176] on input "0" at bounding box center [722, 179] width 63 height 13
type input "2"
type input "20"
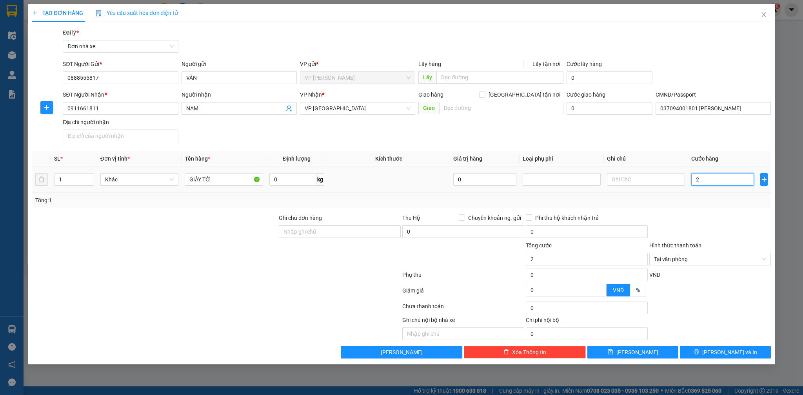
type input "20"
type input "200"
type input "2.000"
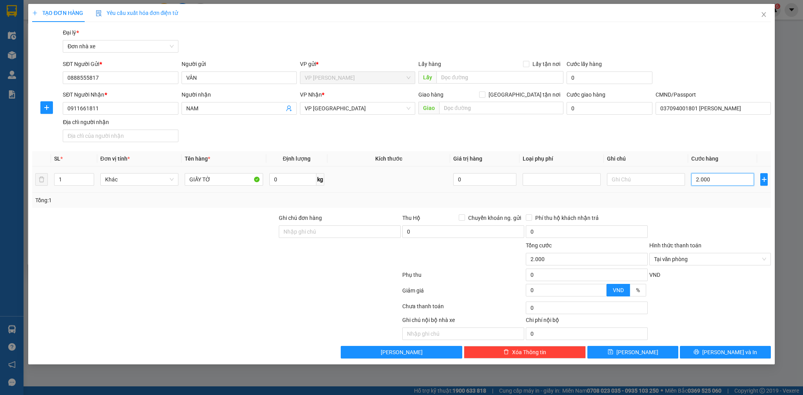
type input "20.000"
drag, startPoint x: 764, startPoint y: 259, endPoint x: 755, endPoint y: 359, distance: 100.8
type input "20.000"
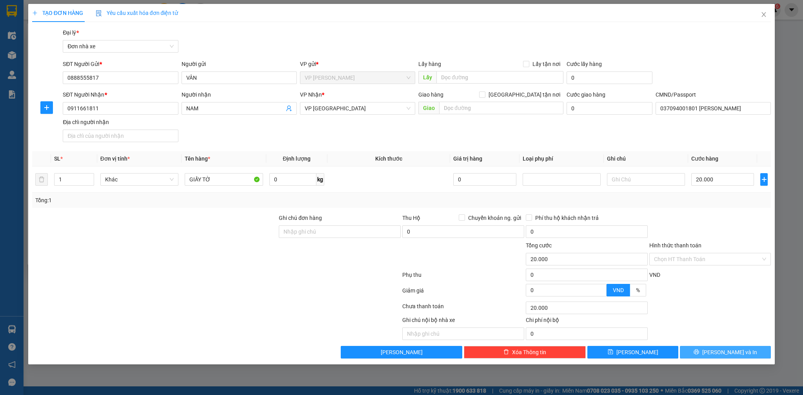
click at [753, 353] on button "[PERSON_NAME] và In" at bounding box center [725, 351] width 91 height 13
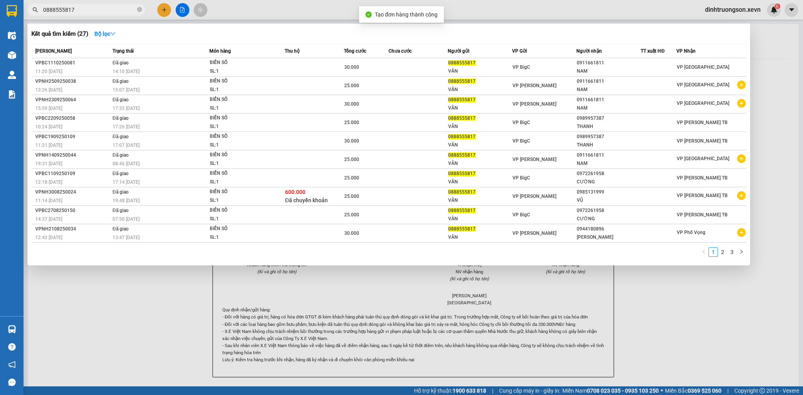
drag, startPoint x: 794, startPoint y: 341, endPoint x: 772, endPoint y: 329, distance: 25.4
click at [787, 338] on div at bounding box center [401, 197] width 803 height 395
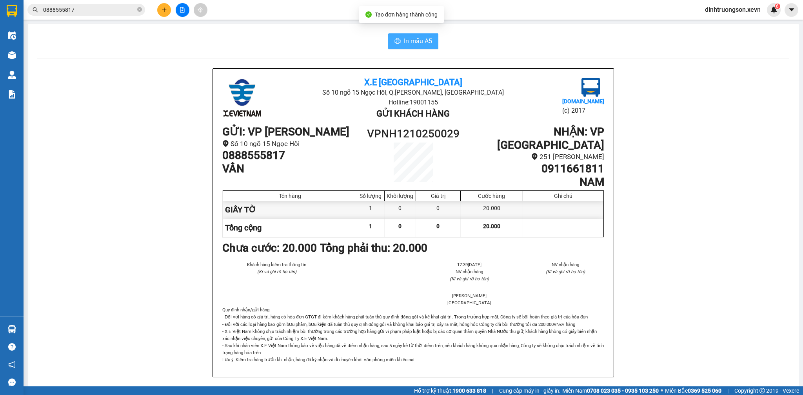
click at [404, 40] on span "In mẫu A5" at bounding box center [418, 41] width 28 height 10
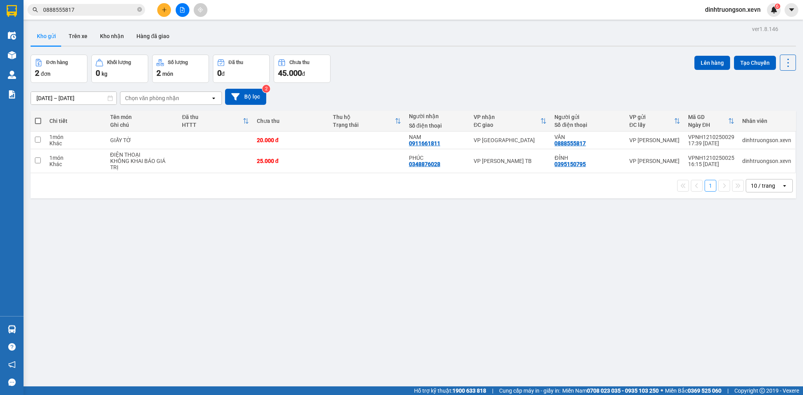
click at [450, 76] on div "Đơn hàng 2 đơn Khối lượng 0 kg Số lượng 2 món Đã thu 0 đ Chưa thu 45.000 đ Lên …" at bounding box center [413, 69] width 765 height 28
click at [426, 103] on div "10/10/2025 – 12/10/2025 Press the down arrow key to interact with the calendar …" at bounding box center [413, 97] width 765 height 16
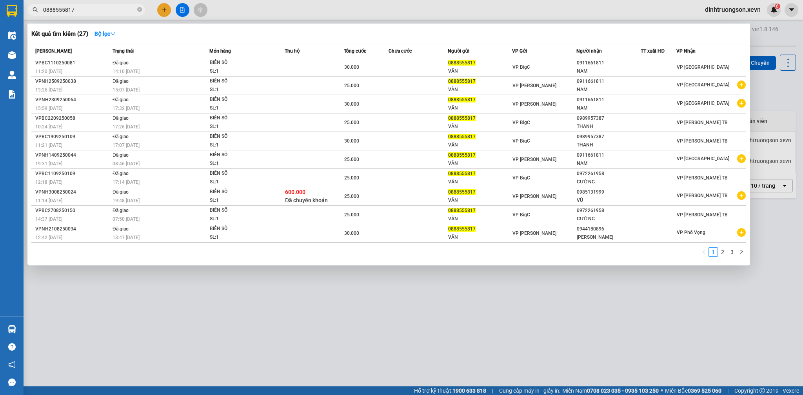
click at [103, 10] on input "0888555817" at bounding box center [89, 9] width 93 height 9
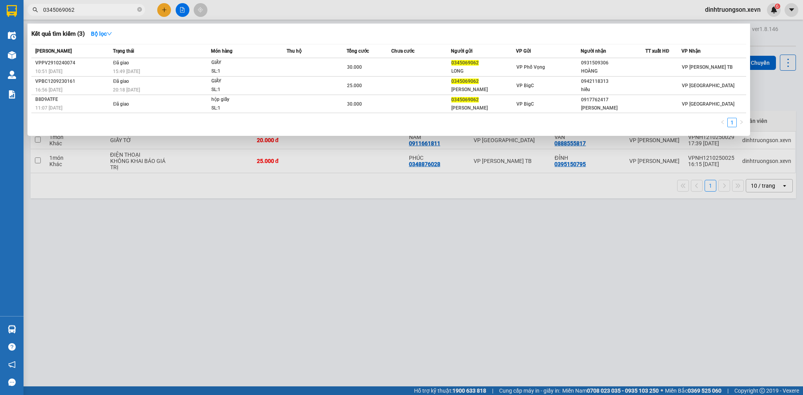
click at [109, 9] on input "0345069062" at bounding box center [89, 9] width 93 height 9
type input "0345069062"
click at [167, 9] on div at bounding box center [401, 197] width 803 height 395
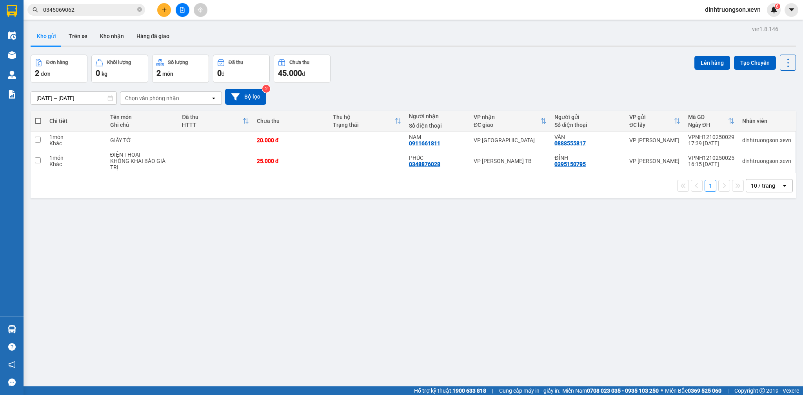
click at [167, 9] on button at bounding box center [164, 10] width 14 height 14
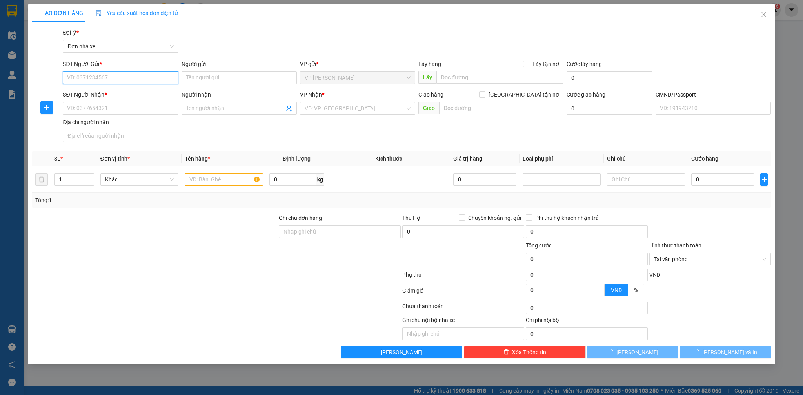
click at [149, 76] on input "SĐT Người Gửi *" at bounding box center [120, 77] width 115 height 13
paste input "0345069062"
type input "0345069062"
click at [206, 80] on input "Người gửi" at bounding box center [239, 77] width 115 height 13
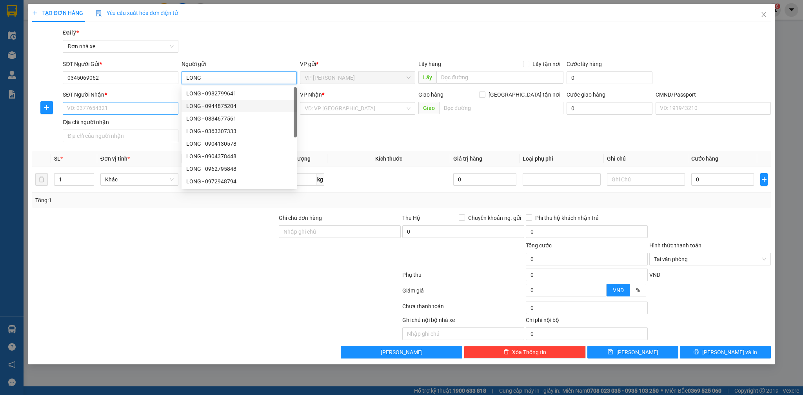
type input "LONG"
click at [149, 110] on input "SĐT Người Nhận *" at bounding box center [120, 108] width 115 height 13
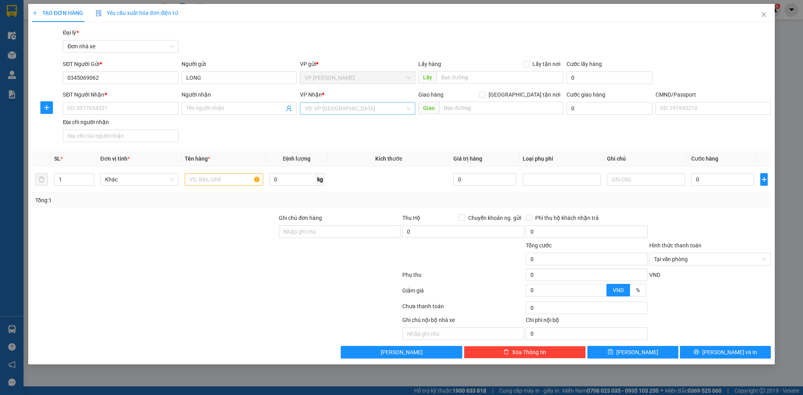
click at [365, 107] on input "search" at bounding box center [355, 108] width 100 height 12
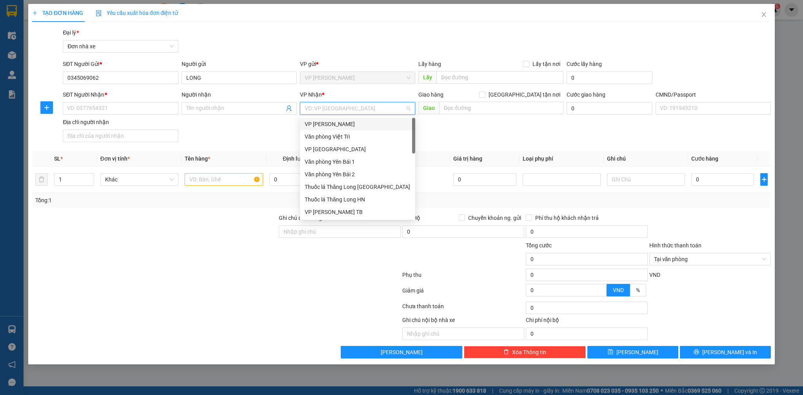
click at [365, 107] on input "search" at bounding box center [355, 108] width 100 height 12
click at [761, 13] on icon "close" at bounding box center [764, 14] width 6 height 6
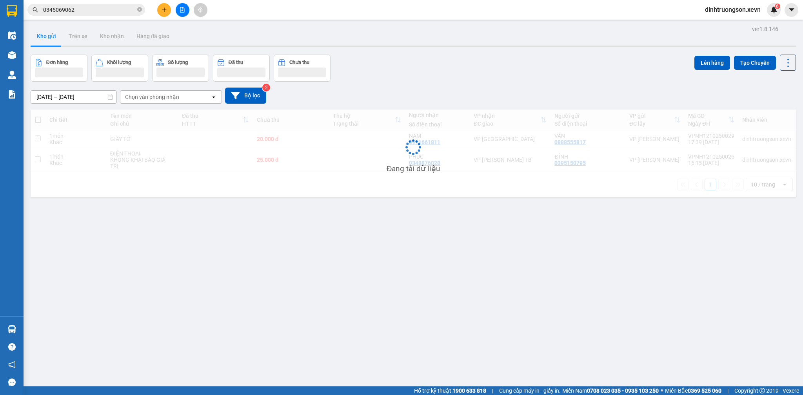
click at [96, 1] on div "Kết quả tìm kiếm ( 3 ) Bộ lọc Mã ĐH Trạng thái Món hàng Thu hộ Tổng cước Chưa c…" at bounding box center [401, 10] width 803 height 20
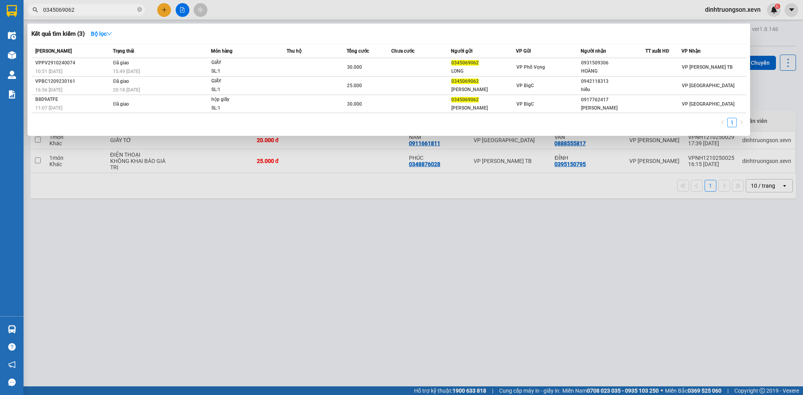
click at [95, 8] on input "0345069062" at bounding box center [89, 9] width 93 height 9
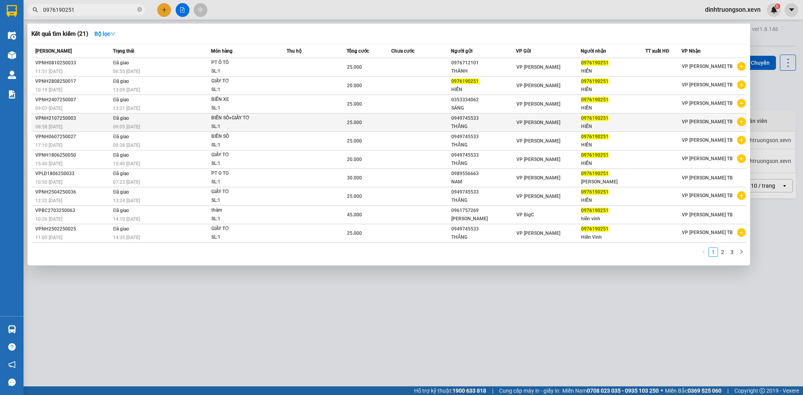
type input "0976190251"
click at [738, 122] on icon "plus-circle" at bounding box center [741, 121] width 9 height 9
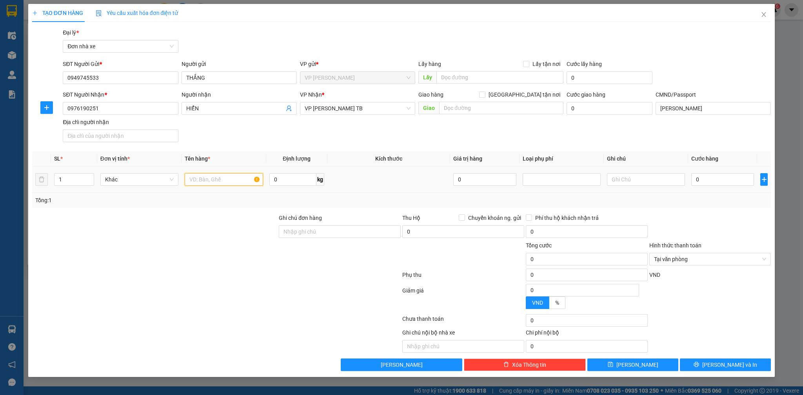
click at [236, 183] on input "text" at bounding box center [224, 179] width 78 height 13
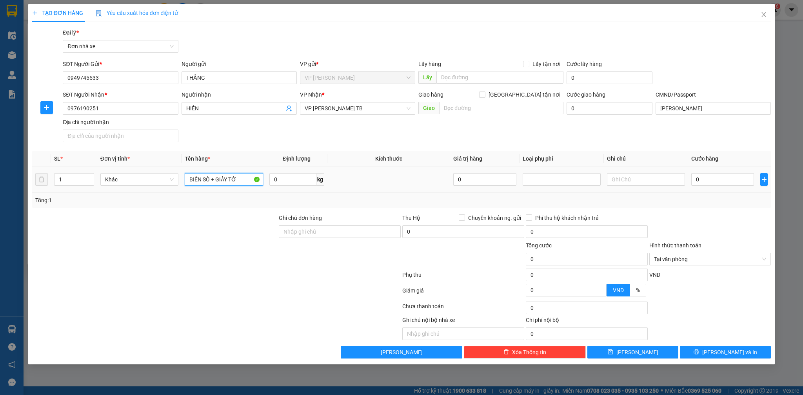
type input "BIỂN SỐ + GIẤY TỜ"
click at [706, 188] on td "0" at bounding box center [722, 179] width 69 height 26
click at [733, 180] on input "0" at bounding box center [722, 179] width 63 height 13
click at [731, 350] on span "[PERSON_NAME] và In" at bounding box center [729, 351] width 55 height 9
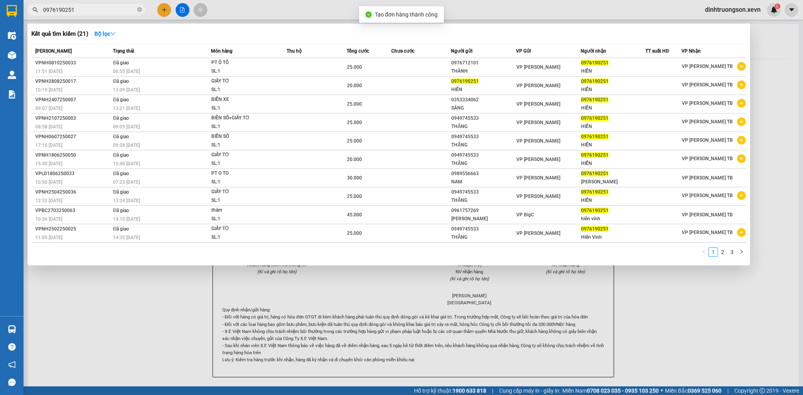
drag, startPoint x: 764, startPoint y: 327, endPoint x: 468, endPoint y: 134, distance: 353.8
click at [764, 326] on div at bounding box center [401, 197] width 803 height 395
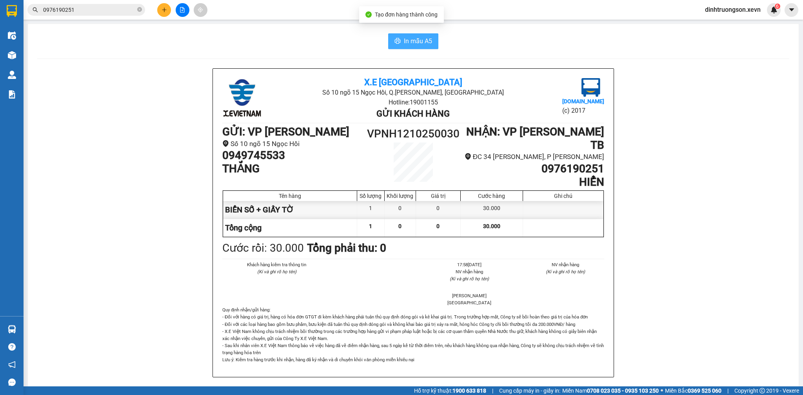
click at [407, 43] on span "In mẫu A5" at bounding box center [418, 41] width 28 height 10
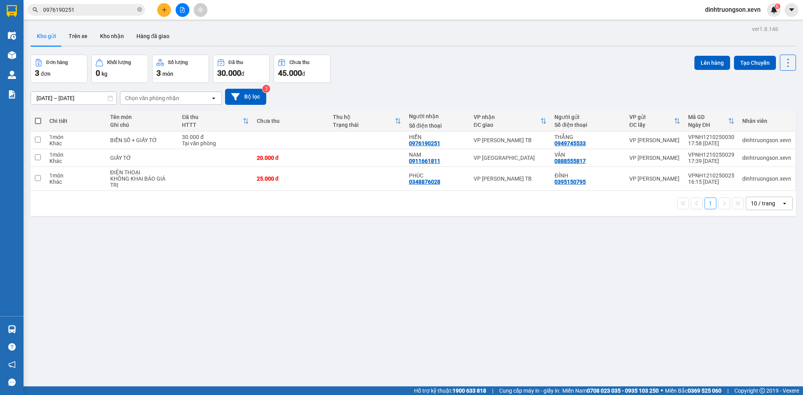
click at [111, 3] on div "Kết quả tìm kiếm ( 21 ) Bộ lọc Mã ĐH Trạng thái Món hàng Thu hộ Tổng cước Chưa …" at bounding box center [76, 10] width 153 height 14
click at [112, 17] on div "Kết quả tìm kiếm ( 21 ) Bộ lọc Mã ĐH Trạng thái Món hàng Thu hộ Tổng cước Chưa …" at bounding box center [401, 10] width 803 height 20
click at [111, 11] on input "0976190251" at bounding box center [89, 9] width 93 height 9
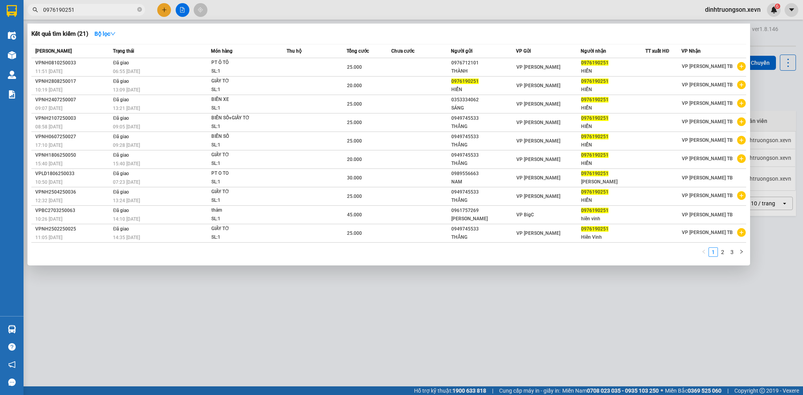
click at [111, 11] on input "0976190251" at bounding box center [89, 9] width 93 height 9
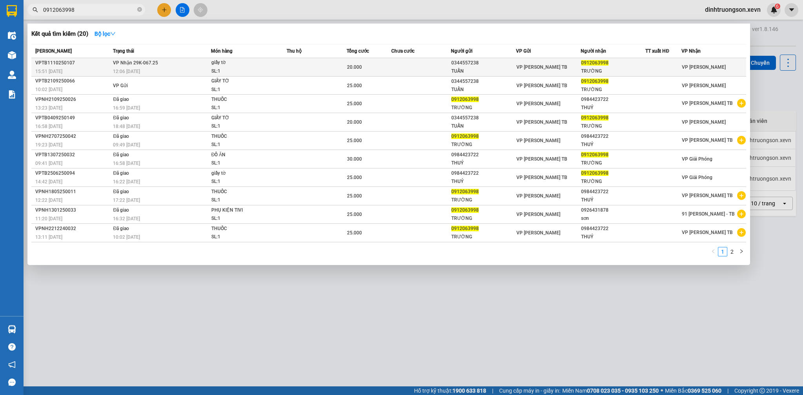
click at [333, 65] on td at bounding box center [317, 67] width 60 height 18
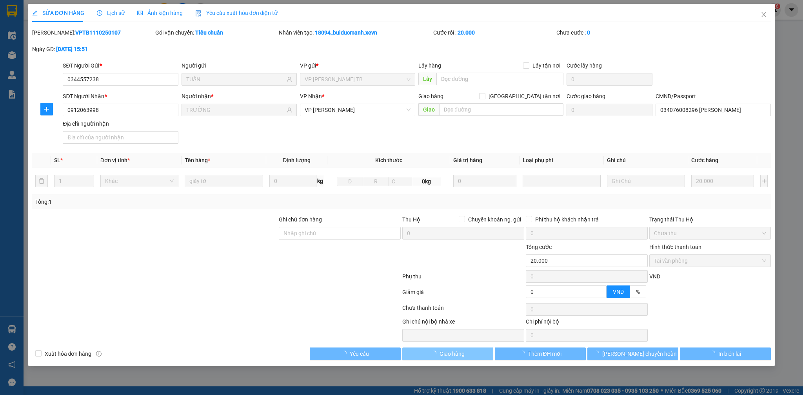
click at [448, 351] on span "Giao hàng" at bounding box center [452, 353] width 25 height 9
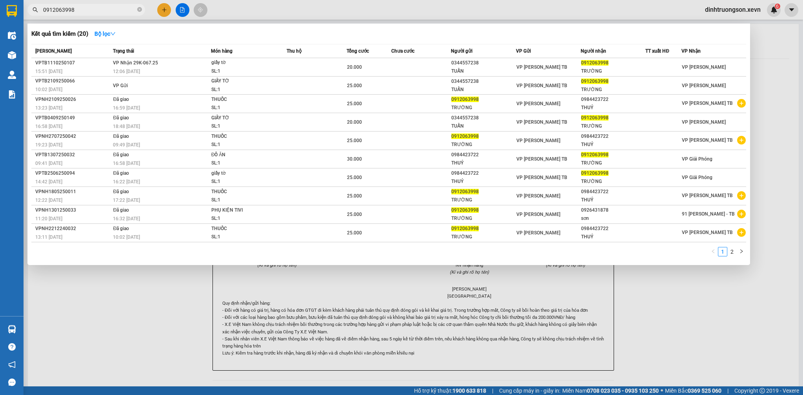
click at [111, 9] on input "0912063998" at bounding box center [89, 9] width 93 height 9
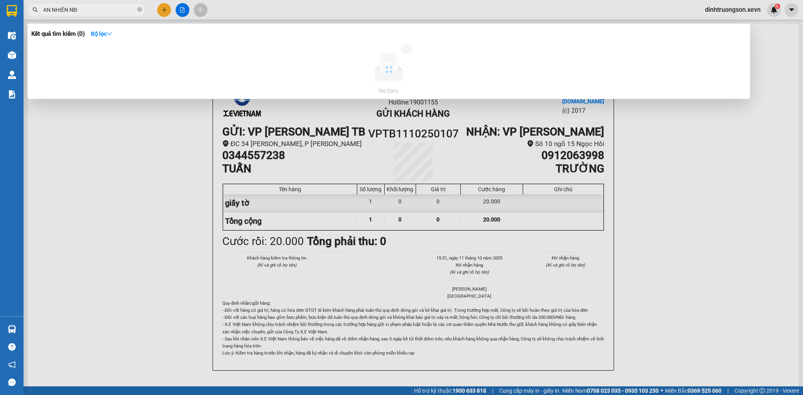
click at [110, 10] on input "AN NHIÊN NĐ" at bounding box center [89, 9] width 93 height 9
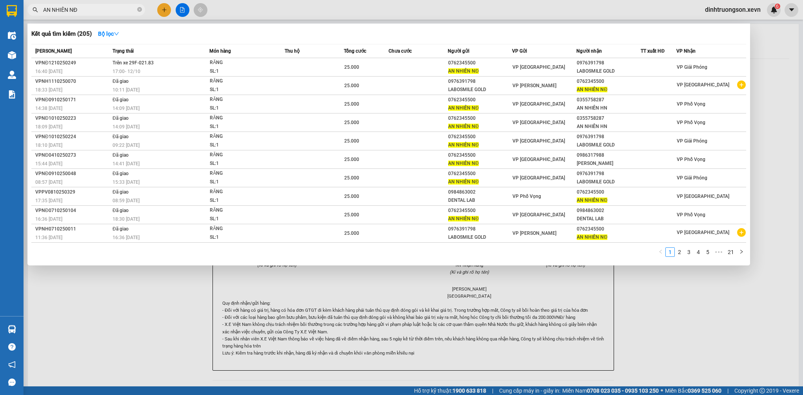
drag, startPoint x: 110, startPoint y: 10, endPoint x: 501, endPoint y: 34, distance: 391.7
click at [153, 17] on div "Kết quả tìm kiếm ( 205 ) Bộ lọc Mã ĐH Trạng thái Món hàng Thu hộ Tổng cước Chưa…" at bounding box center [76, 10] width 153 height 14
type input "AN NHIÊN NĐ"
click at [502, 34] on div "Kết quả tìm kiếm ( 205 ) Bộ lọc" at bounding box center [388, 33] width 715 height 13
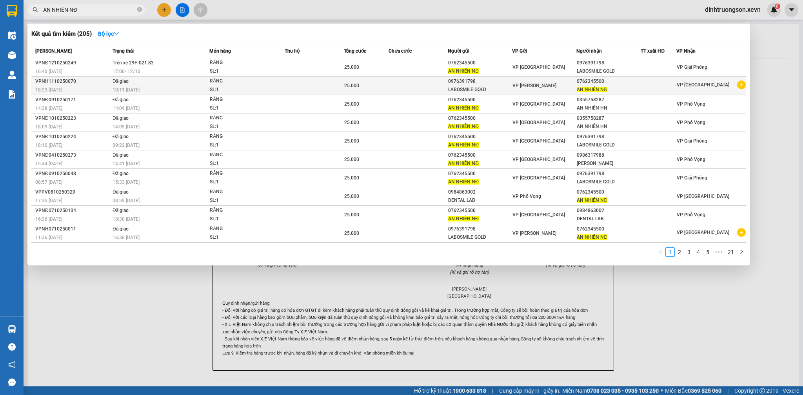
click at [737, 85] on icon "plus-circle" at bounding box center [741, 84] width 9 height 9
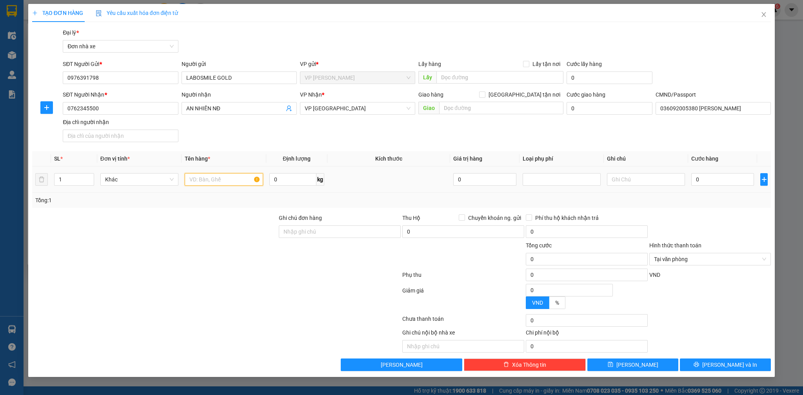
click at [235, 182] on input "text" at bounding box center [224, 179] width 78 height 13
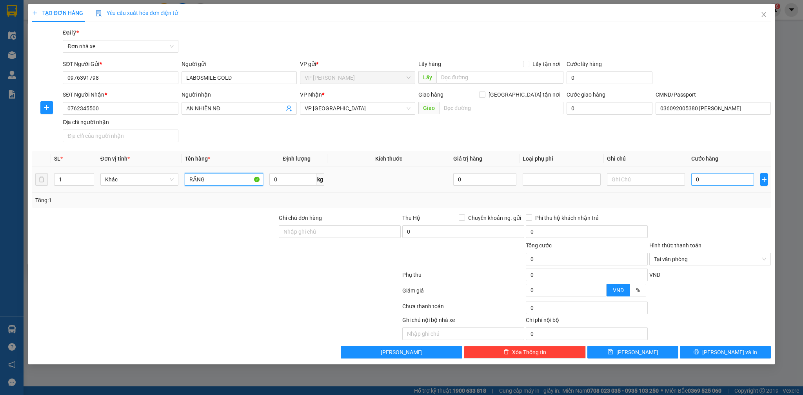
type input "RĂNG"
click at [718, 180] on input "0" at bounding box center [722, 179] width 63 height 13
drag, startPoint x: 736, startPoint y: 354, endPoint x: 745, endPoint y: 355, distance: 9.1
click at [736, 355] on span "[PERSON_NAME] và In" at bounding box center [729, 351] width 55 height 9
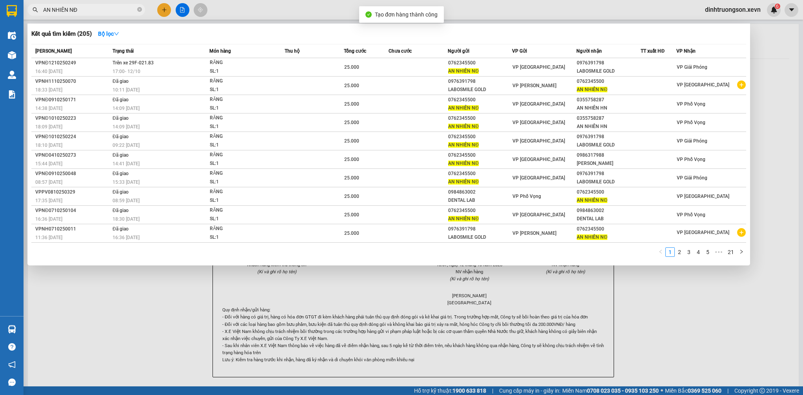
click at [102, 7] on input "AN NHIÊN NĐ" at bounding box center [89, 9] width 93 height 9
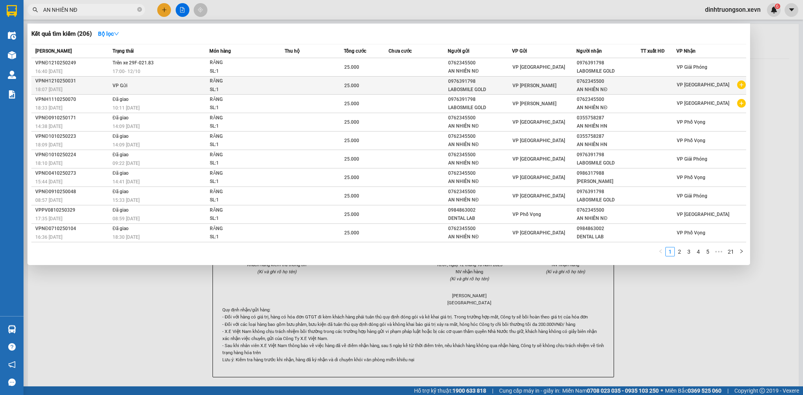
type input "AN NHIÊN NĐ"
click at [179, 84] on td "VP Gửi" at bounding box center [160, 85] width 99 height 18
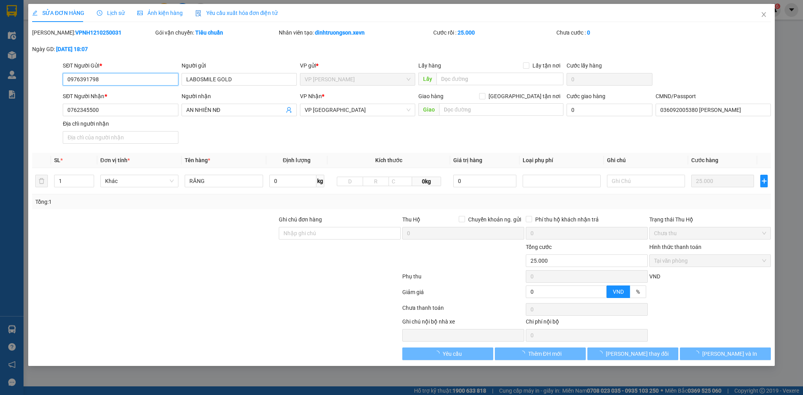
type input "0976391798"
type input "0762345500"
type input "036092005380 VŨ VĂN NAM"
type input "0"
type input "25.000"
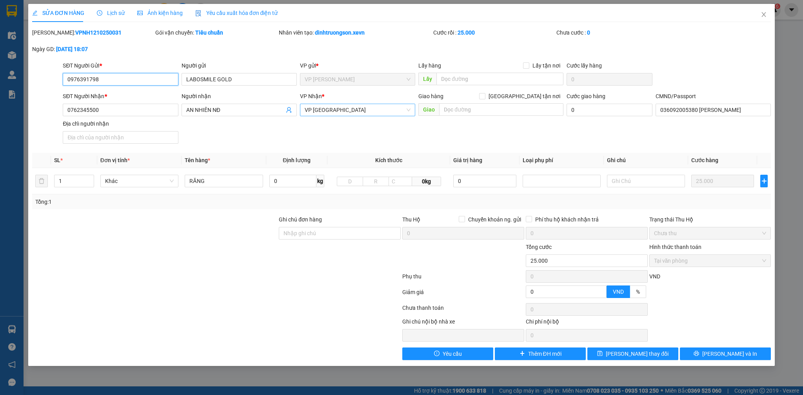
drag, startPoint x: 354, startPoint y: 110, endPoint x: 360, endPoint y: 115, distance: 7.8
click at [355, 111] on span "VP [GEOGRAPHIC_DATA]" at bounding box center [358, 110] width 106 height 12
click at [287, 110] on icon "user-add" at bounding box center [288, 110] width 5 height 6
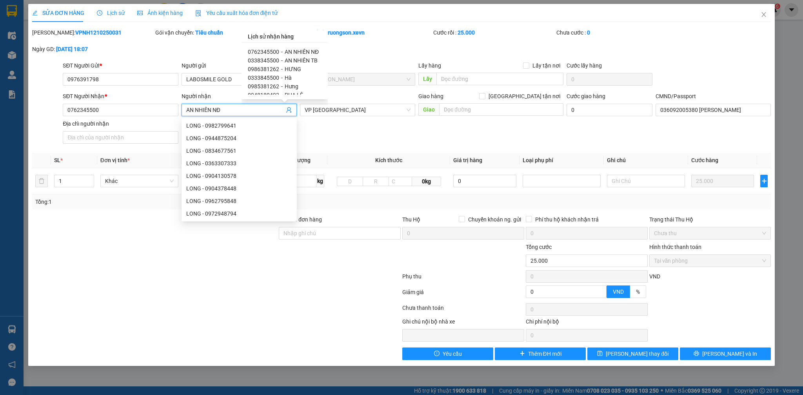
click at [299, 60] on span "AN NHIÊN TB" at bounding box center [301, 60] width 33 height 6
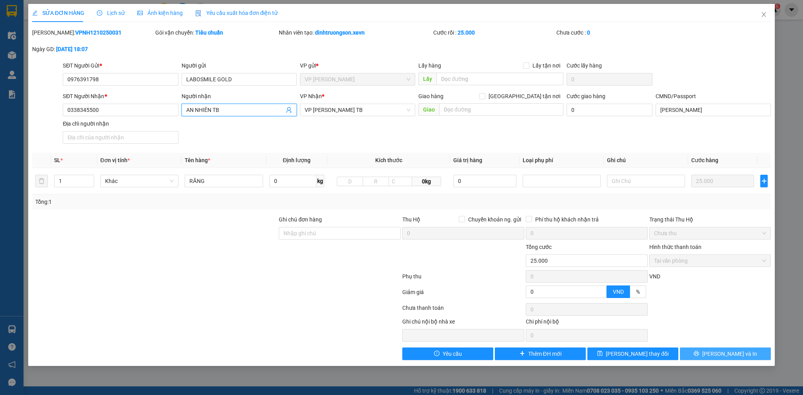
click at [733, 350] on span "[PERSON_NAME] và In" at bounding box center [729, 353] width 55 height 9
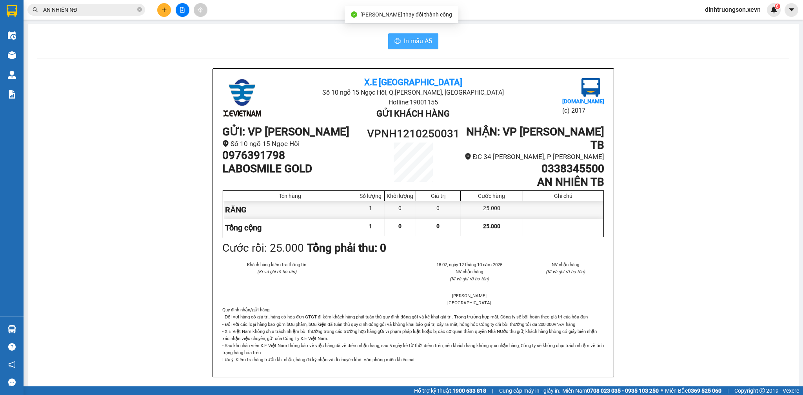
click at [405, 38] on span "In mẫu A5" at bounding box center [418, 41] width 28 height 10
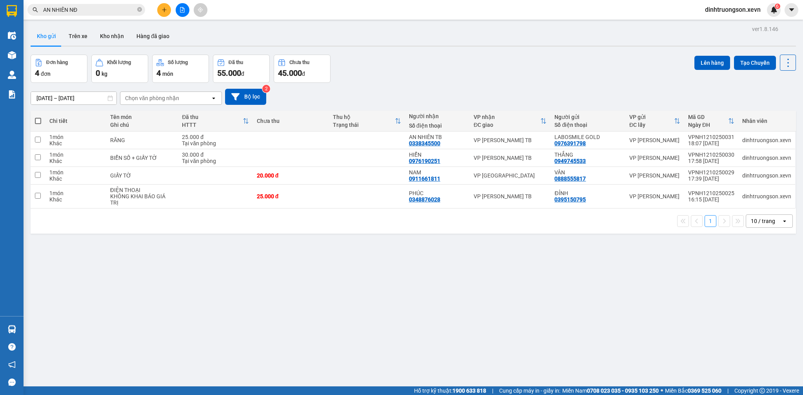
click at [469, 73] on div "Đơn hàng 4 đơn Khối lượng 0 kg Số lượng 4 món Đã thu 55.000 đ Chưa thu 45.000 đ…" at bounding box center [413, 69] width 765 height 28
click at [88, 13] on input "AN NHIÊN NĐ" at bounding box center [89, 9] width 93 height 9
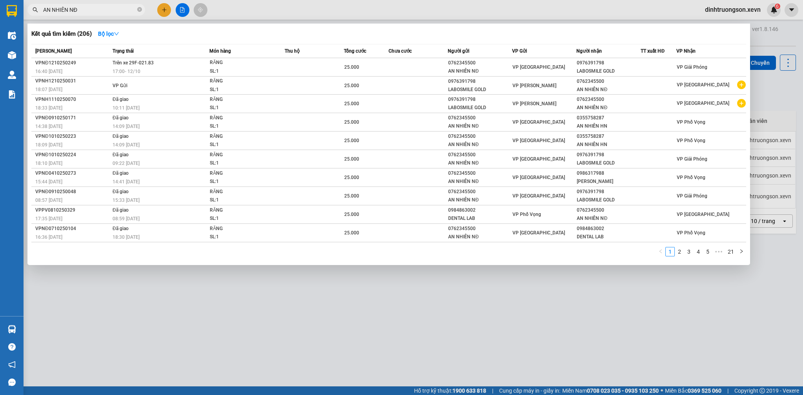
click at [88, 13] on input "AN NHIÊN NĐ" at bounding box center [89, 9] width 93 height 9
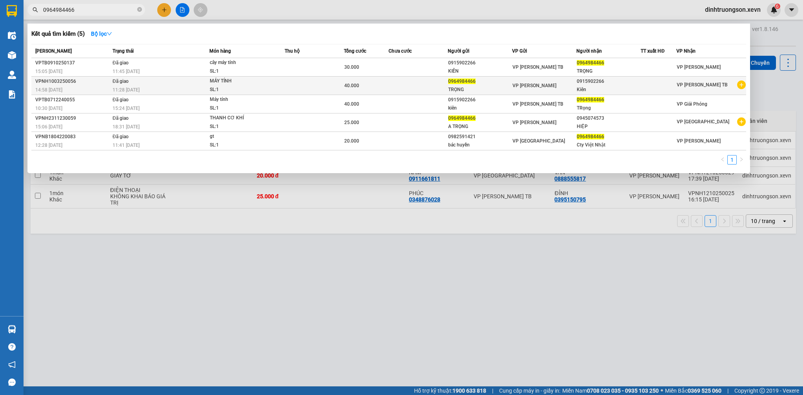
type input "0964984466"
click at [741, 85] on icon "plus-circle" at bounding box center [741, 84] width 9 height 9
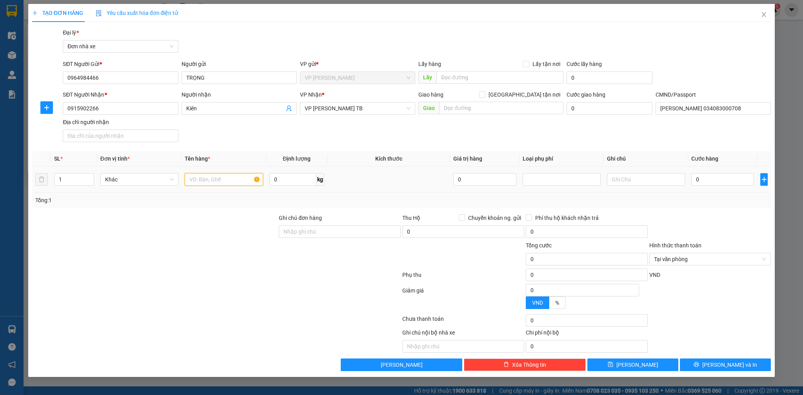
click at [226, 183] on input "text" at bounding box center [224, 179] width 78 height 13
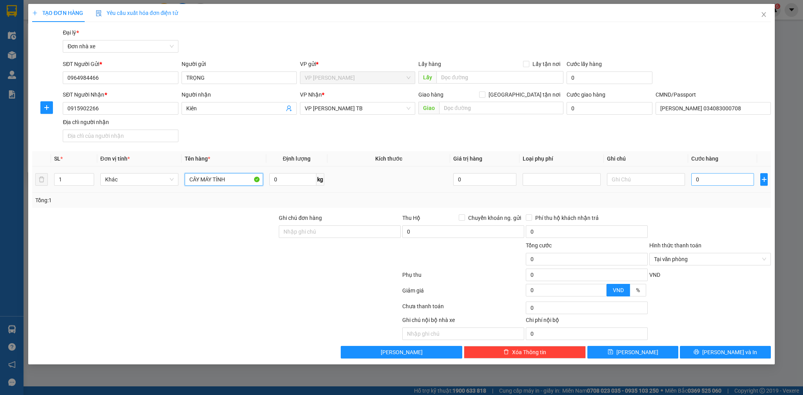
type input "CÂY MÁY TÍNH"
click at [710, 180] on input "0" at bounding box center [722, 179] width 63 height 13
type input "3"
type input "35"
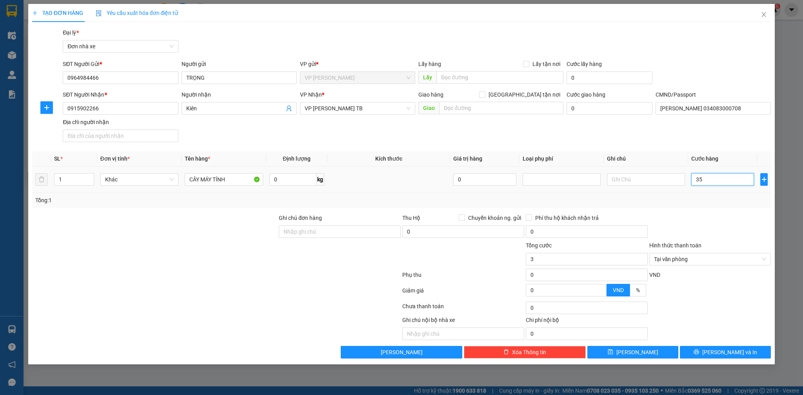
type input "35"
type input "350"
type input "3.500"
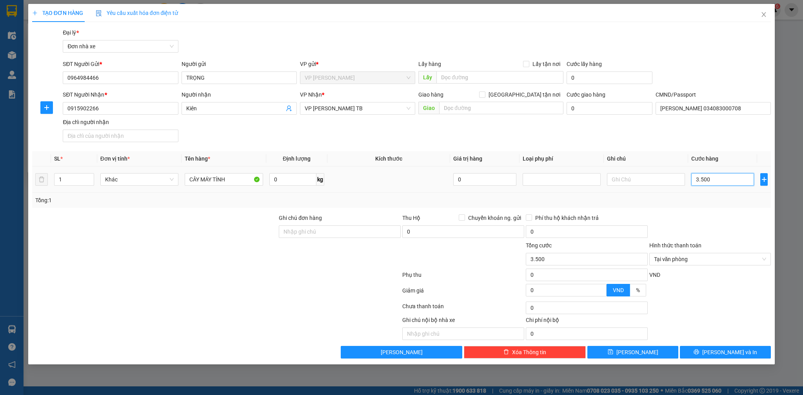
type input "35.000"
click at [660, 183] on input "text" at bounding box center [646, 179] width 78 height 13
click at [757, 220] on div at bounding box center [711, 226] width 124 height 27
click at [139, 99] on div "SĐT Người Nhận *" at bounding box center [120, 96] width 115 height 12
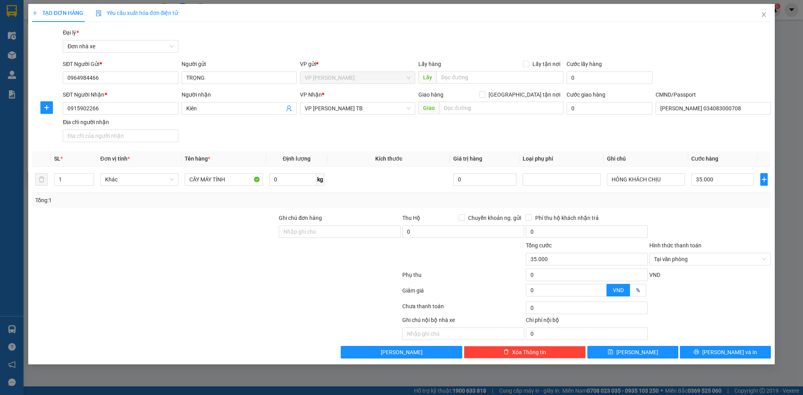
click at [139, 99] on div "SĐT Người Nhận *" at bounding box center [120, 96] width 115 height 12
drag, startPoint x: 139, startPoint y: 119, endPoint x: 139, endPoint y: 115, distance: 4.3
click at [139, 118] on div "Địa chỉ người nhận" at bounding box center [120, 122] width 115 height 9
click at [139, 129] on input "Địa chỉ người nhận" at bounding box center [120, 135] width 115 height 13
click at [138, 113] on input "0915902266" at bounding box center [120, 108] width 115 height 13
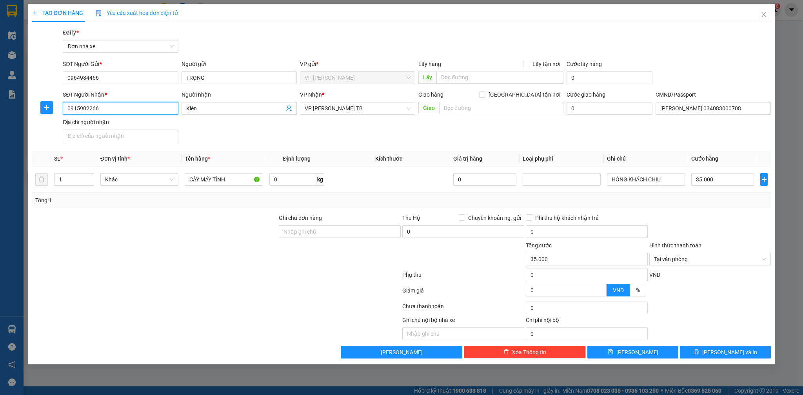
click at [138, 113] on input "0915902266" at bounding box center [120, 108] width 115 height 13
click at [711, 203] on div "Tổng: 1" at bounding box center [401, 200] width 733 height 9
click at [736, 353] on span "[PERSON_NAME] và In" at bounding box center [729, 351] width 55 height 9
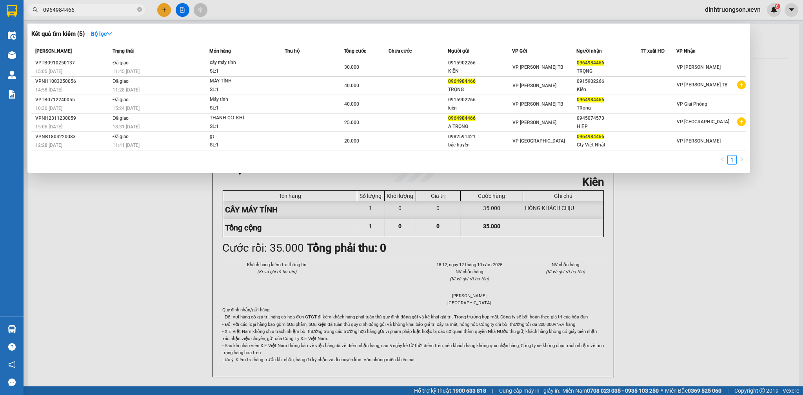
click at [784, 330] on div at bounding box center [401, 197] width 803 height 395
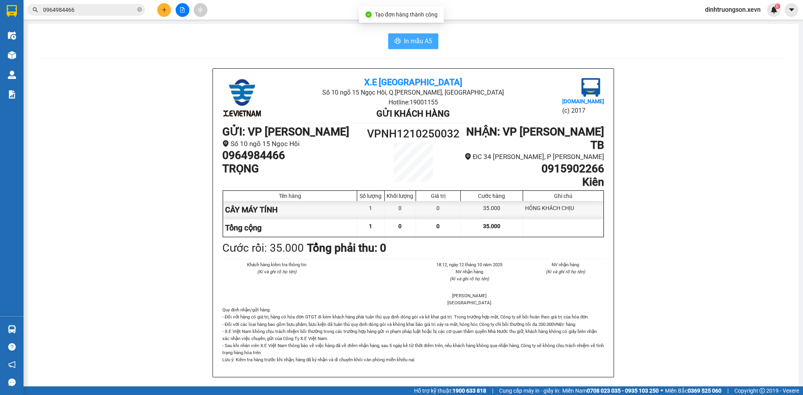
click at [429, 42] on button "In mẫu A5" at bounding box center [413, 41] width 50 height 16
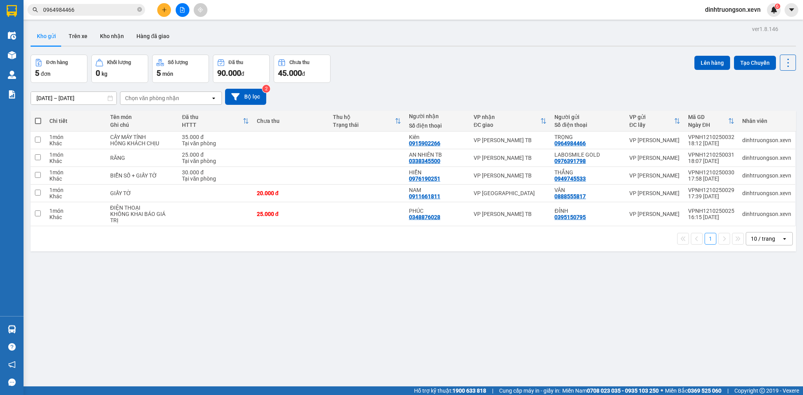
click at [108, 9] on input "0964984466" at bounding box center [89, 9] width 93 height 9
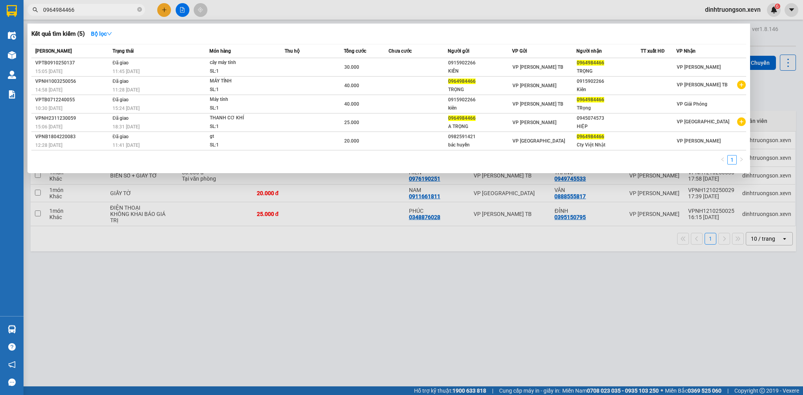
click at [250, 269] on div at bounding box center [401, 197] width 803 height 395
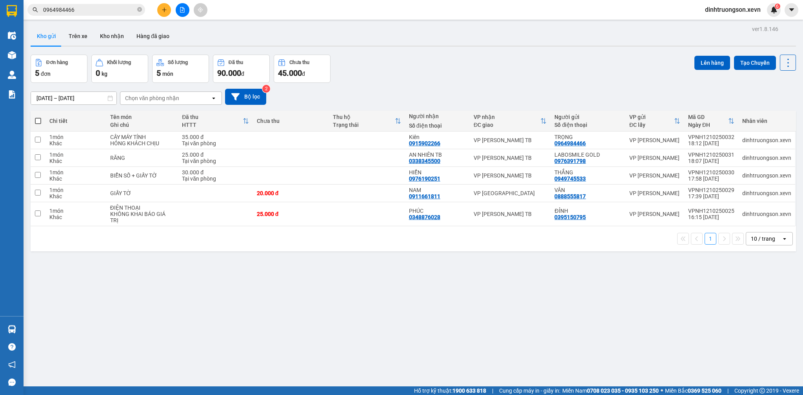
click at [105, 10] on input "0964984466" at bounding box center [89, 9] width 93 height 9
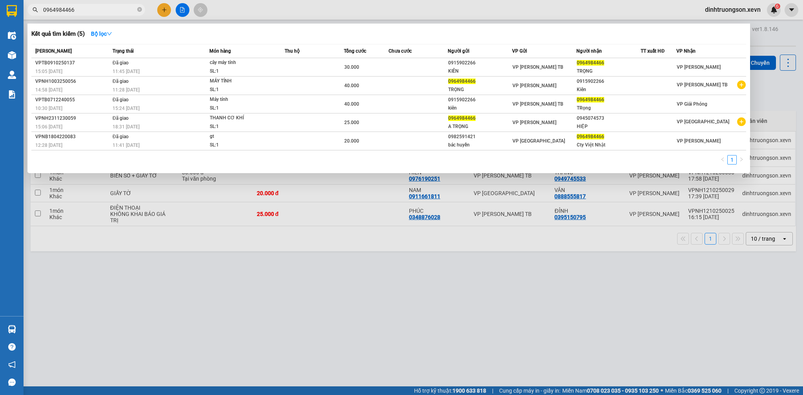
click at [105, 10] on input "0964984466" at bounding box center [89, 9] width 93 height 9
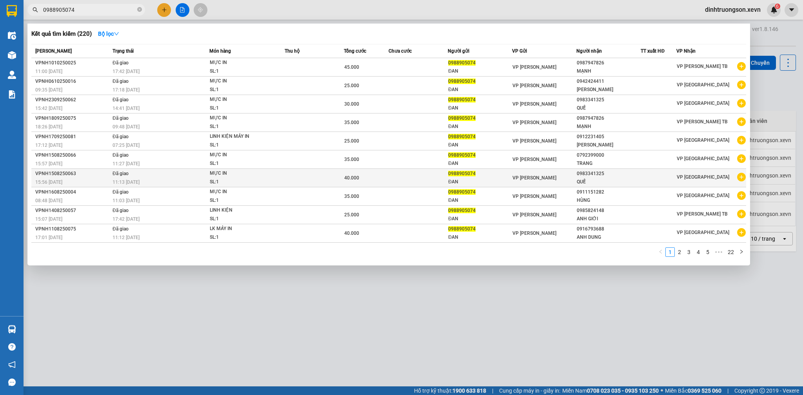
click at [739, 176] on icon "plus-circle" at bounding box center [741, 177] width 9 height 9
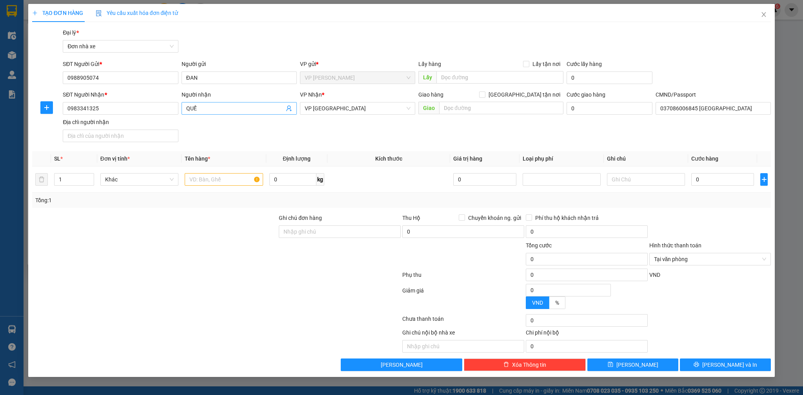
click at [290, 109] on icon "user-add" at bounding box center [289, 108] width 6 height 6
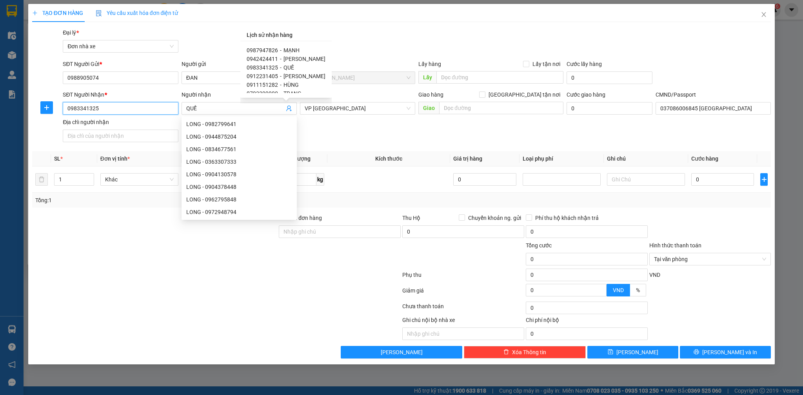
click at [124, 108] on input "0983341325" at bounding box center [120, 108] width 115 height 13
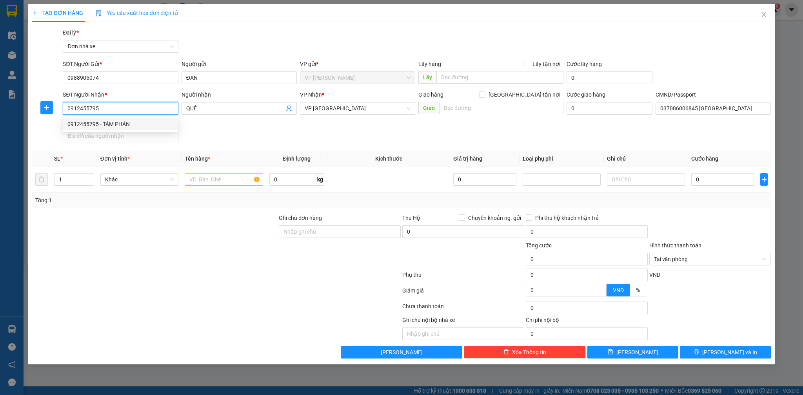
click at [122, 126] on div "0912455795 - TÁM PHÁN" at bounding box center [120, 124] width 106 height 9
click at [209, 182] on input "text" at bounding box center [224, 179] width 78 height 13
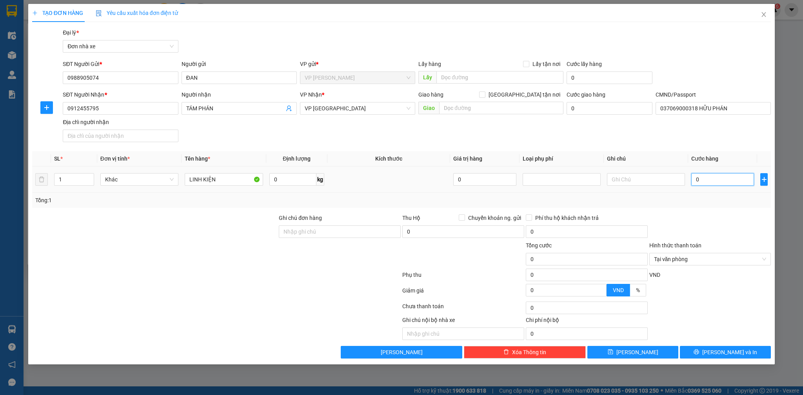
click at [714, 183] on input "0" at bounding box center [722, 179] width 63 height 13
click at [719, 185] on input "20.000" at bounding box center [722, 179] width 63 height 13
click at [721, 184] on input "20.000" at bounding box center [722, 179] width 63 height 13
drag, startPoint x: 745, startPoint y: 353, endPoint x: 757, endPoint y: 349, distance: 12.3
click at [746, 353] on button "[PERSON_NAME] và In" at bounding box center [725, 351] width 91 height 13
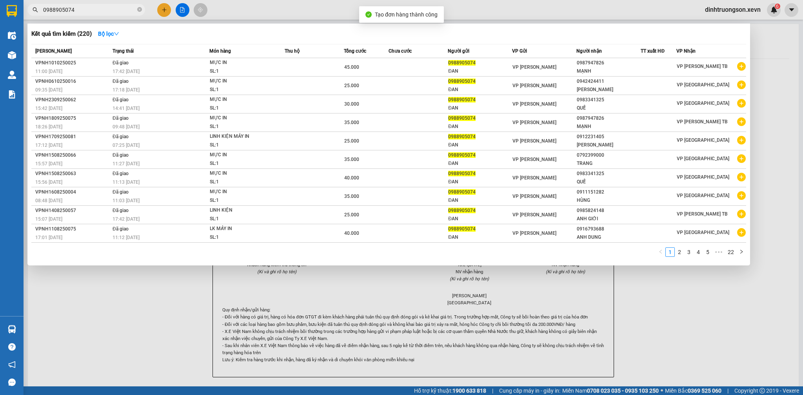
drag, startPoint x: 779, startPoint y: 320, endPoint x: 633, endPoint y: 235, distance: 169.6
click at [779, 319] on div at bounding box center [401, 197] width 803 height 395
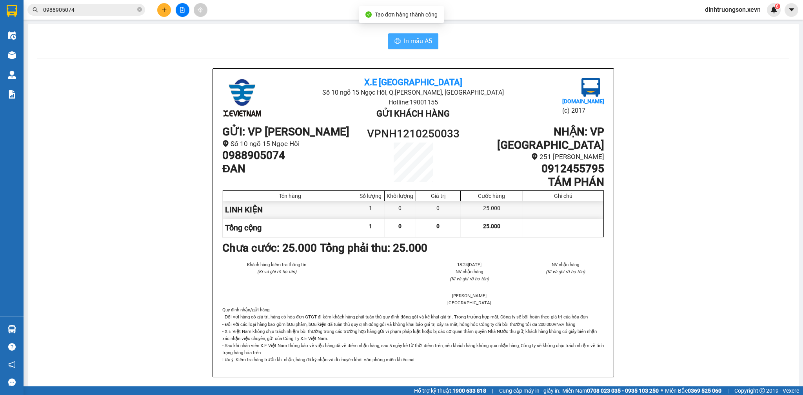
click at [404, 44] on span "In mẫu A5" at bounding box center [418, 41] width 28 height 10
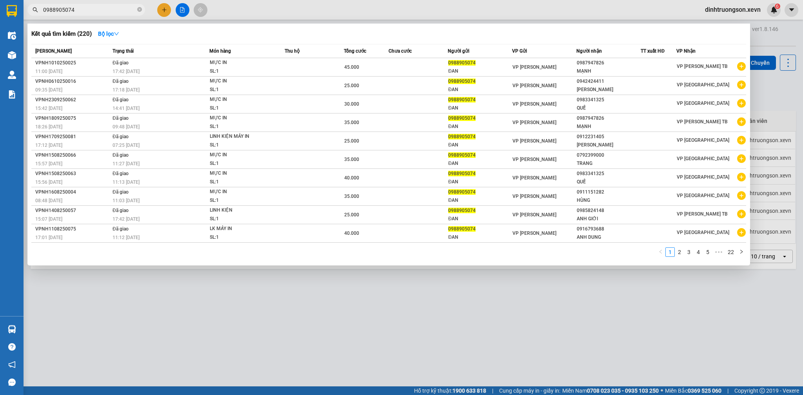
click at [111, 9] on input "0988905074" at bounding box center [89, 9] width 93 height 9
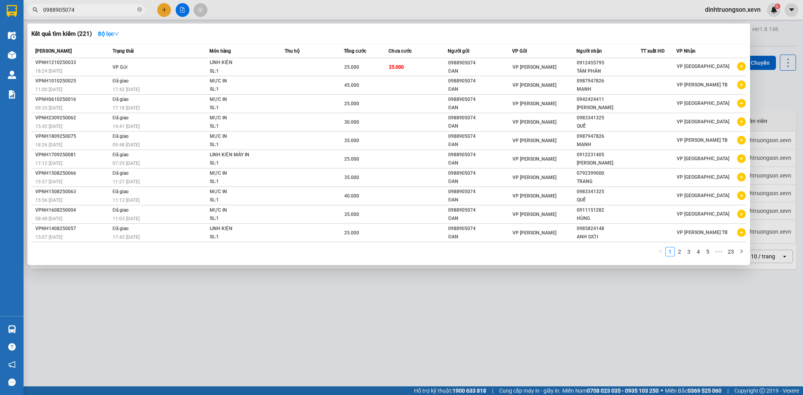
click at [224, 316] on div at bounding box center [401, 197] width 803 height 395
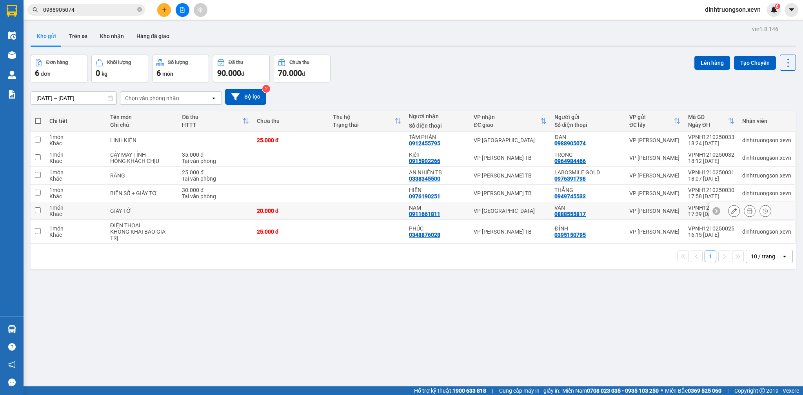
click at [185, 208] on td at bounding box center [215, 211] width 75 height 18
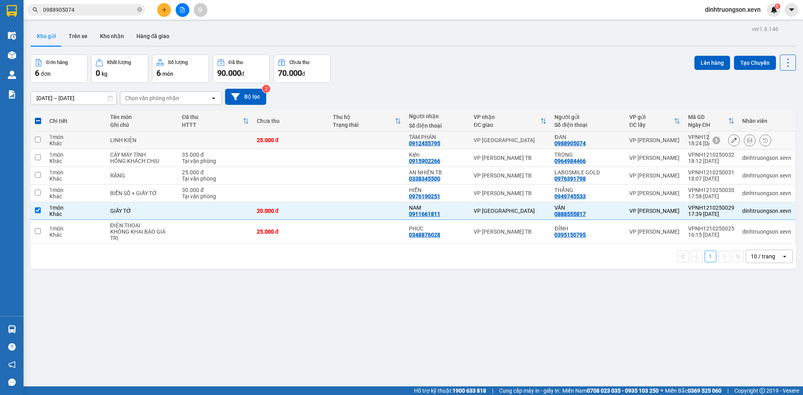
drag, startPoint x: 198, startPoint y: 142, endPoint x: 242, endPoint y: 142, distance: 43.5
click at [199, 142] on td at bounding box center [215, 140] width 75 height 18
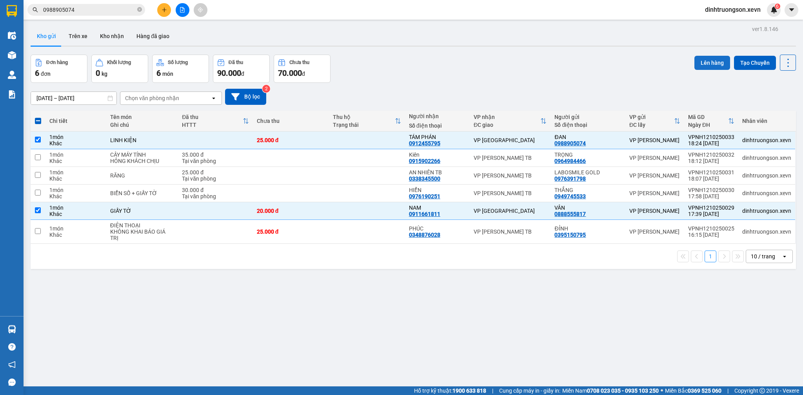
click at [699, 61] on button "Lên hàng" at bounding box center [712, 63] width 36 height 14
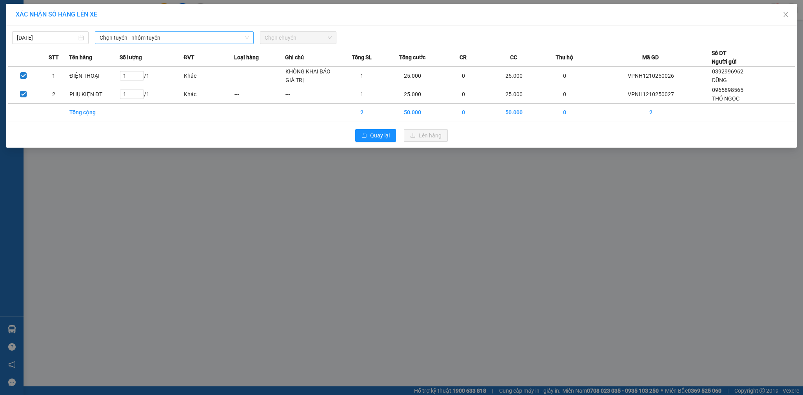
click at [154, 41] on span "Chọn tuyến - nhóm tuyến" at bounding box center [174, 38] width 149 height 12
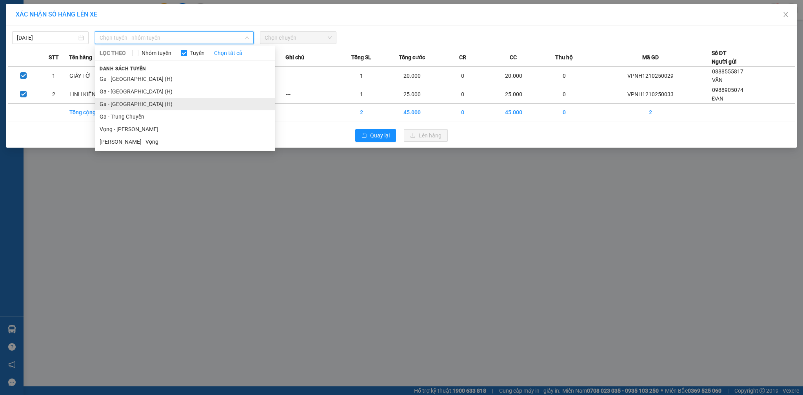
drag, startPoint x: 145, startPoint y: 105, endPoint x: 169, endPoint y: 105, distance: 23.9
click at [145, 105] on li "Ga - [GEOGRAPHIC_DATA] (H)" at bounding box center [185, 104] width 180 height 13
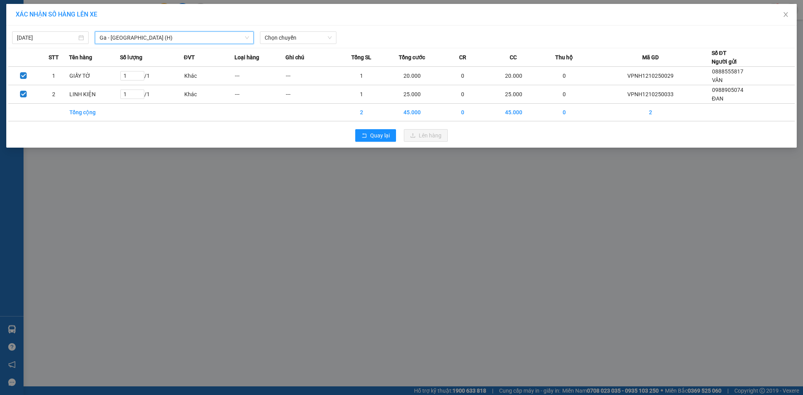
drag, startPoint x: 309, startPoint y: 35, endPoint x: 308, endPoint y: 45, distance: 10.2
click at [308, 35] on span "Chọn chuyến" at bounding box center [298, 38] width 67 height 12
click at [295, 38] on span "Chọn chuyến" at bounding box center [298, 38] width 67 height 12
click at [302, 67] on div "Thêm chuyến " 18:20 "" at bounding box center [302, 66] width 84 height 13
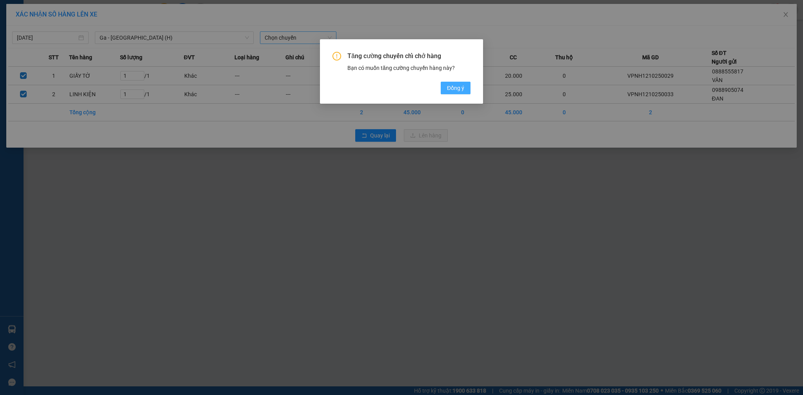
click at [450, 82] on div "Tăng cường chuyến chỉ chở hàng Bạn có muốn tăng cường chuyến hàng này? Đồng ý" at bounding box center [402, 73] width 138 height 42
click at [454, 84] on span "Đồng ý" at bounding box center [455, 88] width 17 height 9
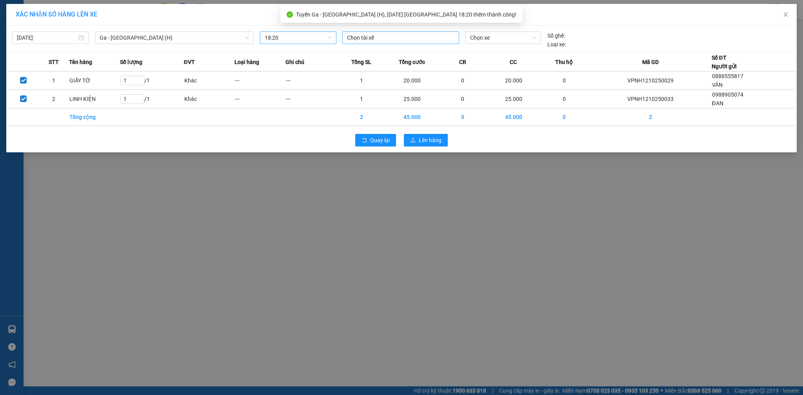
click at [390, 40] on div at bounding box center [400, 37] width 113 height 9
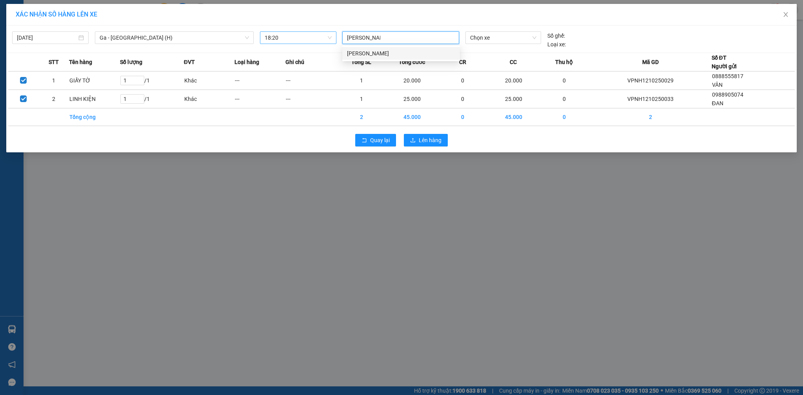
click at [390, 54] on div "[PERSON_NAME]" at bounding box center [401, 53] width 108 height 9
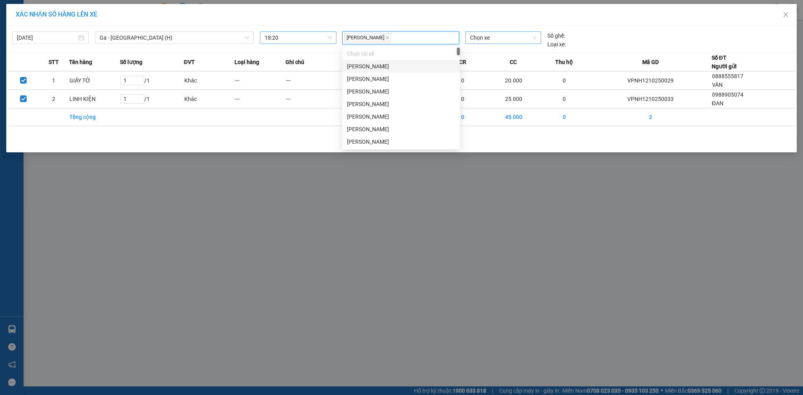
click at [497, 38] on span "Chọn xe" at bounding box center [503, 38] width 66 height 12
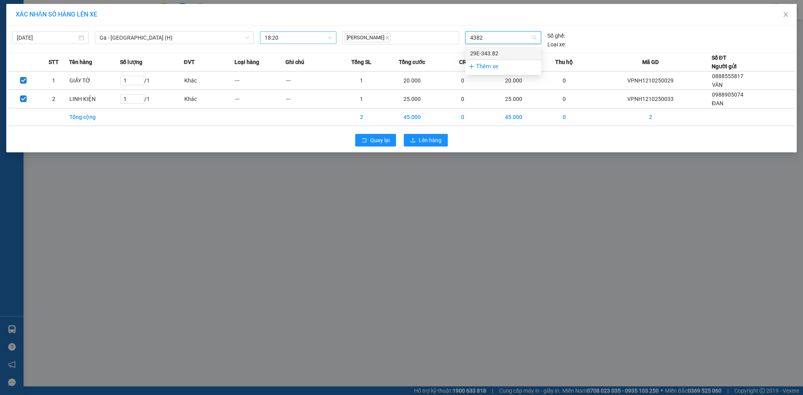
click at [499, 53] on div "29E-343.82" at bounding box center [503, 53] width 66 height 9
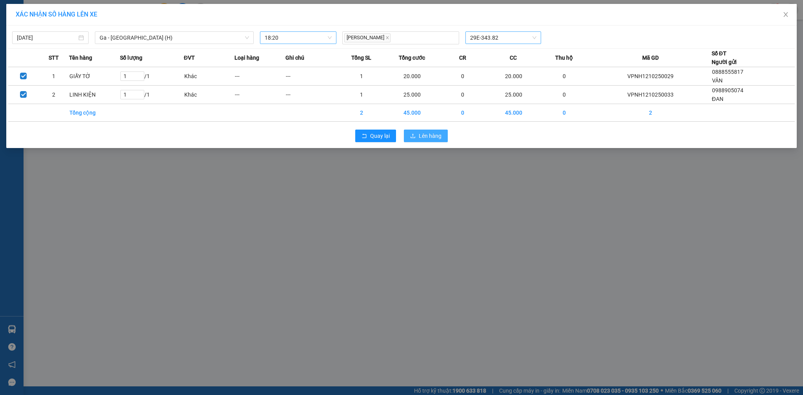
click at [438, 135] on span "Lên hàng" at bounding box center [430, 135] width 23 height 9
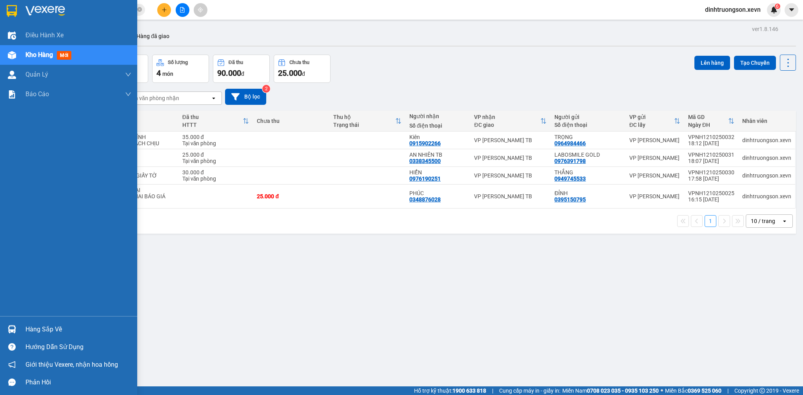
click at [13, 331] on img at bounding box center [12, 329] width 8 height 8
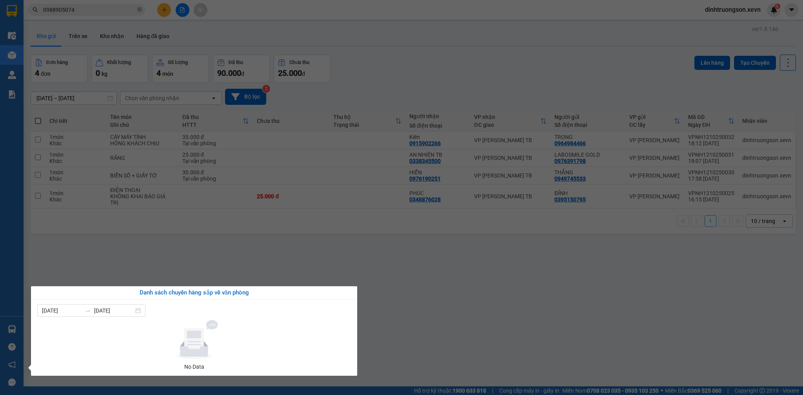
drag, startPoint x: 422, startPoint y: 256, endPoint x: 328, endPoint y: 237, distance: 96.5
click at [415, 255] on section "Kết quả tìm kiếm ( 221 ) Bộ lọc Mã ĐH Trạng thái Món hàng Thu hộ Tổng cước Chưa…" at bounding box center [401, 197] width 803 height 395
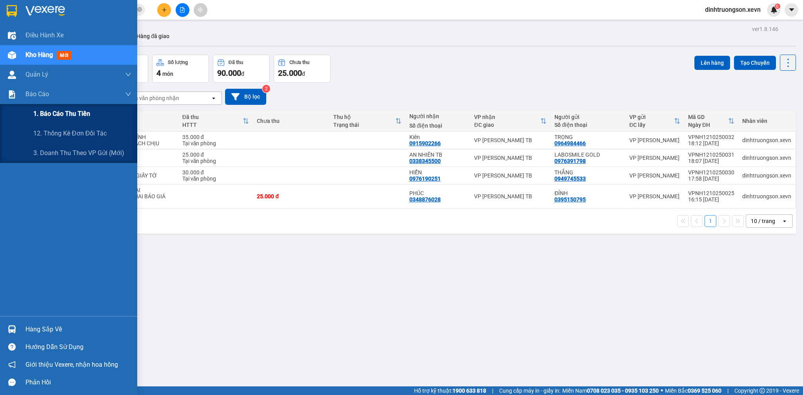
click at [61, 114] on span "1. Báo cáo thu tiền" at bounding box center [61, 114] width 57 height 10
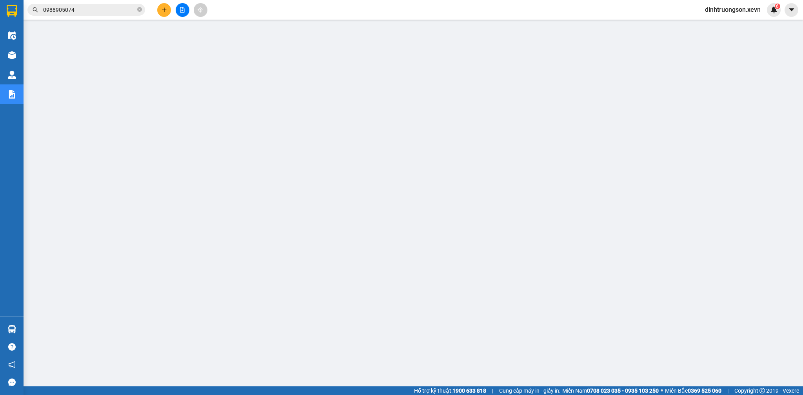
click at [124, 12] on input "0988905074" at bounding box center [89, 9] width 93 height 9
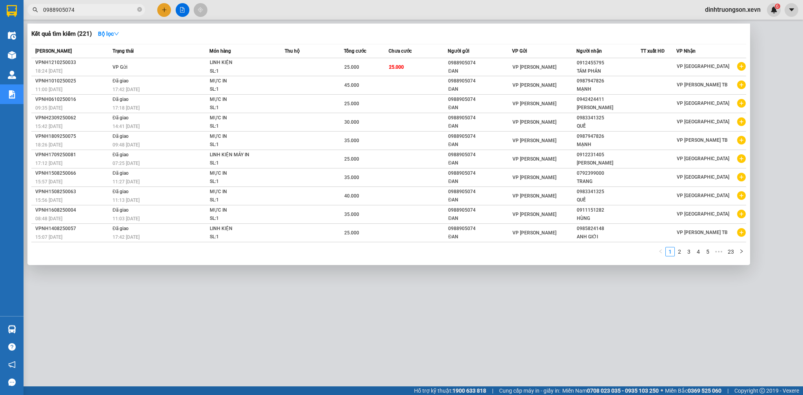
click at [124, 12] on input "0988905074" at bounding box center [89, 9] width 93 height 9
paste input "19542290"
click at [124, 12] on input "0988905074" at bounding box center [89, 9] width 93 height 9
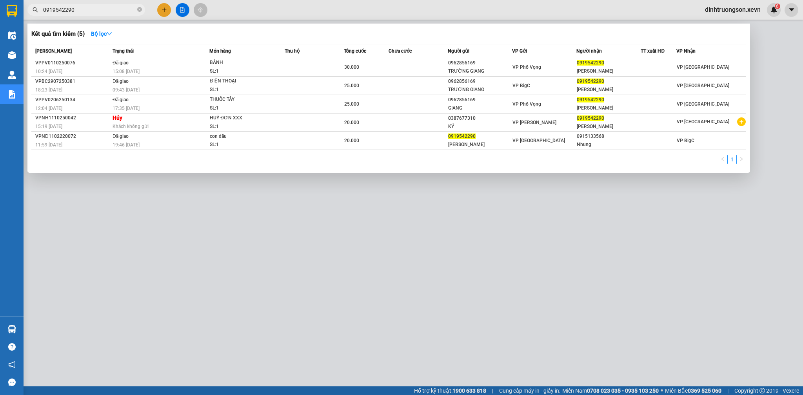
click at [319, 286] on div at bounding box center [401, 197] width 803 height 395
click at [116, 9] on input "0919542290" at bounding box center [89, 9] width 93 height 9
click at [268, 297] on div at bounding box center [401, 197] width 803 height 395
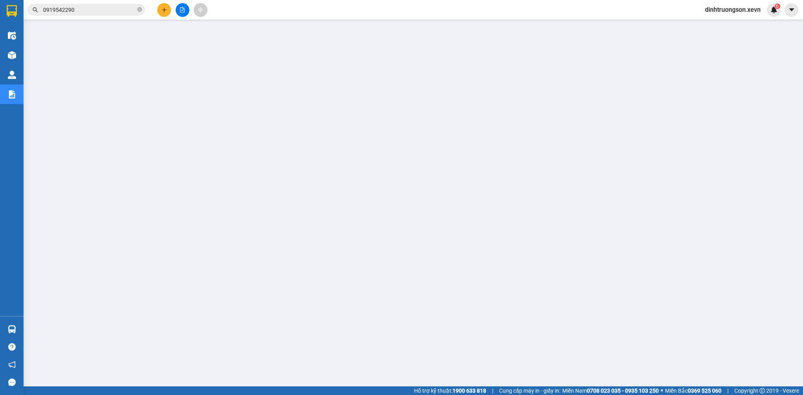
click at [95, 14] on input "0919542290" at bounding box center [89, 9] width 93 height 9
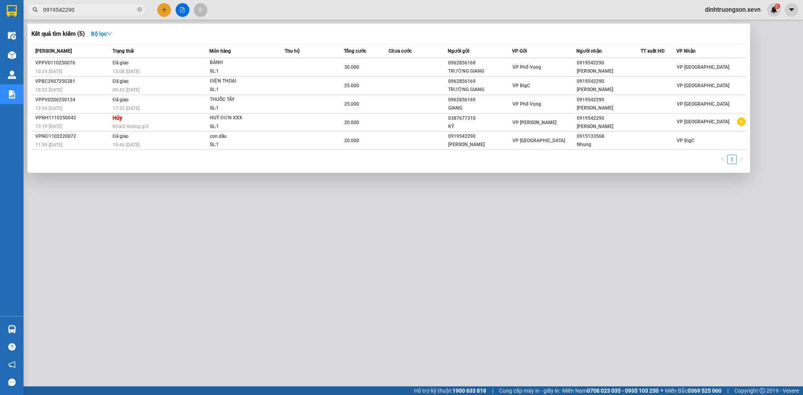
click at [310, 315] on div at bounding box center [401, 197] width 803 height 395
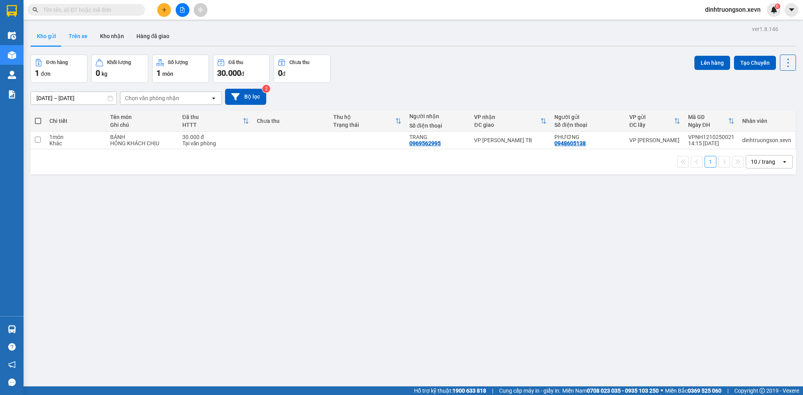
click at [74, 35] on button "Trên xe" at bounding box center [77, 36] width 31 height 19
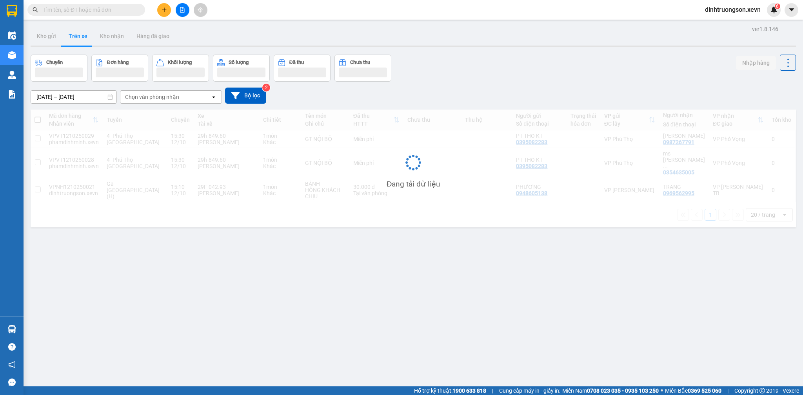
click at [49, 38] on button "Kho gửi" at bounding box center [47, 36] width 32 height 19
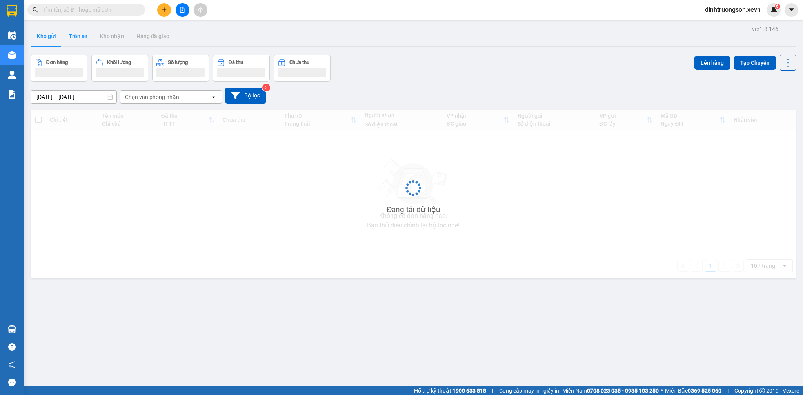
click at [49, 38] on button "Kho gửi" at bounding box center [47, 36] width 32 height 19
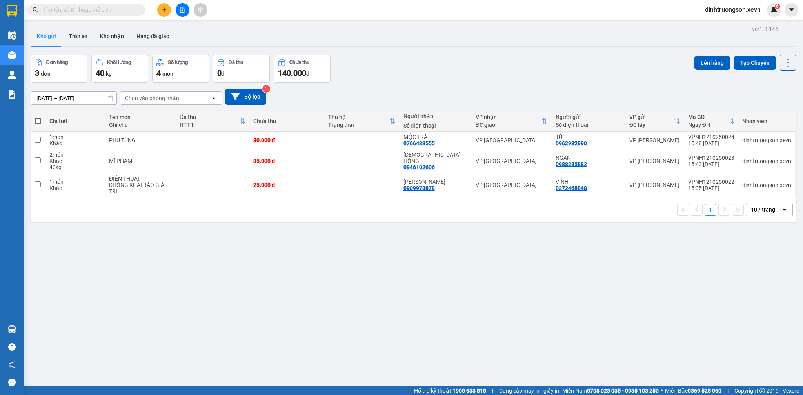
click at [506, 60] on div "Đơn hàng 3 đơn Khối lượng 40 kg Số lượng 4 món Đã thu 0 đ Chưa thu 140.000 đ Lê…" at bounding box center [413, 69] width 765 height 28
drag, startPoint x: 222, startPoint y: 153, endPoint x: 255, endPoint y: 165, distance: 35.2
click at [228, 153] on td at bounding box center [213, 161] width 74 height 24
checkbox input "true"
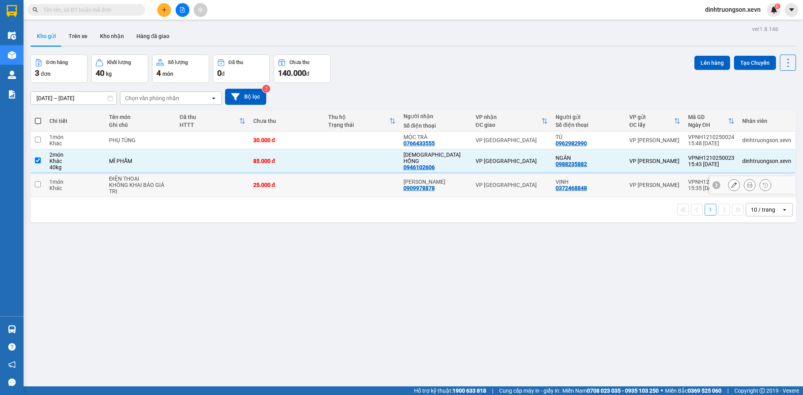
drag, startPoint x: 242, startPoint y: 182, endPoint x: 305, endPoint y: 179, distance: 64.0
click at [245, 182] on td at bounding box center [213, 185] width 74 height 24
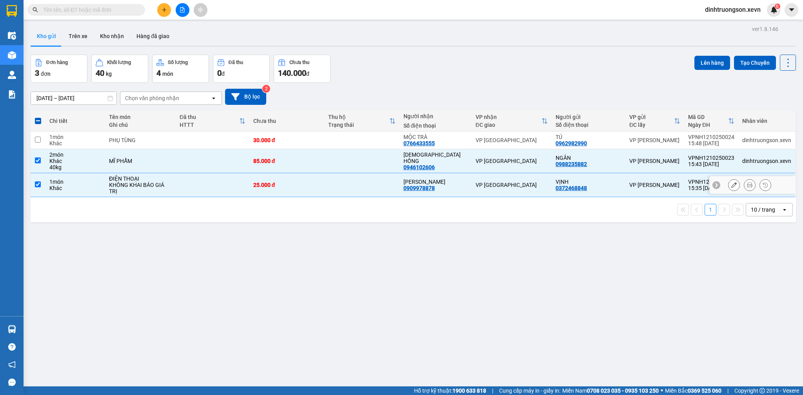
drag, startPoint x: 453, startPoint y: 193, endPoint x: 491, endPoint y: 151, distance: 57.2
click at [456, 193] on td "PHẠM VĂN THỊNH 0909978878" at bounding box center [436, 185] width 72 height 24
checkbox input "false"
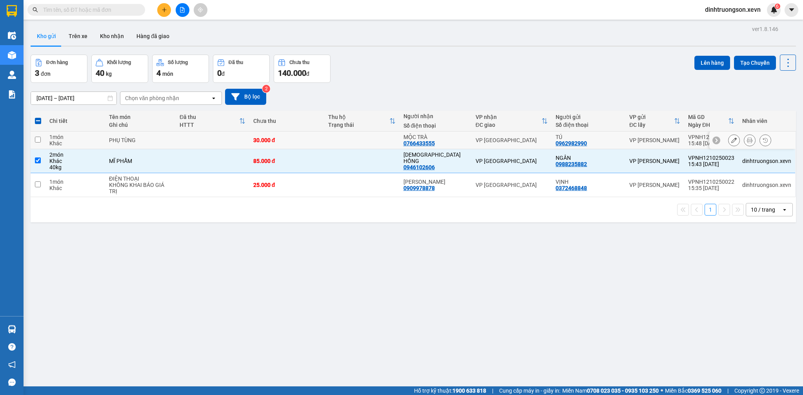
drag, startPoint x: 371, startPoint y: 138, endPoint x: 587, endPoint y: 113, distance: 217.4
click at [373, 137] on td at bounding box center [361, 140] width 75 height 18
checkbox input "true"
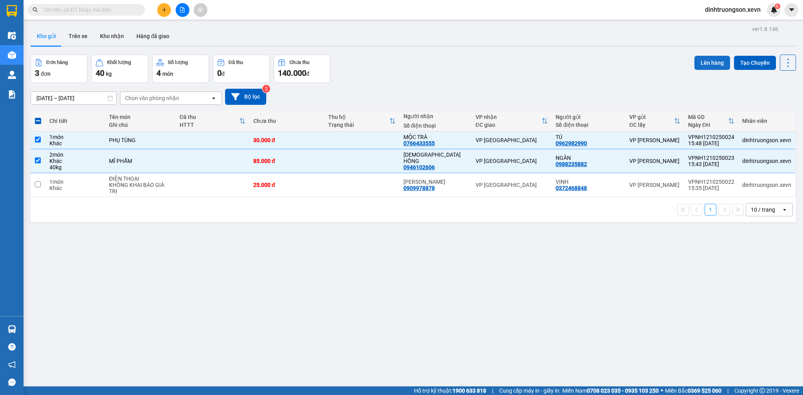
click at [707, 67] on button "Lên hàng" at bounding box center [712, 63] width 36 height 14
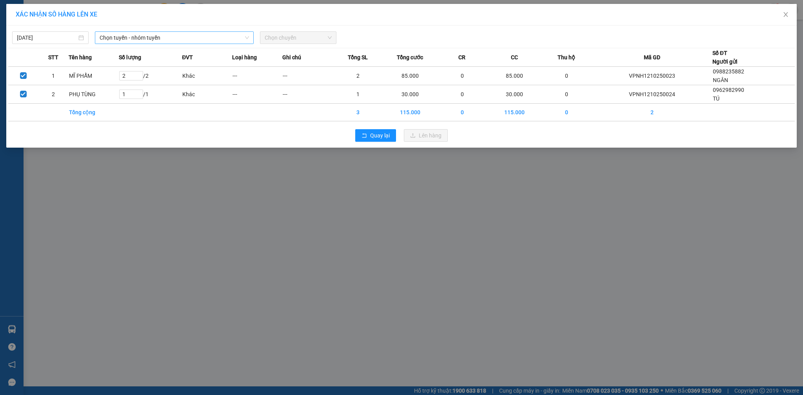
drag, startPoint x: 129, startPoint y: 40, endPoint x: 150, endPoint y: 44, distance: 20.8
click at [132, 39] on span "Chọn tuyến - nhóm tuyến" at bounding box center [174, 38] width 149 height 12
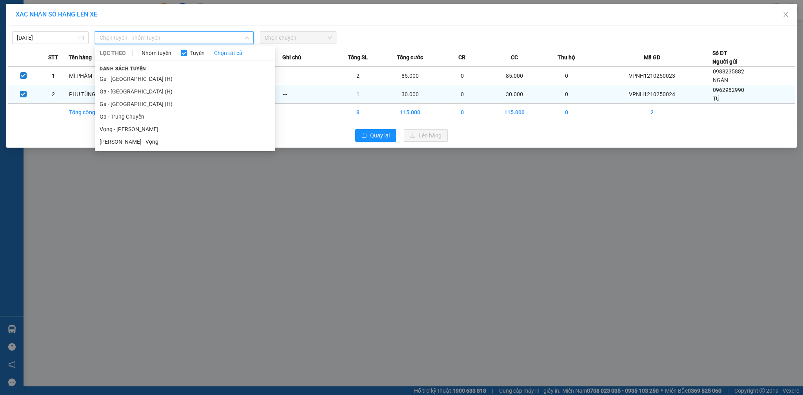
drag, startPoint x: 136, startPoint y: 89, endPoint x: 161, endPoint y: 90, distance: 24.3
click at [140, 90] on li "Ga - Nam Định (H)" at bounding box center [185, 91] width 180 height 13
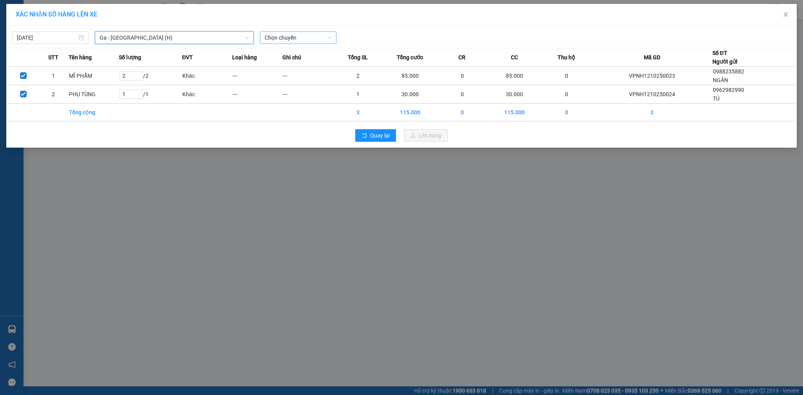
click at [304, 37] on span "Chọn chuyến" at bounding box center [298, 38] width 67 height 12
type input "16:10"
click at [291, 62] on div "Thêm chuyến " 16:10 "" at bounding box center [302, 66] width 84 height 13
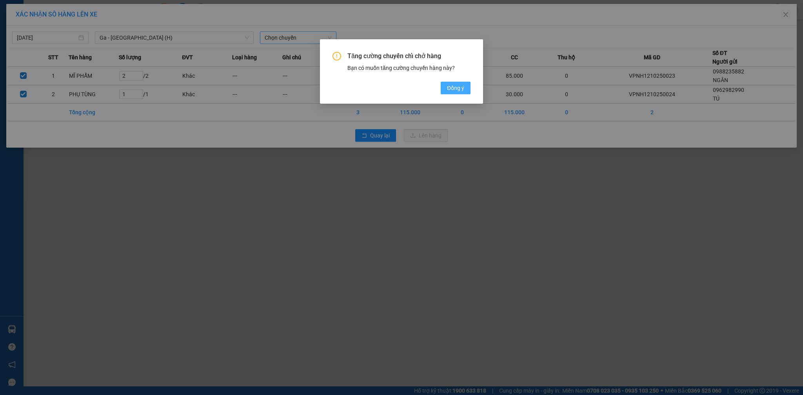
click at [456, 88] on span "Đồng ý" at bounding box center [455, 88] width 17 height 9
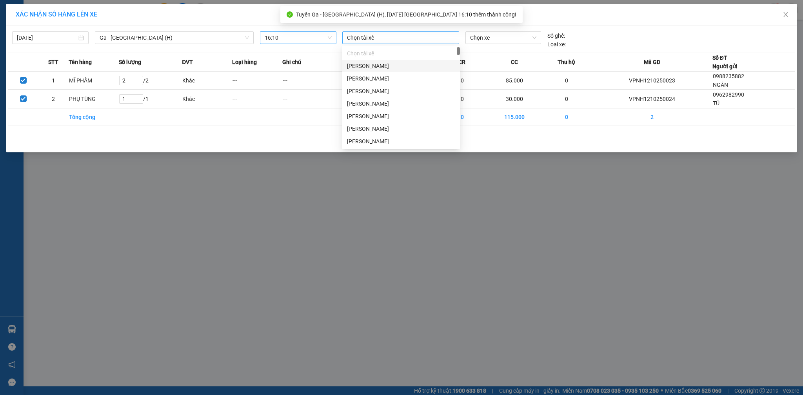
click at [413, 39] on div at bounding box center [400, 37] width 113 height 9
click at [479, 37] on span "Chọn xe" at bounding box center [503, 38] width 66 height 12
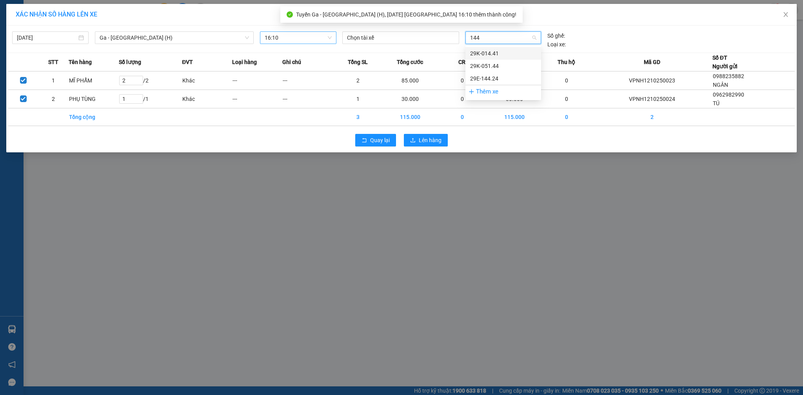
type input "1441"
click at [492, 50] on div "29K-014.41" at bounding box center [503, 53] width 66 height 9
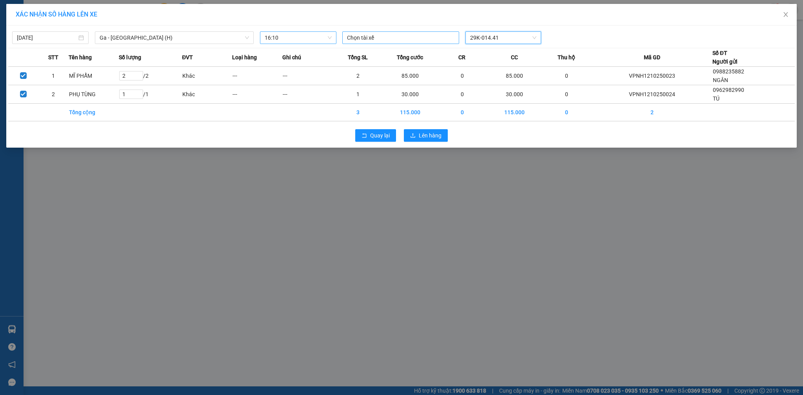
click at [374, 39] on div at bounding box center [400, 37] width 113 height 9
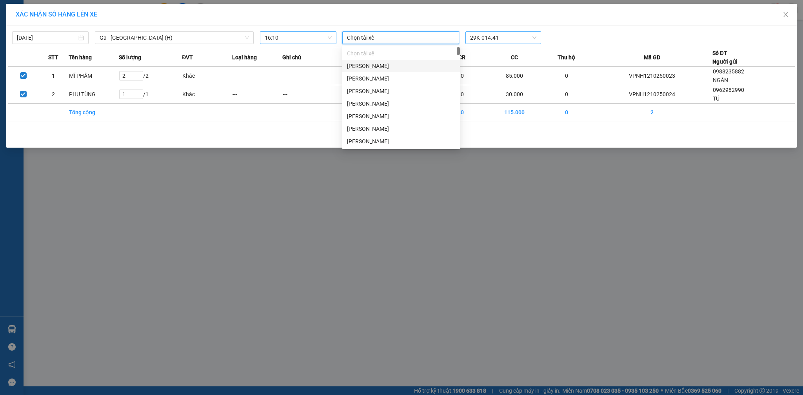
type input "D"
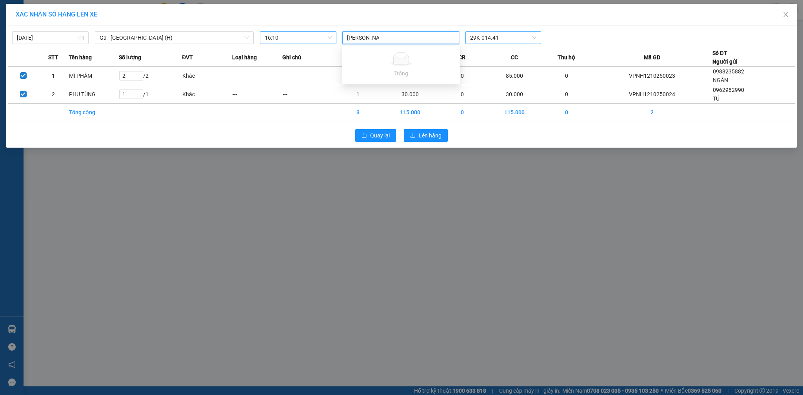
type input "ĐẶNG NG"
click at [374, 56] on div "Đặng Ngọc Toàn" at bounding box center [401, 53] width 108 height 9
drag, startPoint x: 443, startPoint y: 16, endPoint x: 452, endPoint y: 15, distance: 9.2
click at [444, 16] on div "XÁC NHẬN SỐ HÀNG LÊN XE" at bounding box center [402, 14] width 772 height 9
click at [427, 135] on span "Lên hàng" at bounding box center [430, 135] width 23 height 9
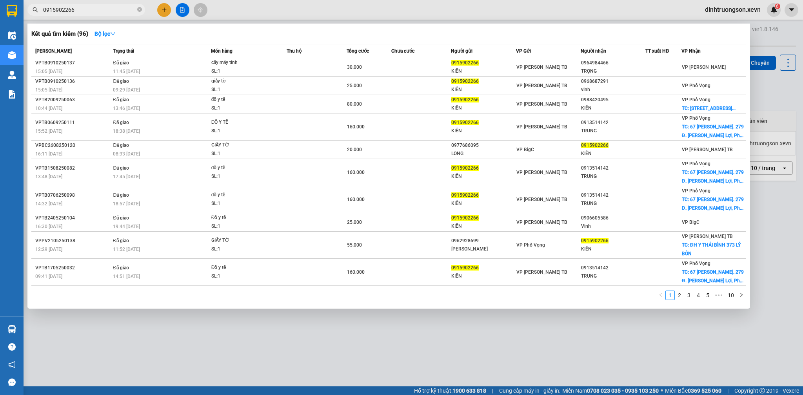
type input "0915902266"
click at [272, 14] on div at bounding box center [401, 197] width 803 height 395
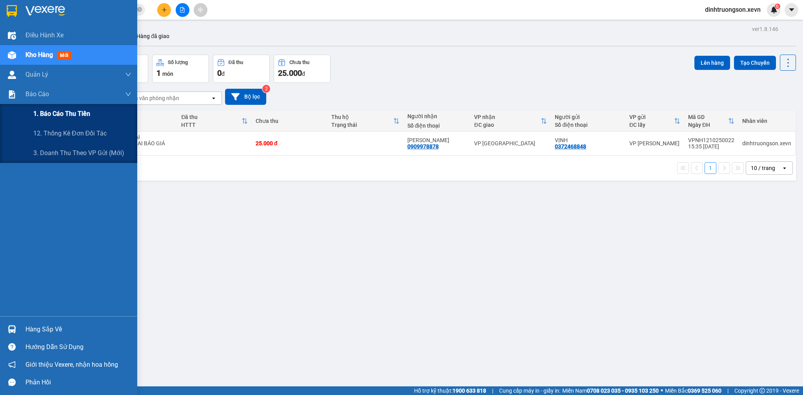
click at [58, 117] on span "1. Báo cáo thu tiền" at bounding box center [61, 114] width 57 height 10
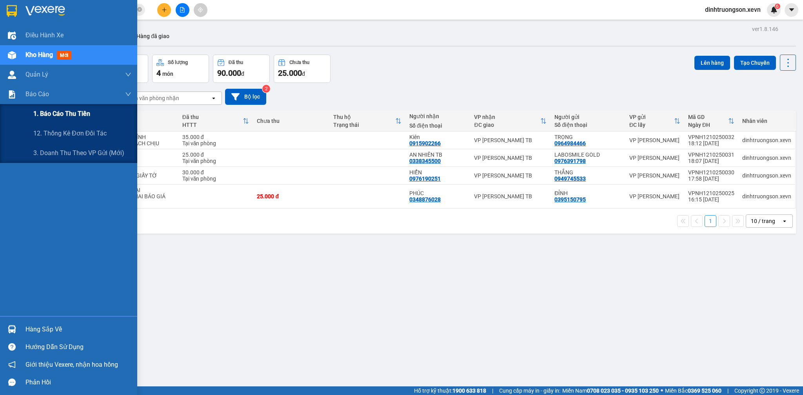
click at [65, 113] on span "1. Báo cáo thu tiền" at bounding box center [61, 114] width 57 height 10
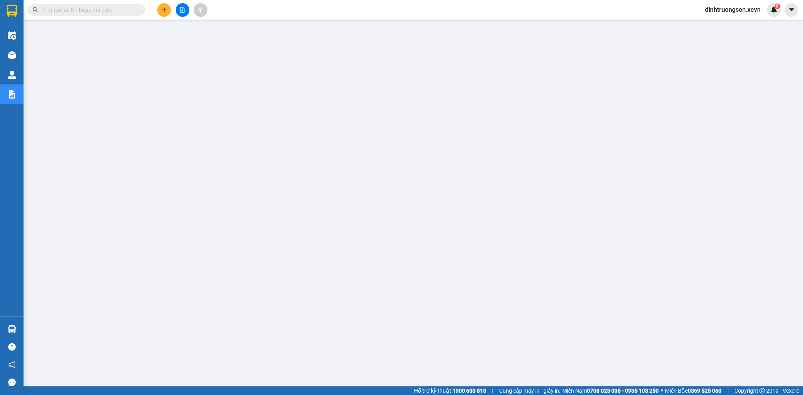
click at [118, 7] on input "text" at bounding box center [89, 9] width 93 height 9
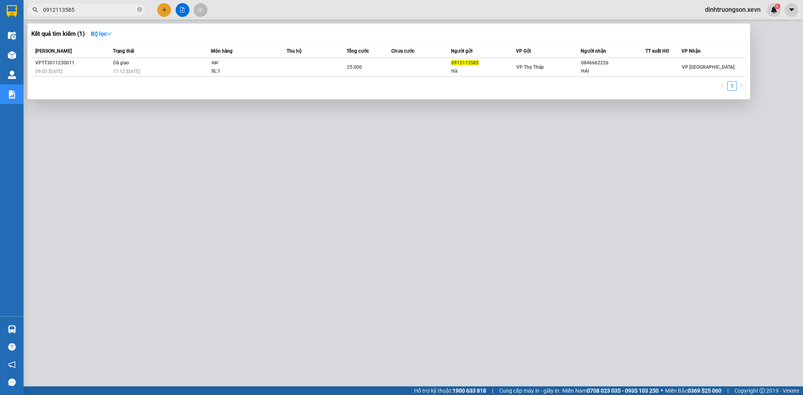
click at [100, 11] on input "0912113585" at bounding box center [89, 9] width 93 height 9
drag, startPoint x: 101, startPoint y: 11, endPoint x: 173, endPoint y: 13, distance: 71.8
click at [103, 11] on input "0912113585" at bounding box center [89, 9] width 93 height 9
type input "0912113585"
click at [165, 11] on div at bounding box center [401, 197] width 803 height 395
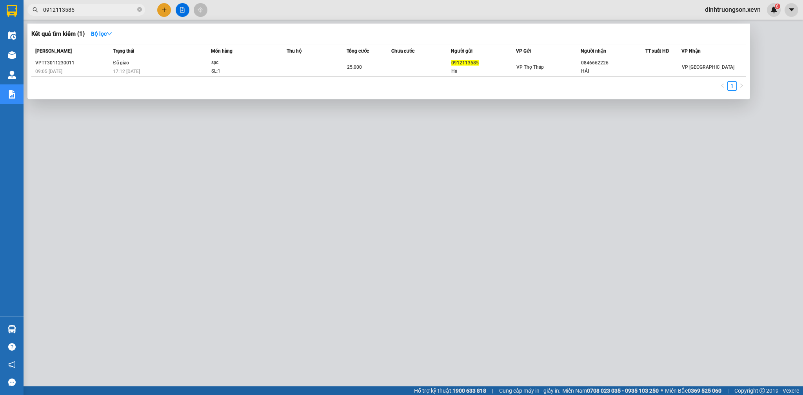
click at [165, 11] on icon "plus" at bounding box center [164, 9] width 5 height 5
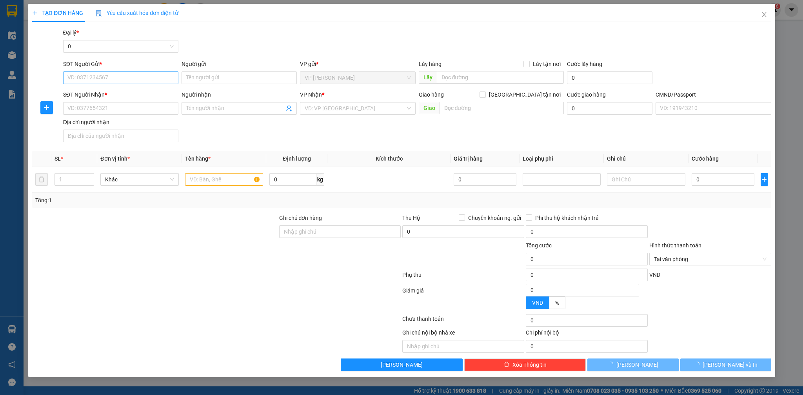
click at [130, 89] on form "SĐT Người Gửi * VD: 0371234567 Người gửi Tên người gửi VP gửi * VP Ngọc Hồi Lấy…" at bounding box center [401, 102] width 739 height 85
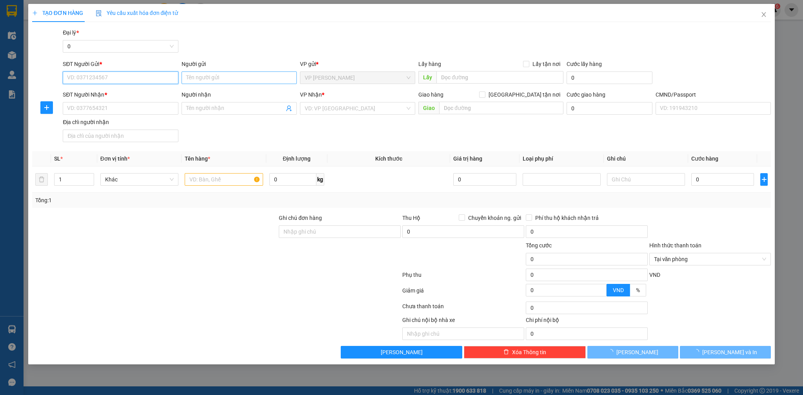
drag, startPoint x: 133, startPoint y: 77, endPoint x: 202, endPoint y: 78, distance: 69.4
click at [134, 76] on input "SĐT Người Gửi *" at bounding box center [120, 77] width 115 height 13
paste input "0912113585"
type input "0912113585"
click at [241, 78] on input "Người gửi" at bounding box center [239, 77] width 115 height 13
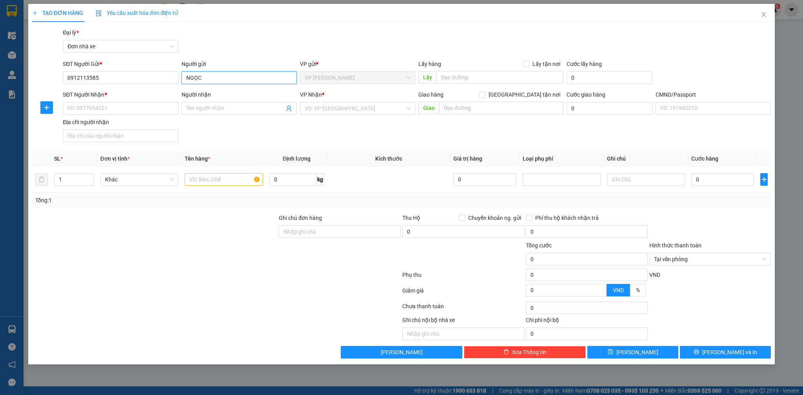
type input "NGỌC"
click at [256, 24] on div "TẠO ĐƠN HÀNG Yêu cầu xuất hóa đơn điện tử Transit Pickup Surcharge Ids Transit …" at bounding box center [401, 181] width 739 height 354
click at [288, 109] on icon "user-add" at bounding box center [289, 108] width 6 height 6
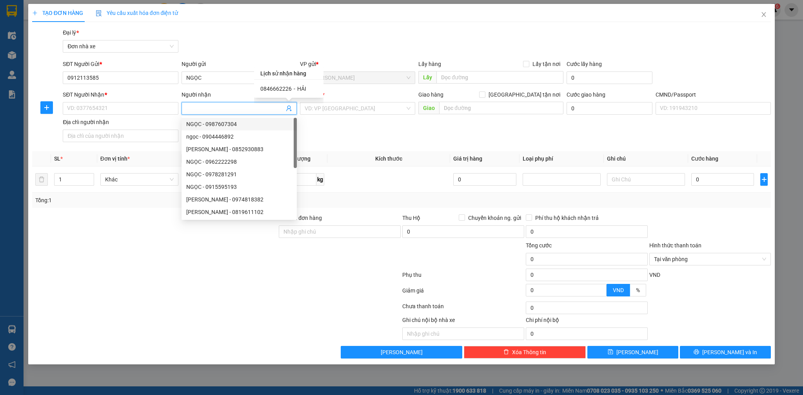
drag, startPoint x: 290, startPoint y: 87, endPoint x: 297, endPoint y: 89, distance: 7.1
click at [290, 87] on div "0846662226 - HẢI" at bounding box center [288, 88] width 57 height 9
type input "0846662226"
type input "HẢI"
type input "036096005764 [PERSON_NAME] DŨNG 12/173 KÊNH"
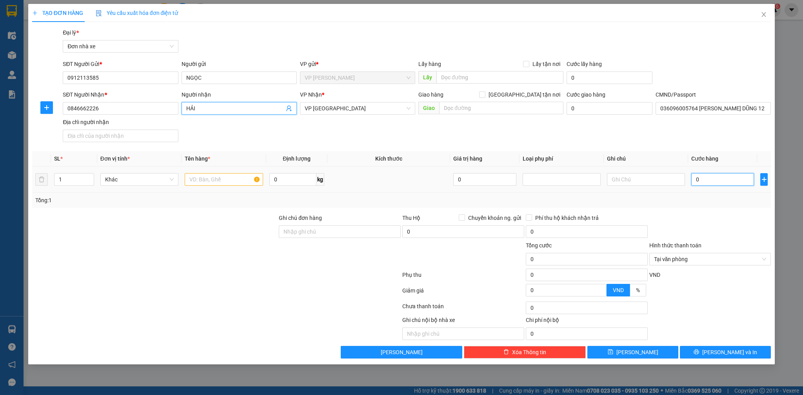
click at [722, 181] on input "0" at bounding box center [722, 179] width 63 height 13
type input "2"
type input "25"
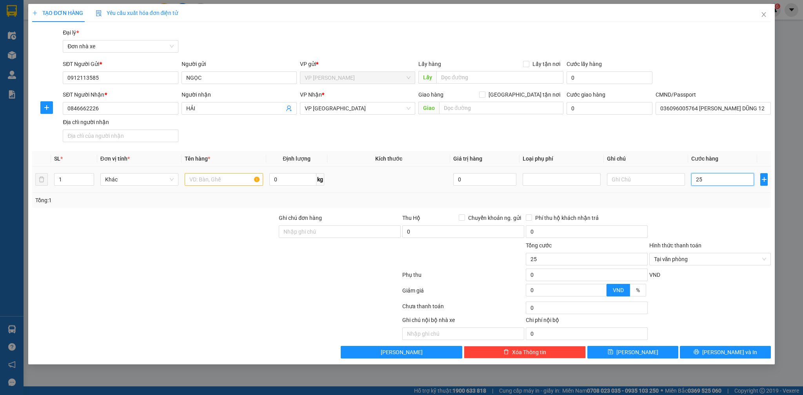
type input "250"
type input "2.500"
type input "25.000"
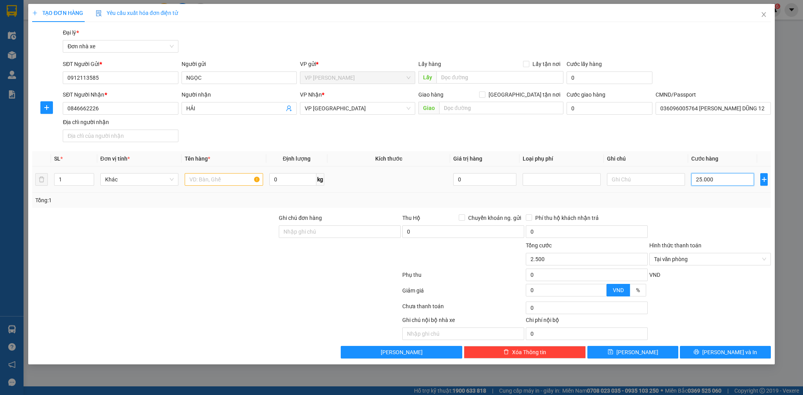
type input "25.000"
drag, startPoint x: 206, startPoint y: 185, endPoint x: 213, endPoint y: 184, distance: 7.2
click at [209, 184] on input "text" at bounding box center [224, 179] width 78 height 13
type input "D"
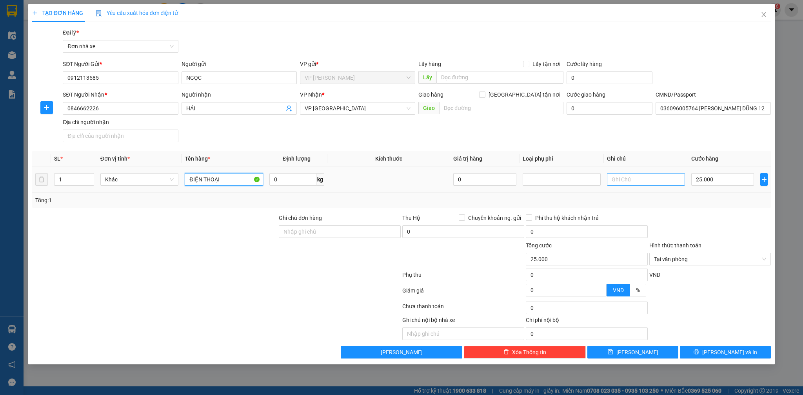
type input "ĐIỆN THOẠI"
click at [642, 181] on input "text" at bounding box center [646, 179] width 78 height 13
type input "KHÔNG KHAI BÁO GIÁ TRỊ"
click at [720, 354] on span "[PERSON_NAME] và In" at bounding box center [729, 351] width 55 height 9
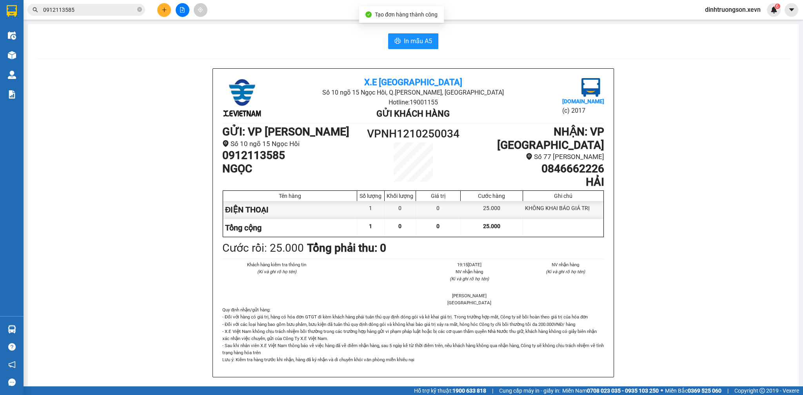
drag, startPoint x: 785, startPoint y: 332, endPoint x: 750, endPoint y: 311, distance: 40.8
click at [789, 332] on div "In mẫu A5 X.E Việt Nam Số 10 ngõ 15 Ngọc Hồi, Q.[PERSON_NAME], [GEOGRAPHIC_DATA…" at bounding box center [413, 375] width 771 height 703
click at [404, 38] on span "In mẫu A5" at bounding box center [418, 41] width 28 height 10
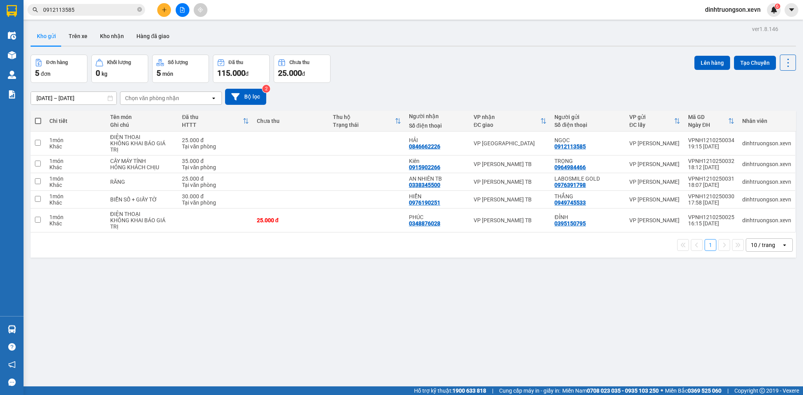
click at [485, 73] on div "Đơn hàng 5 đơn Khối lượng 0 kg Số lượng 5 món Đã thu 115.000 đ Chưa thu 25.000 …" at bounding box center [413, 69] width 765 height 28
click at [128, 7] on input "0912113585" at bounding box center [89, 9] width 93 height 9
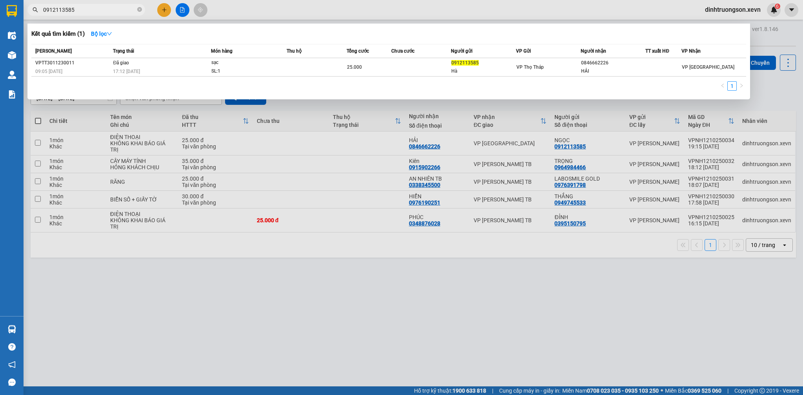
click at [128, 7] on input "0912113585" at bounding box center [89, 9] width 93 height 9
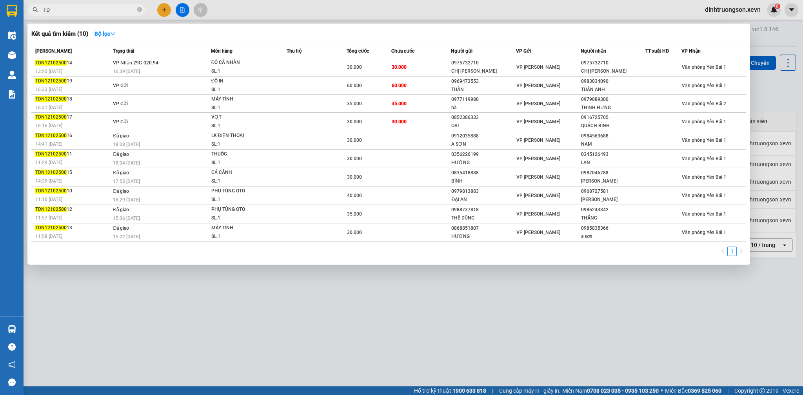
type input "T"
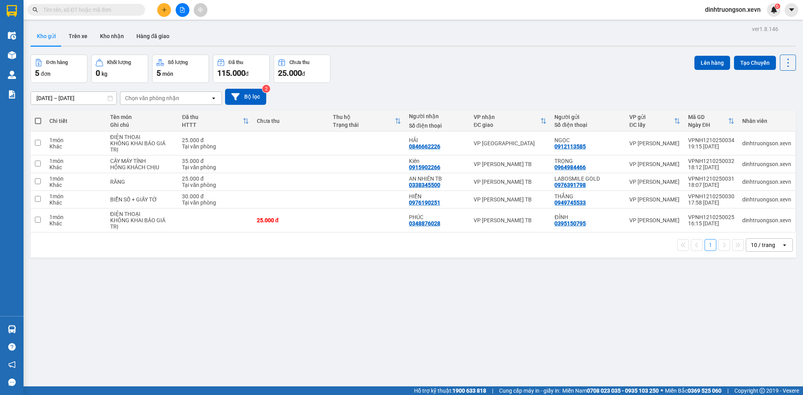
click at [91, 10] on input "text" at bounding box center [89, 9] width 93 height 9
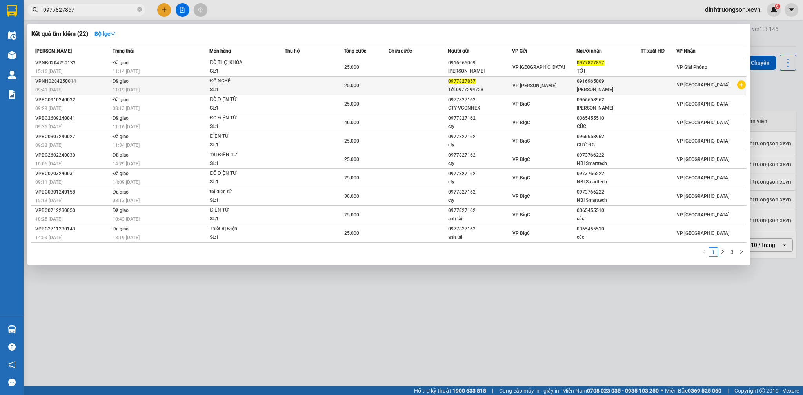
type input "0977827857"
click at [736, 86] on div "VP [GEOGRAPHIC_DATA]" at bounding box center [711, 85] width 69 height 10
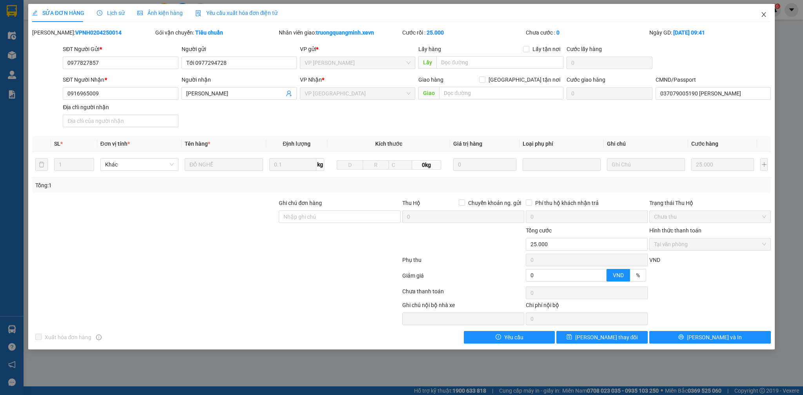
click at [765, 10] on span "Close" at bounding box center [764, 15] width 22 height 22
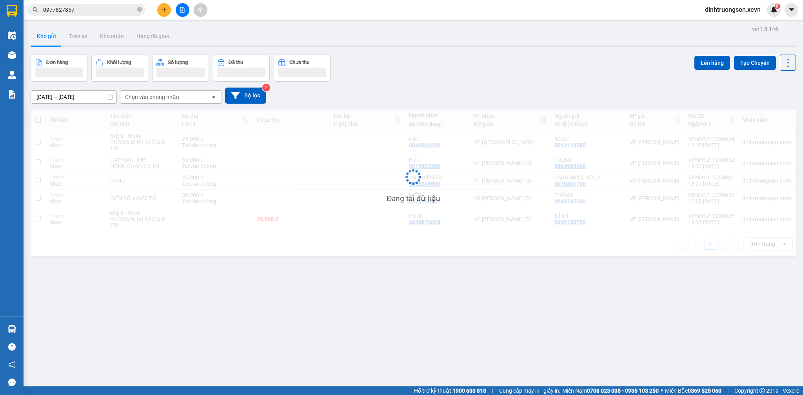
click at [111, 13] on input "0977827857" at bounding box center [89, 9] width 93 height 9
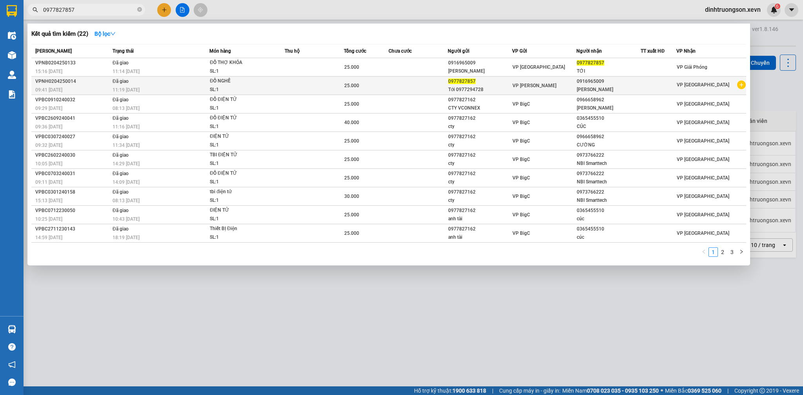
click at [743, 84] on icon "plus-circle" at bounding box center [741, 84] width 9 height 9
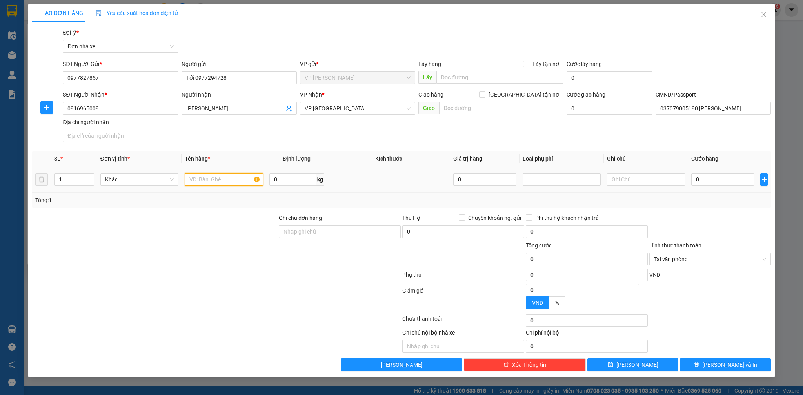
click at [246, 176] on input "text" at bounding box center [224, 179] width 78 height 13
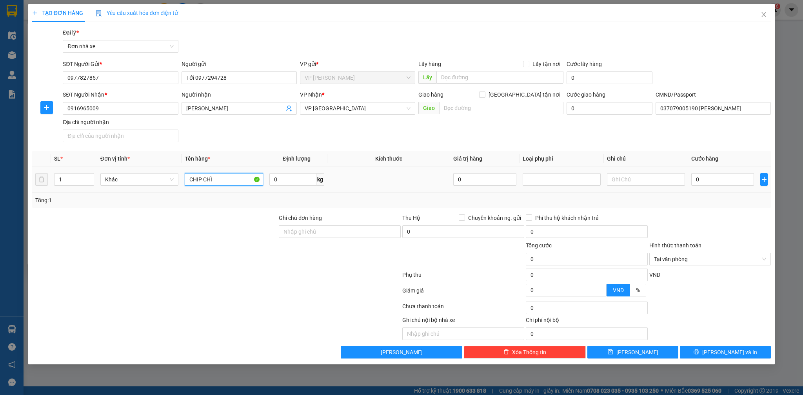
type input "CHIP CHÌA"
click at [705, 182] on input "0" at bounding box center [722, 179] width 63 height 13
drag, startPoint x: 764, startPoint y: 259, endPoint x: 764, endPoint y: 264, distance: 4.3
click at [758, 349] on button "[PERSON_NAME] và In" at bounding box center [725, 351] width 91 height 13
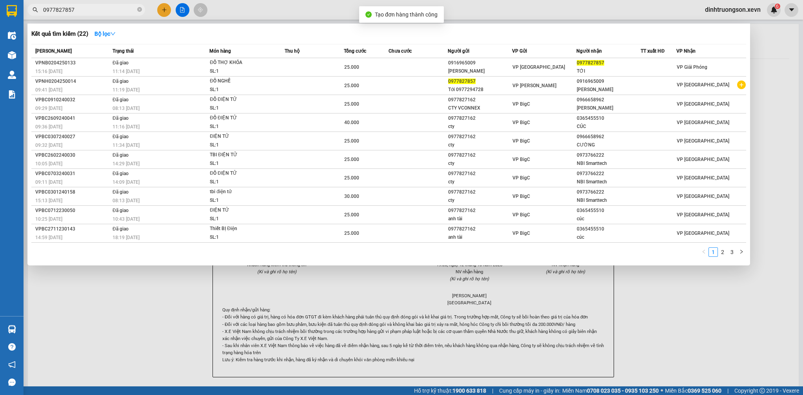
drag, startPoint x: 795, startPoint y: 342, endPoint x: 604, endPoint y: 221, distance: 225.4
click at [795, 341] on div at bounding box center [401, 197] width 803 height 395
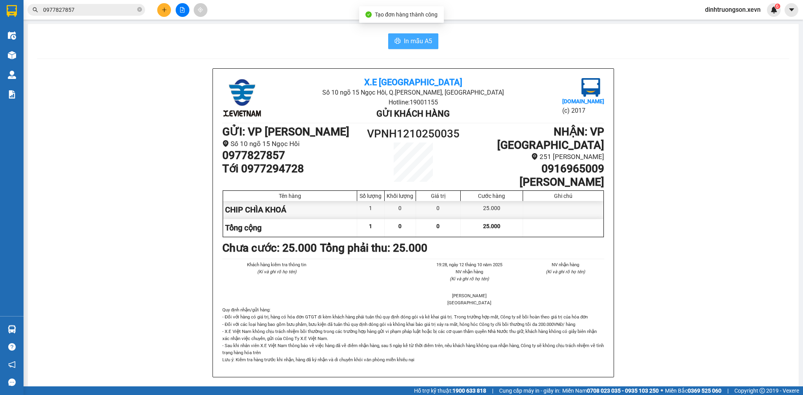
click at [406, 44] on span "In mẫu A5" at bounding box center [418, 41] width 28 height 10
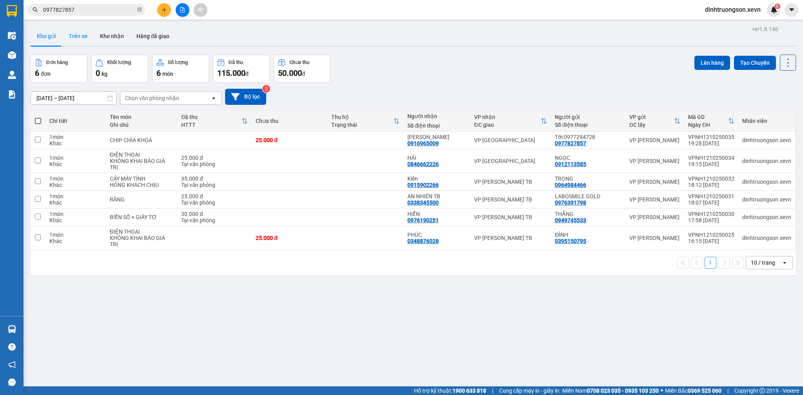
click at [82, 37] on button "Trên xe" at bounding box center [77, 36] width 31 height 19
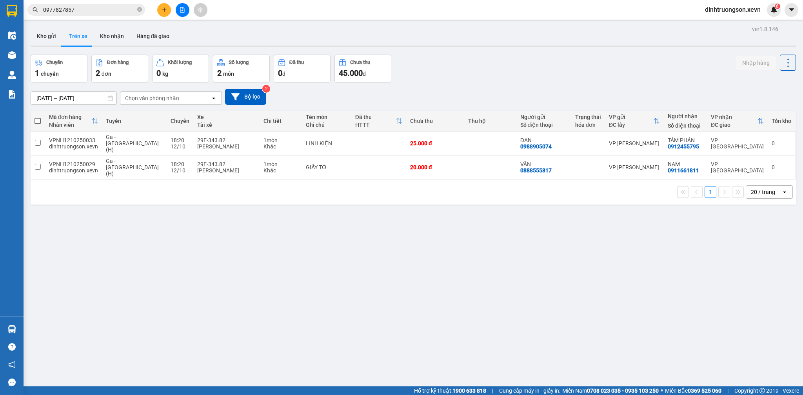
drag, startPoint x: 114, startPoint y: 1, endPoint x: 114, endPoint y: 6, distance: 4.7
click at [114, 3] on div "Kết quả tìm kiếm ( 22 ) Bộ lọc Mã ĐH Trạng thái Món hàng Thu hộ Tổng cước Chưa …" at bounding box center [401, 10] width 803 height 20
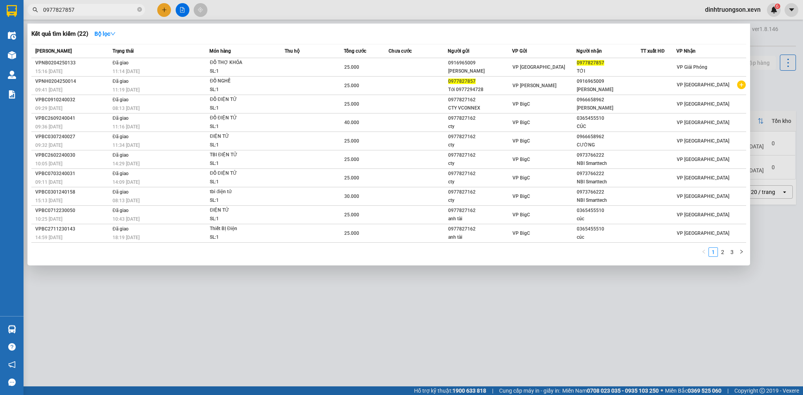
click at [114, 6] on input "0977827857" at bounding box center [89, 9] width 93 height 9
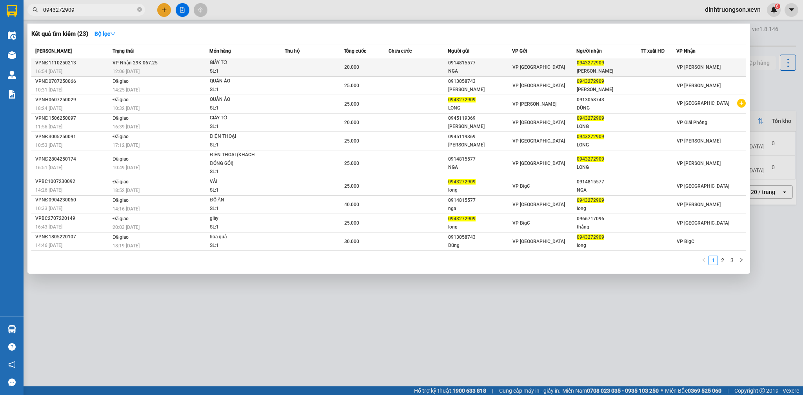
type input "0943272909"
click at [571, 67] on div "VP [GEOGRAPHIC_DATA]" at bounding box center [545, 67] width 64 height 9
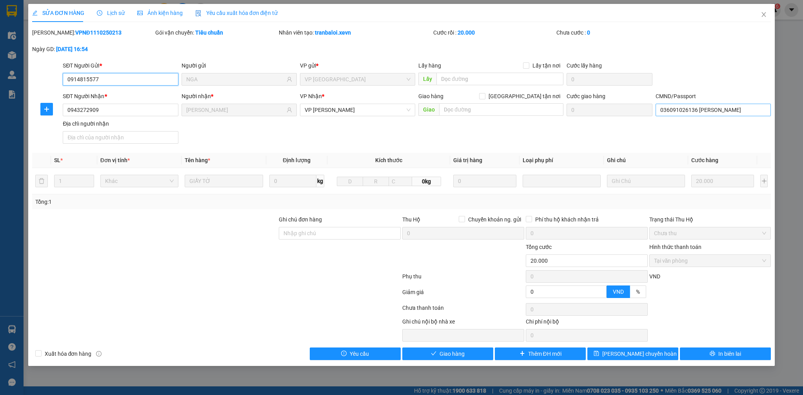
type input "0914815577"
type input "NGA"
type input "0943272909"
type input "[PERSON_NAME]"
type input "036091026136 [PERSON_NAME]"
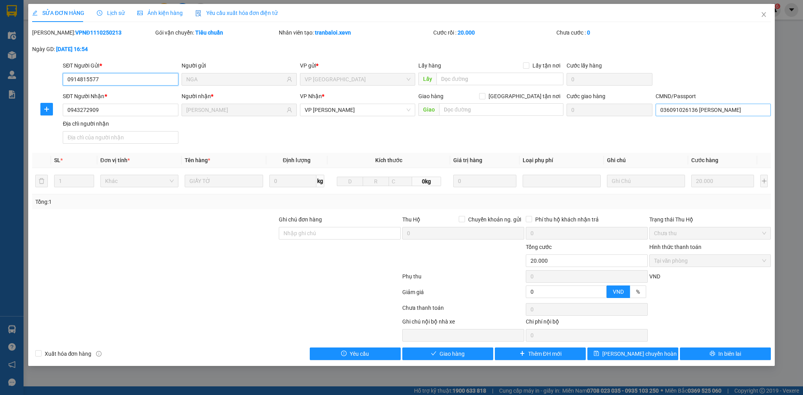
type input "0"
type input "20.000"
click at [451, 360] on div "SỬA ĐƠN HÀNG Lịch sử Ảnh kiện hàng Yêu cầu xuất hóa đơn điện tử Total Paid Fee …" at bounding box center [401, 185] width 747 height 362
click at [449, 358] on span "Giao hàng" at bounding box center [452, 353] width 25 height 9
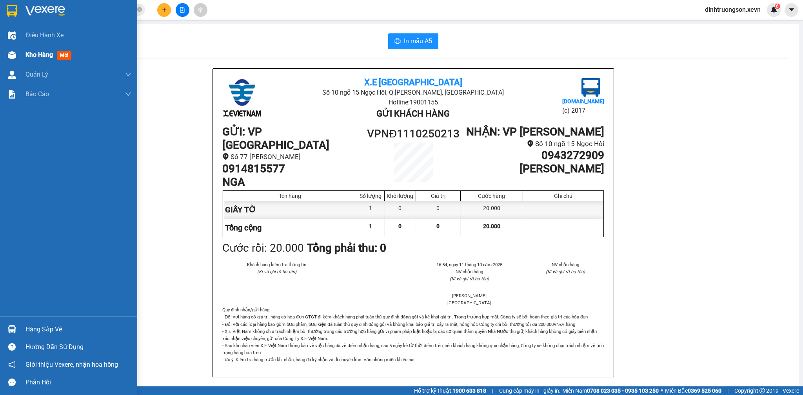
drag, startPoint x: 56, startPoint y: 60, endPoint x: 51, endPoint y: 58, distance: 5.3
click at [55, 60] on div "Kho hàng mới" at bounding box center [78, 55] width 106 height 20
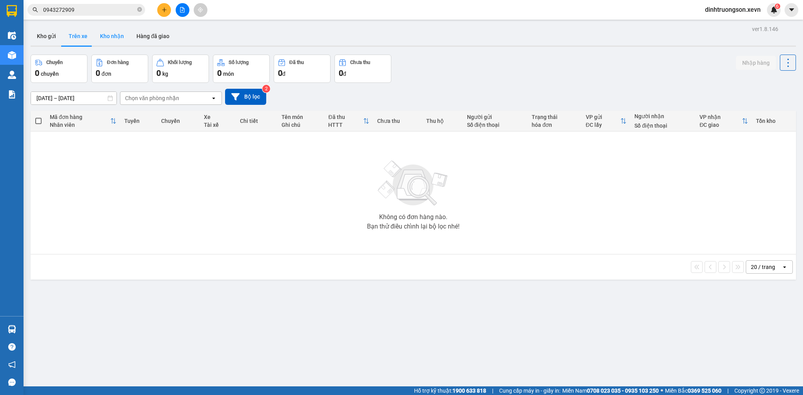
click at [107, 44] on button "Kho nhận" at bounding box center [112, 36] width 36 height 19
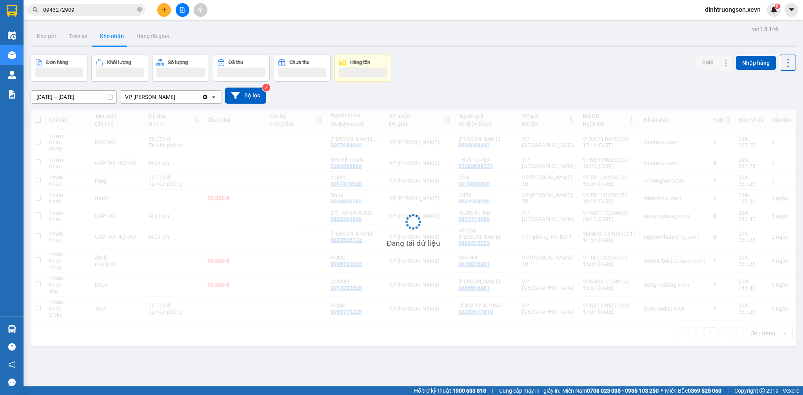
click at [82, 40] on button "Trên xe" at bounding box center [77, 36] width 31 height 19
type input "[DATE] – [DATE]"
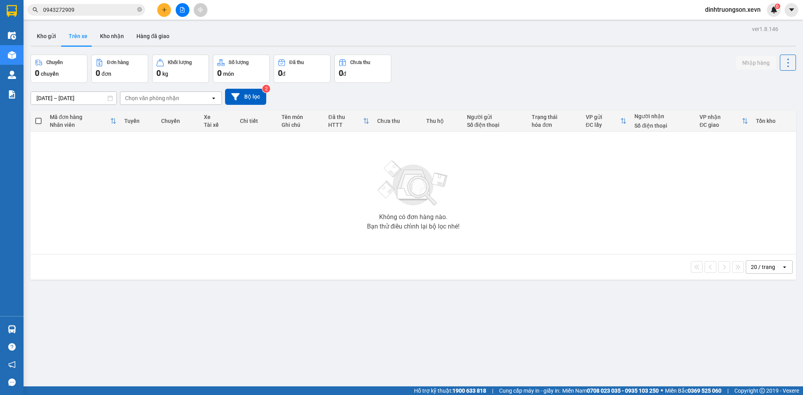
click at [647, 47] on div "ver 1.8.146 Kho gửi Trên xe Kho nhận Hàng đã giao Chuyến 0 chuyến Đơn hàng 0 đơ…" at bounding box center [413, 221] width 772 height 395
click at [55, 38] on button "Kho gửi" at bounding box center [47, 36] width 32 height 19
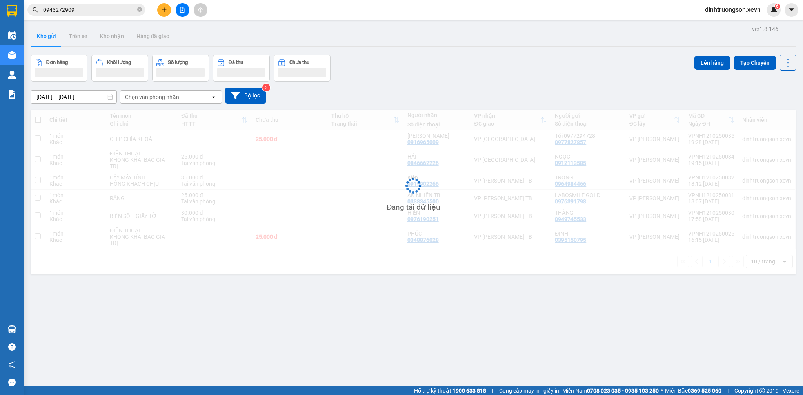
click at [474, 58] on div "Đơn hàng Khối lượng Số lượng Đã thu Chưa thu Lên hàng Tạo Chuyến" at bounding box center [413, 68] width 765 height 27
